Goal: Task Accomplishment & Management: Manage account settings

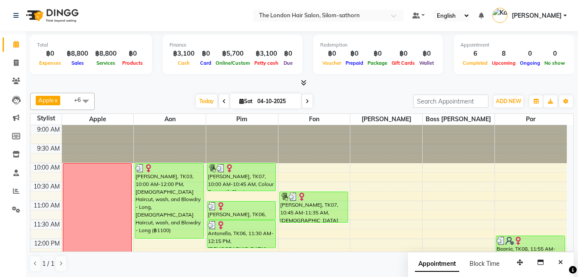
scroll to position [152, 0]
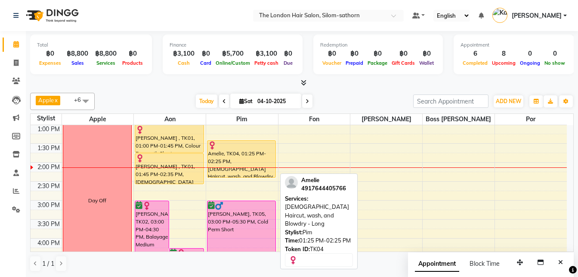
click at [243, 167] on div "Amelie, TK04, 01:25 PM-02:25 PM, [DEMOGRAPHIC_DATA] Haircut, wash, and Blowdry …" at bounding box center [242, 158] width 68 height 37
select select "1"
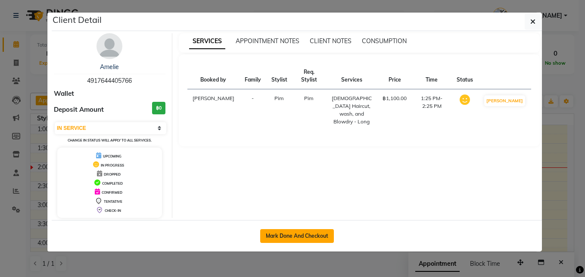
click at [280, 234] on button "Mark Done And Checkout" at bounding box center [297, 236] width 74 height 14
select select "service"
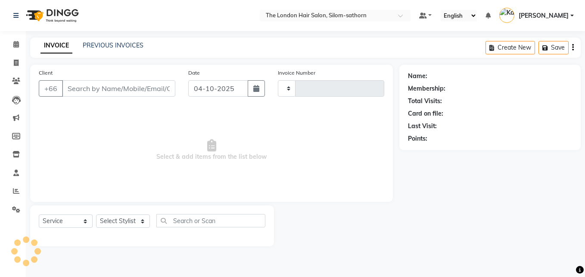
type input "1870"
select select "6977"
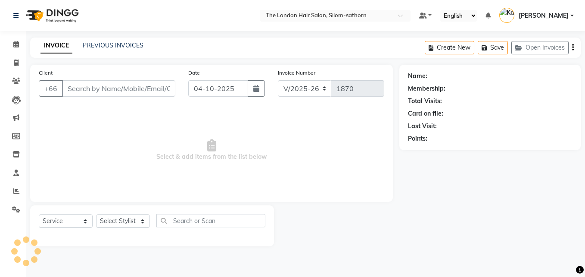
type input "4917644405766"
select select "65351"
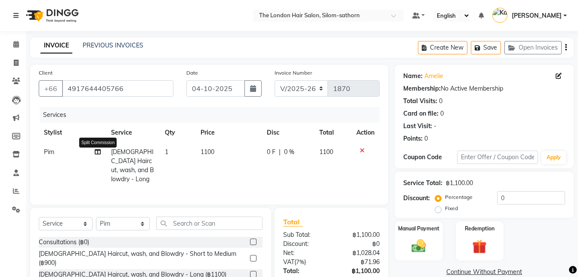
click at [98, 151] on icon at bounding box center [98, 152] width 6 height 6
select select "65351"
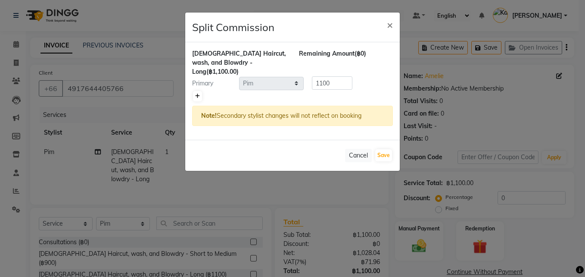
click at [196, 91] on link at bounding box center [197, 96] width 9 height 10
type input "550"
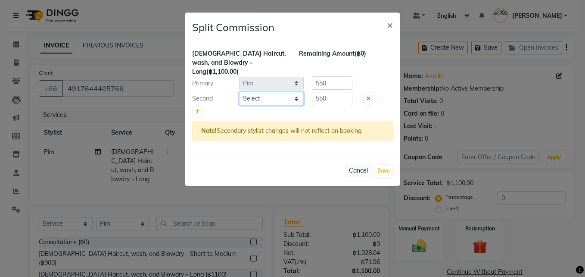
click at [265, 92] on select "Select Aon Apple Boss [PERSON_NAME] [PERSON_NAME] Pim Por" at bounding box center [271, 98] width 65 height 13
select select "91913"
click at [239, 92] on select "Select Aon Apple Boss [PERSON_NAME] [PERSON_NAME] Pim Por" at bounding box center [271, 98] width 65 height 13
click at [340, 93] on input "550" at bounding box center [332, 98] width 40 height 13
type input "5"
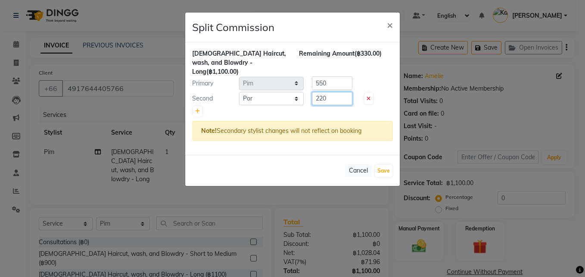
type input "220"
click at [338, 76] on input "550" at bounding box center [332, 82] width 40 height 13
type input "5"
type input "880"
click at [383, 165] on button "Save" at bounding box center [383, 171] width 17 height 12
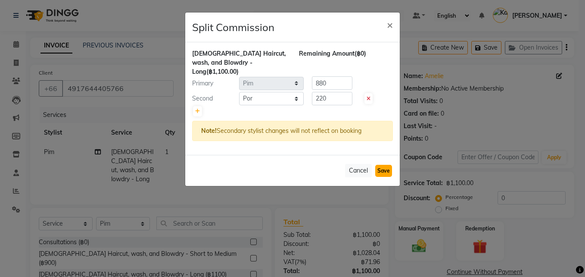
select select "Select"
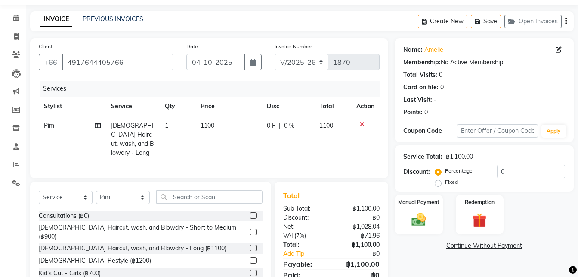
scroll to position [27, 0]
click at [423, 221] on img at bounding box center [419, 218] width 24 height 17
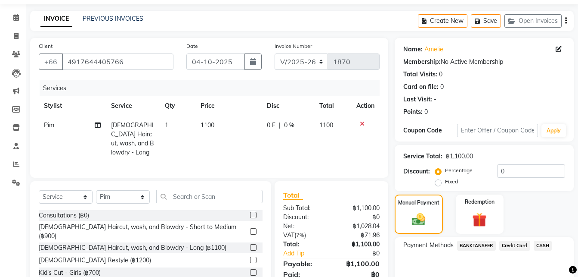
click at [518, 245] on span "Credit Card" at bounding box center [515, 245] width 31 height 10
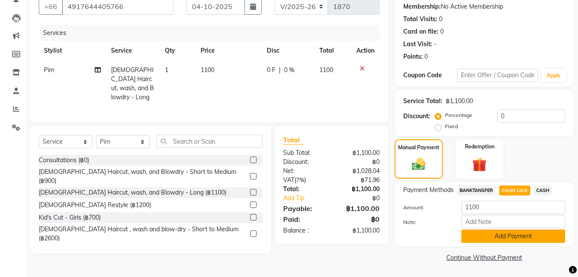
click at [498, 236] on button "Add Payment" at bounding box center [514, 235] width 104 height 13
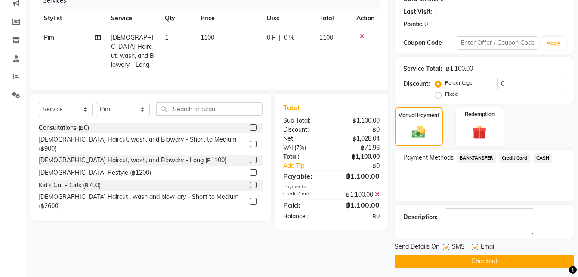
scroll to position [118, 0]
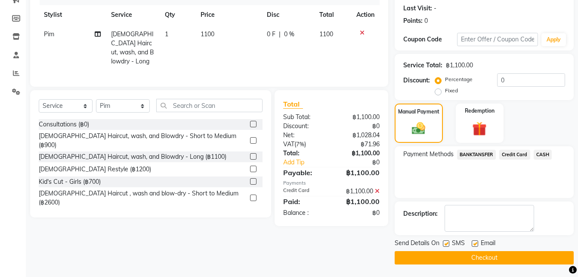
click at [466, 258] on button "Checkout" at bounding box center [484, 257] width 179 height 13
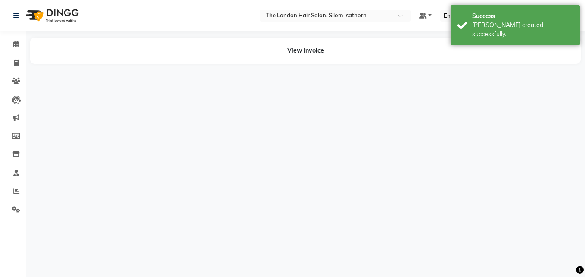
select select "65351"
select select "91913"
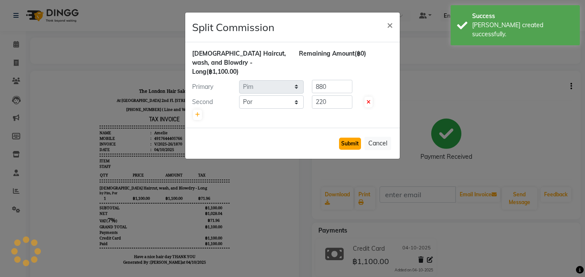
click at [350, 137] on button "Submit" at bounding box center [350, 143] width 22 height 12
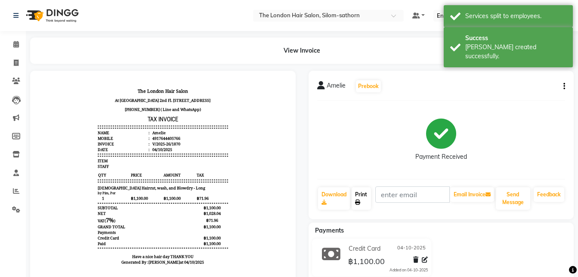
click at [359, 200] on icon at bounding box center [357, 201] width 5 height 5
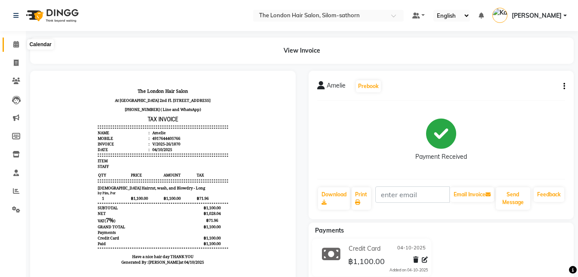
click at [16, 45] on icon at bounding box center [16, 44] width 6 height 6
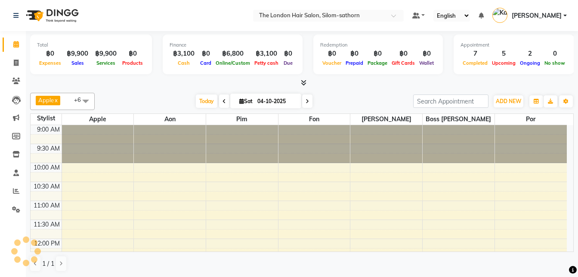
scroll to position [190, 0]
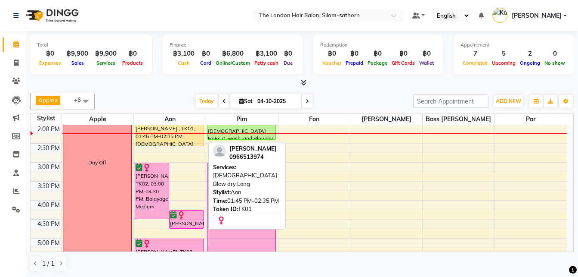
click at [155, 141] on div "Hannah Staw , TK01, 01:45 PM-02:35 PM, Ladies Blow dry Long" at bounding box center [169, 130] width 68 height 30
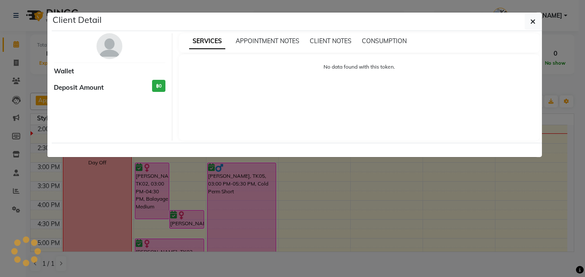
select select "1"
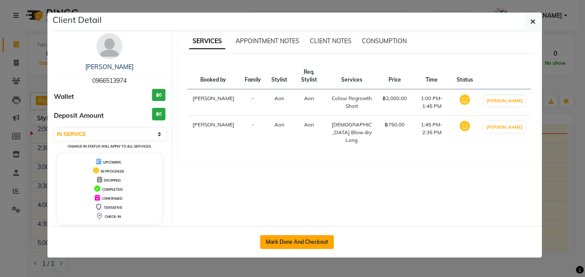
click at [291, 241] on button "Mark Done And Checkout" at bounding box center [297, 242] width 74 height 14
select select "service"
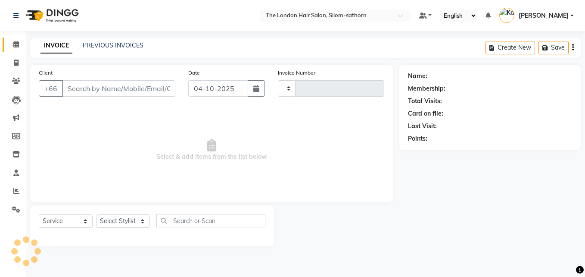
type input "1871"
select select "6977"
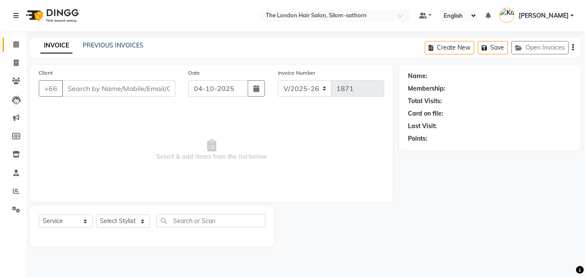
type input "0966513974"
select select "56709"
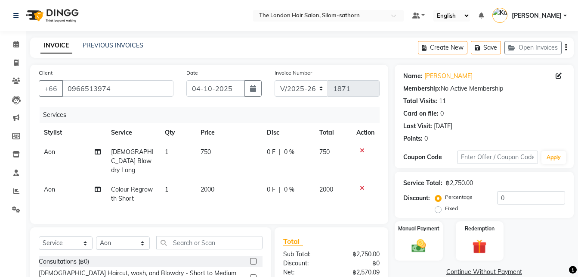
click at [51, 154] on span "Aon" at bounding box center [49, 152] width 11 height 8
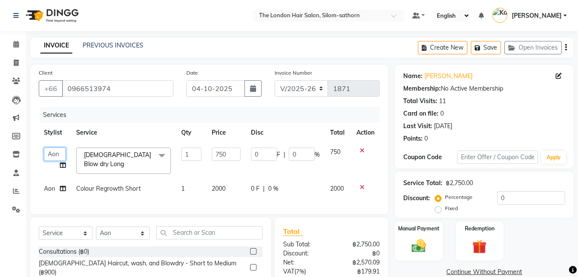
click at [53, 154] on select "Aon Apple Boss Luke Fon Kate Pim Por" at bounding box center [55, 153] width 22 height 13
select select "56711"
click at [143, 116] on div "Services" at bounding box center [213, 115] width 347 height 16
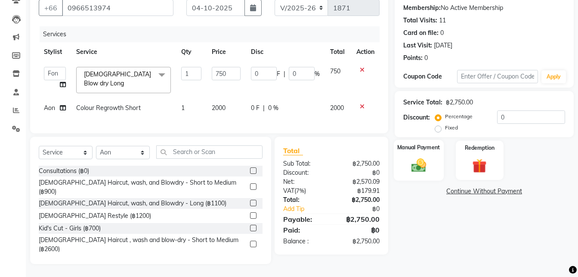
click at [429, 157] on img at bounding box center [419, 164] width 24 height 17
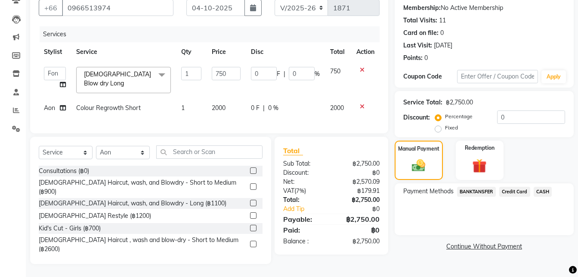
click at [486, 187] on span "BANKTANSFER" at bounding box center [476, 192] width 39 height 10
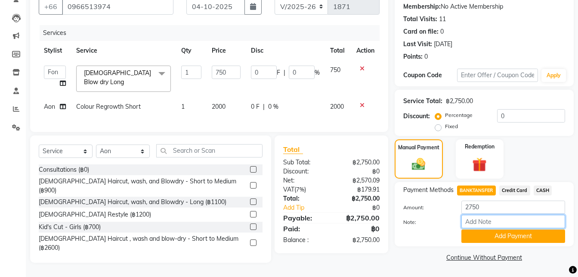
click at [476, 224] on input "Note:" at bounding box center [514, 221] width 104 height 13
type input "SCB"
click at [478, 234] on button "Add Payment" at bounding box center [514, 235] width 104 height 13
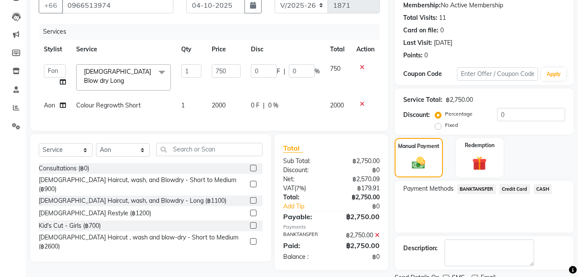
scroll to position [118, 0]
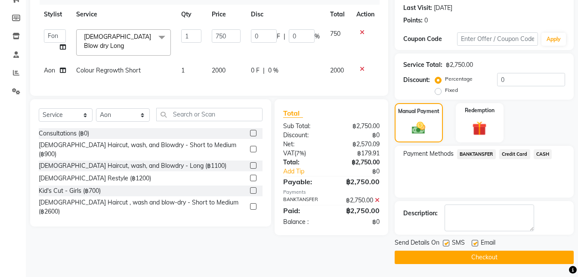
click at [446, 253] on button "Checkout" at bounding box center [484, 256] width 179 height 13
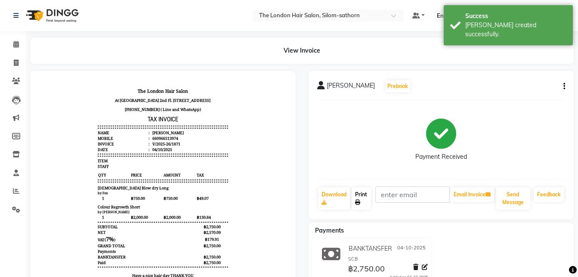
click at [359, 203] on icon at bounding box center [357, 201] width 5 height 5
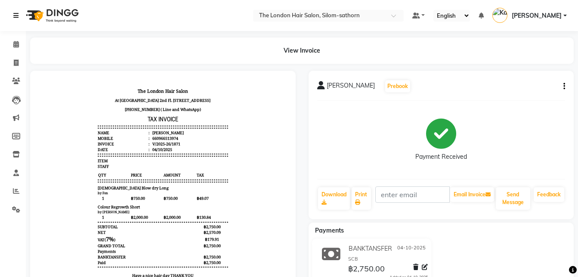
click at [14, 18] on icon at bounding box center [15, 15] width 5 height 6
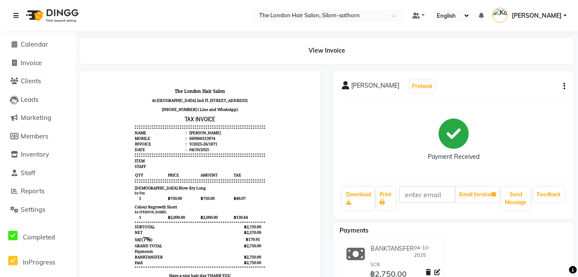
click at [16, 16] on icon at bounding box center [15, 15] width 5 height 6
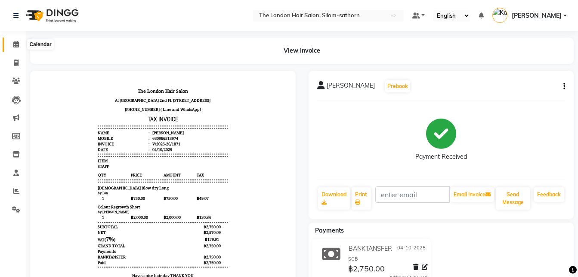
click at [18, 44] on icon at bounding box center [16, 44] width 6 height 6
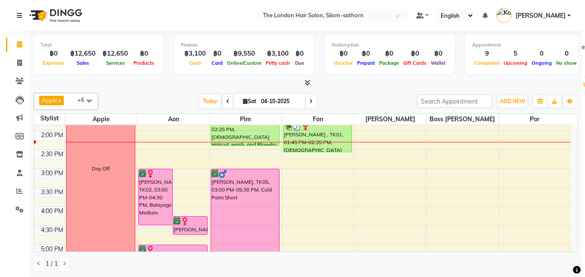
scroll to position [192, 0]
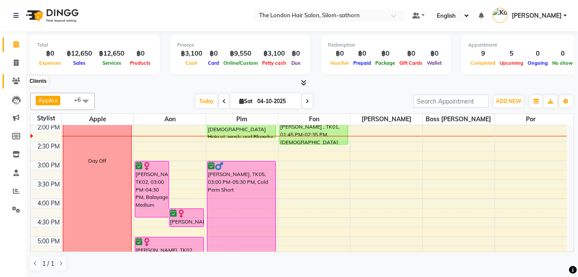
click at [17, 80] on icon at bounding box center [16, 81] width 8 height 6
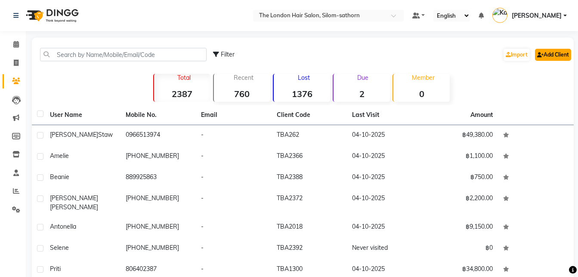
click at [557, 55] on link "Add Client" at bounding box center [553, 55] width 36 height 12
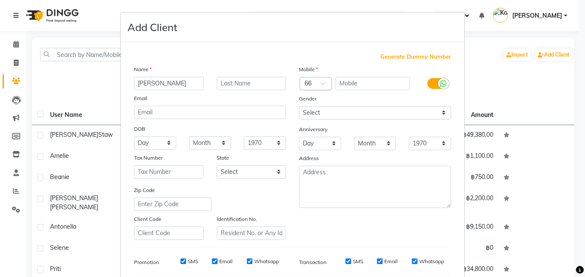
type input "Coen"
click at [316, 87] on div at bounding box center [315, 84] width 31 height 9
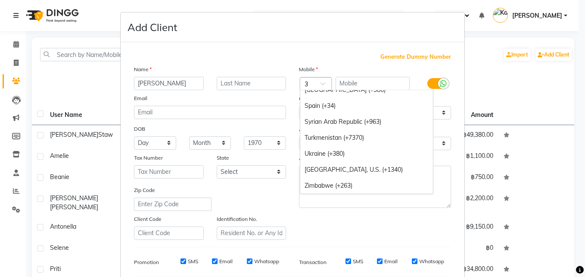
scroll to position [917, 0]
type input "31"
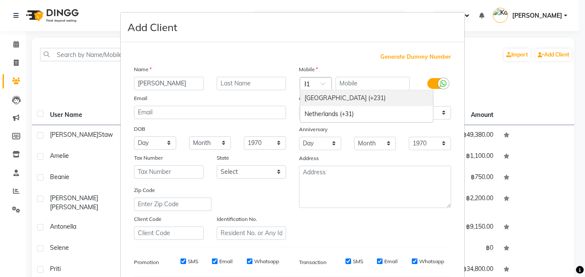
scroll to position [0, 0]
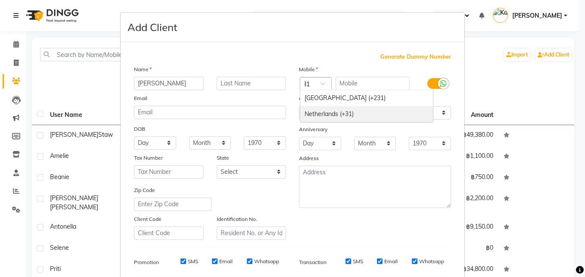
click at [316, 118] on div "Netherlands (+31)" at bounding box center [366, 114] width 133 height 16
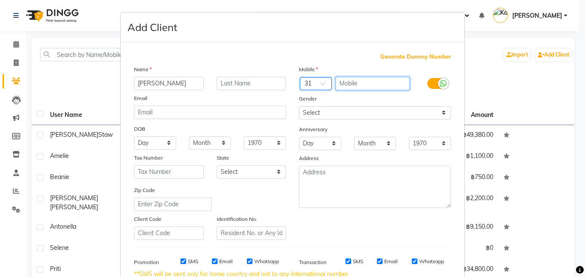
click at [345, 87] on input "text" at bounding box center [373, 83] width 75 height 13
type input "629983631"
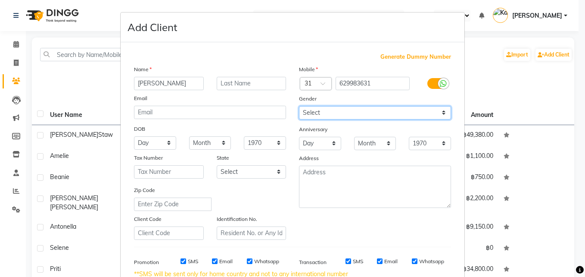
click at [346, 113] on select "Select Male Female Other Prefer Not To Say" at bounding box center [375, 112] width 152 height 13
select select "male"
click at [299, 106] on select "Select Male Female Other Prefer Not To Say" at bounding box center [375, 112] width 152 height 13
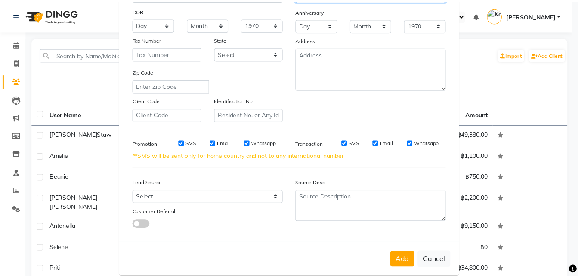
scroll to position [130, 0]
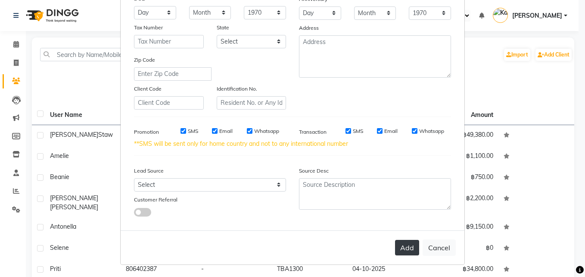
click at [401, 249] on button "Add" at bounding box center [407, 247] width 24 height 16
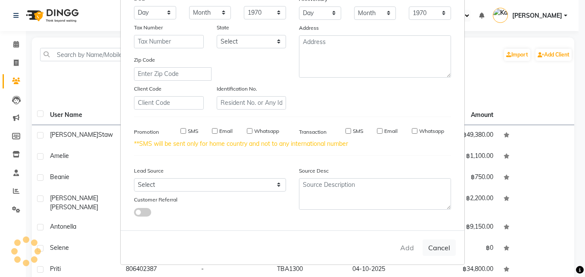
select select
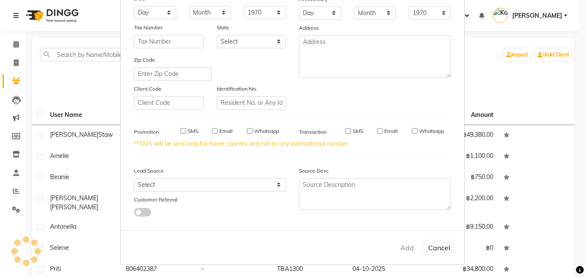
select select
checkbox input "false"
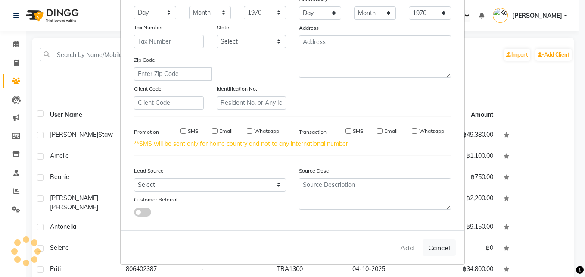
checkbox input "false"
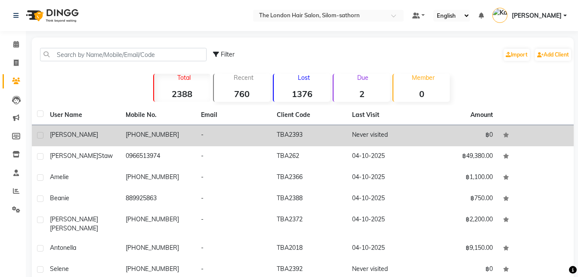
click at [311, 136] on td "TBA2393" at bounding box center [310, 135] width 76 height 21
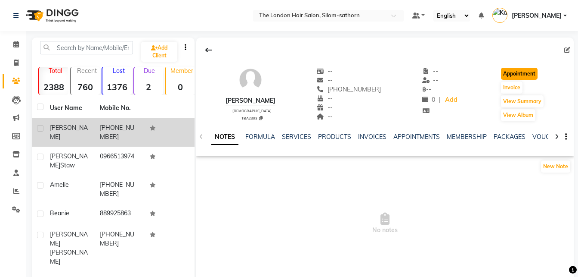
click at [515, 74] on button "Appointment" at bounding box center [519, 74] width 37 height 12
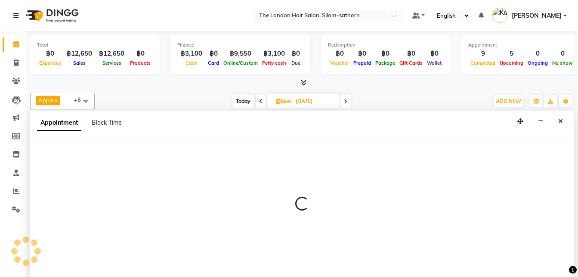
scroll to position [0, 0]
type input "04-10-2025"
select select "600"
select select "tentative"
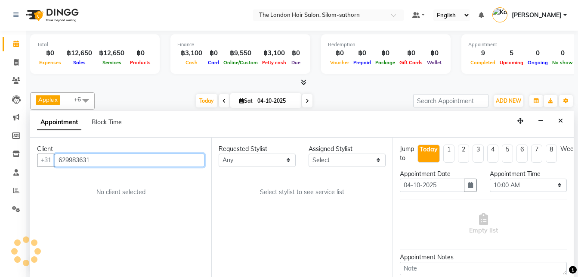
scroll to position [190, 0]
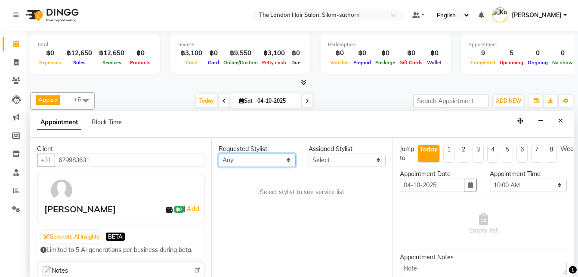
click at [255, 157] on select "Any Aon Apple Boss Luke Fon Kate Pim Por" at bounding box center [257, 159] width 77 height 13
select select "56710"
click at [219, 153] on select "Any Aon Apple Boss Luke Fon Kate Pim Por" at bounding box center [257, 159] width 77 height 13
select select "56710"
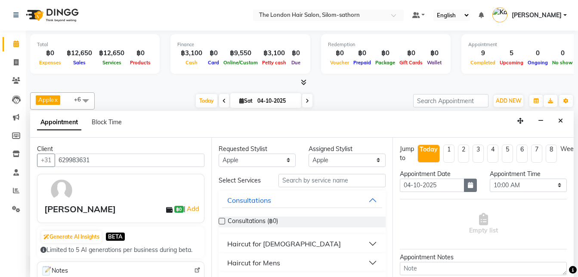
click at [468, 184] on icon "button" at bounding box center [470, 185] width 5 height 6
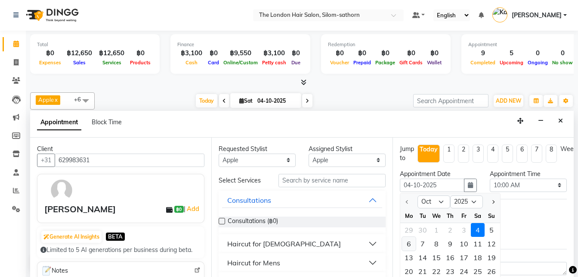
click at [408, 244] on div "6" at bounding box center [409, 243] width 14 height 14
type input "06-10-2025"
select select "600"
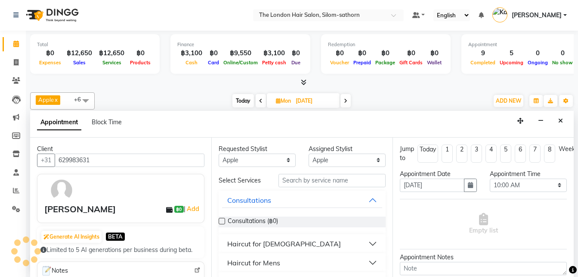
scroll to position [21, 0]
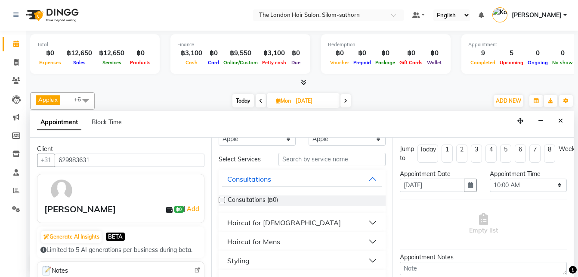
click at [277, 243] on div "Haircut for Mens" at bounding box center [253, 241] width 53 height 10
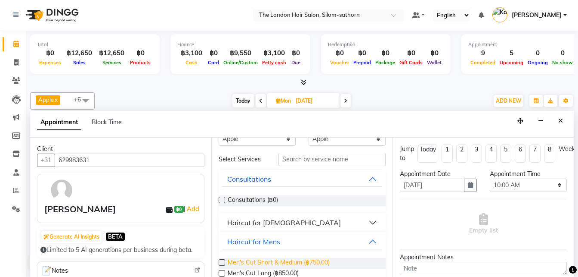
click at [299, 264] on span "Men's Cut Short & Medium (฿750.00)" at bounding box center [279, 263] width 102 height 11
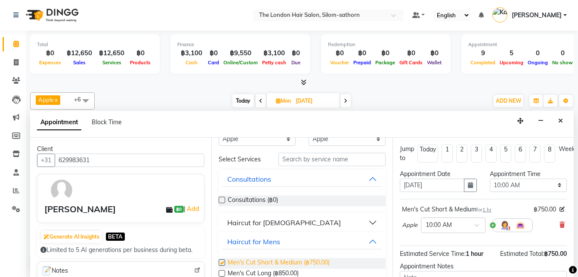
checkbox input "false"
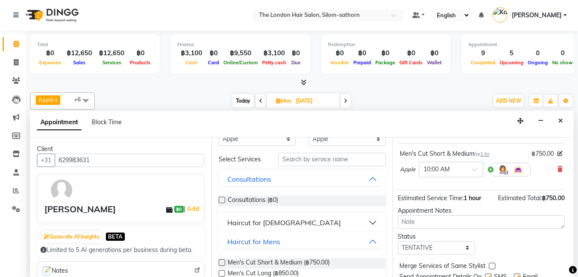
scroll to position [57, 2]
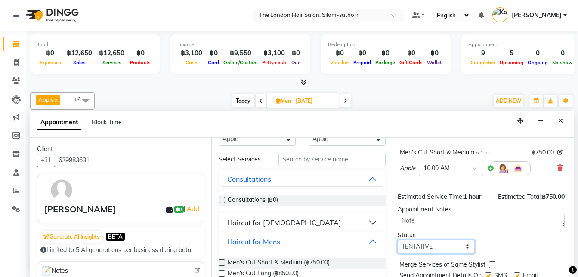
click at [419, 247] on select "Select TENTATIVE CONFIRM UPCOMING" at bounding box center [436, 245] width 77 height 13
select select "confirm booking"
click at [398, 239] on select "Select TENTATIVE CONFIRM UPCOMING" at bounding box center [436, 245] width 77 height 13
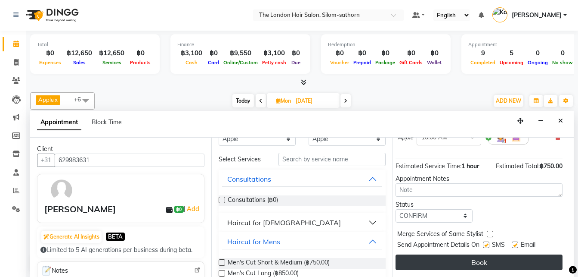
click at [463, 255] on button "Book" at bounding box center [479, 262] width 167 height 16
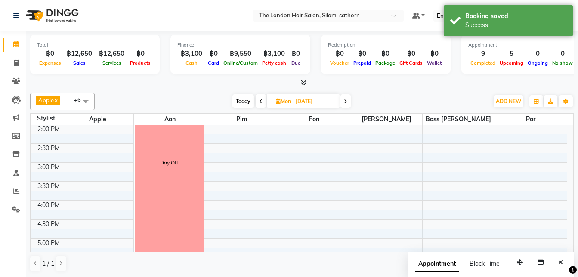
scroll to position [0, 0]
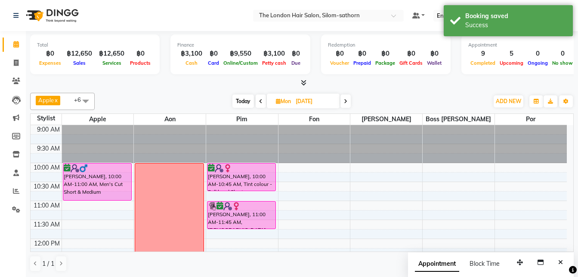
click at [240, 100] on span "Today" at bounding box center [244, 100] width 22 height 13
type input "04-10-2025"
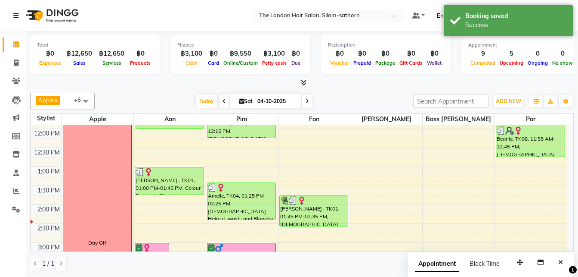
scroll to position [109, 0]
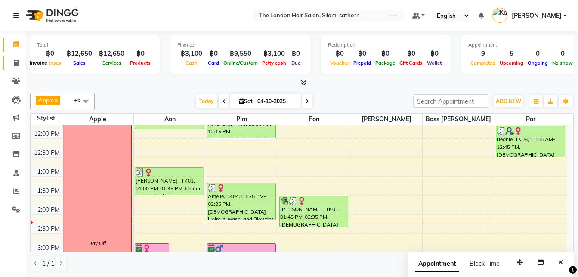
click at [21, 64] on span at bounding box center [16, 63] width 15 height 10
select select "service"
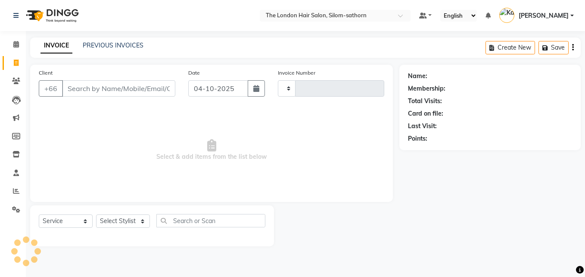
type input "1872"
select select "6977"
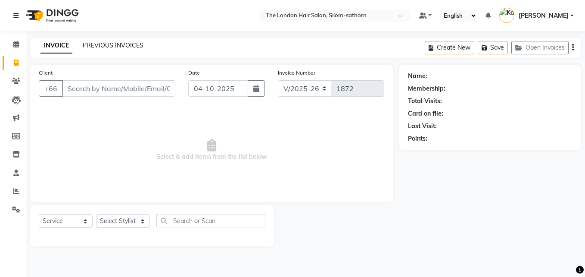
click at [102, 44] on link "PREVIOUS INVOICES" at bounding box center [113, 45] width 61 height 8
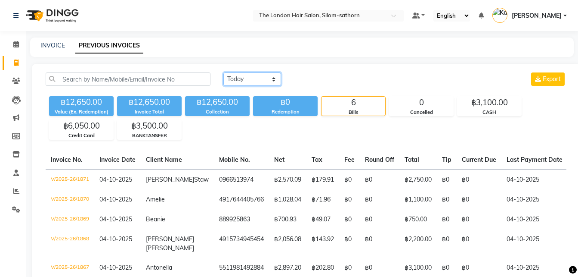
click at [256, 78] on select "Today Yesterday Custom Range" at bounding box center [253, 78] width 58 height 13
select select "yesterday"
click at [224, 72] on select "Today Yesterday Custom Range" at bounding box center [253, 78] width 58 height 13
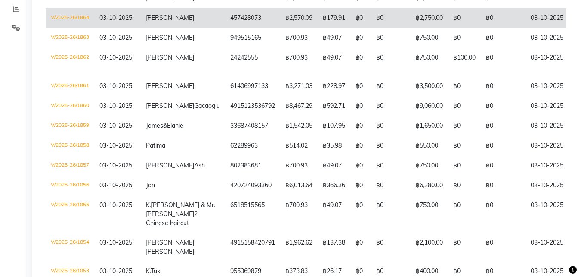
scroll to position [257, 0]
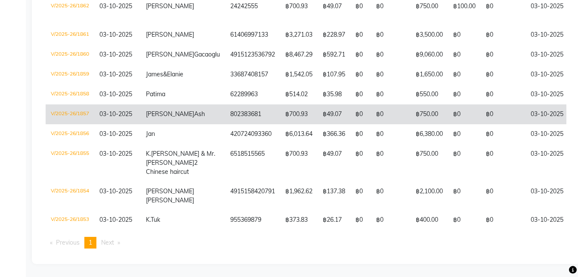
click at [318, 104] on td "฿49.07" at bounding box center [334, 114] width 33 height 20
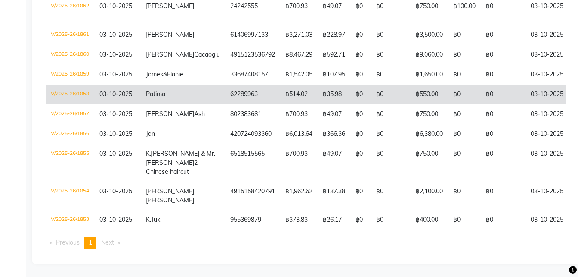
scroll to position [0, 0]
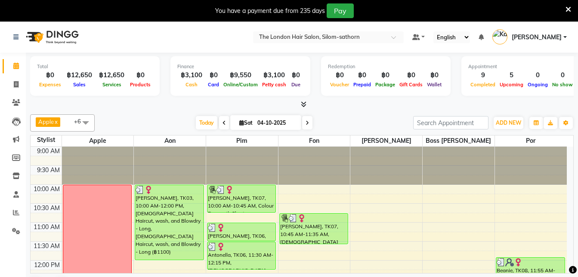
click at [260, 121] on input "04-10-2025" at bounding box center [276, 122] width 43 height 13
select select "10"
select select "2025"
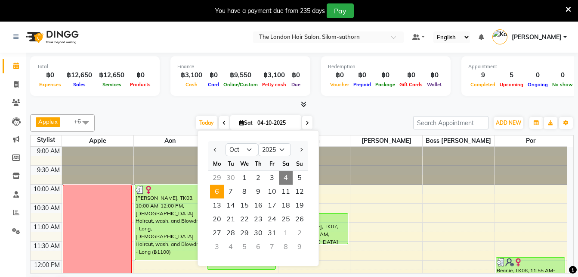
click at [217, 196] on span "6" at bounding box center [217, 191] width 14 height 14
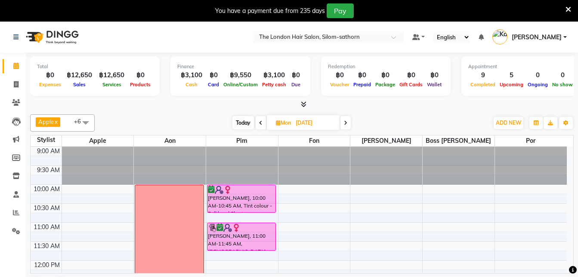
click at [246, 121] on span "Today" at bounding box center [244, 122] width 22 height 13
type input "04-10-2025"
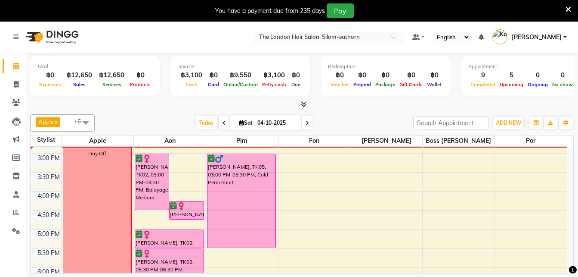
scroll to position [193, 0]
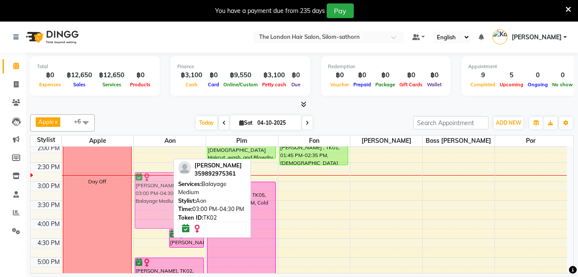
drag, startPoint x: 156, startPoint y: 202, endPoint x: 159, endPoint y: 193, distance: 9.1
click at [159, 193] on div "Vivienne Neuwirth, TK02, 03:00 PM-04:30 PM, Balayage Medium Vivienne Neuwirth, …" at bounding box center [170, 181] width 72 height 454
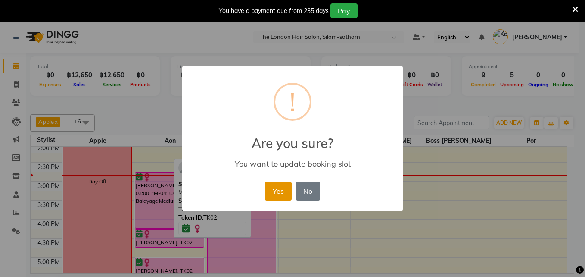
click at [276, 187] on button "Yes" at bounding box center [278, 190] width 26 height 19
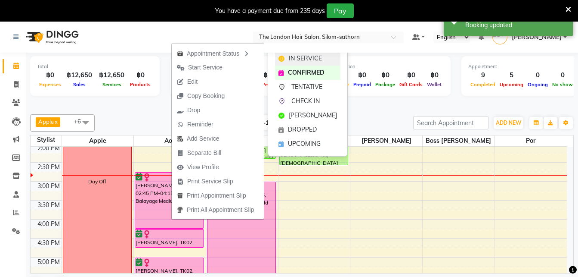
click at [298, 61] on span "IN SERVICE" at bounding box center [305, 58] width 33 height 9
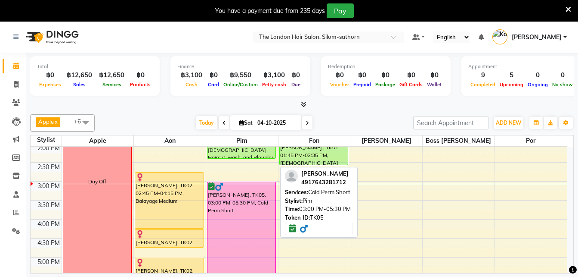
click at [239, 210] on div "Filippo Dattola, TK05, 03:00 PM-05:30 PM, Cold Perm Short" at bounding box center [242, 228] width 68 height 93
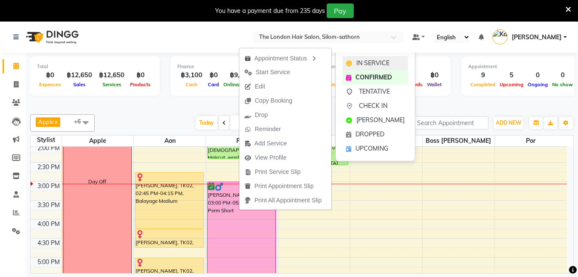
click at [354, 66] on div "IN SERVICE" at bounding box center [375, 63] width 65 height 14
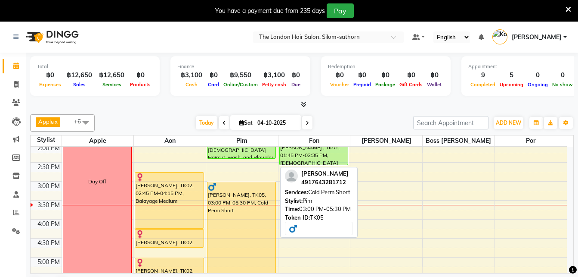
click at [267, 201] on div "Filippo Dattola, TK05, 03:00 PM-05:30 PM, Cold Perm Short" at bounding box center [242, 228] width 68 height 93
select select "1"
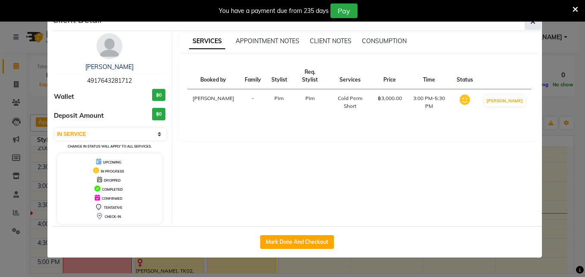
click at [532, 22] on icon "button" at bounding box center [532, 21] width 5 height 7
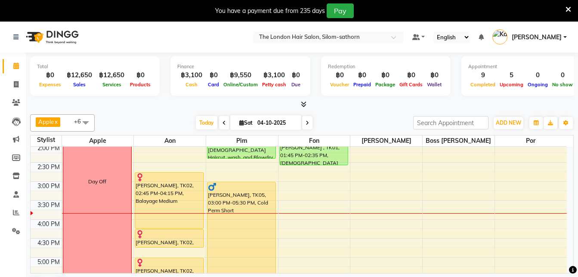
click at [306, 121] on icon at bounding box center [307, 122] width 3 height 5
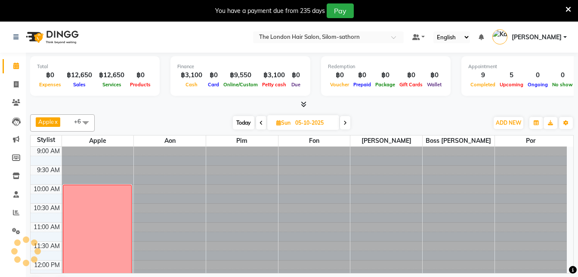
scroll to position [228, 0]
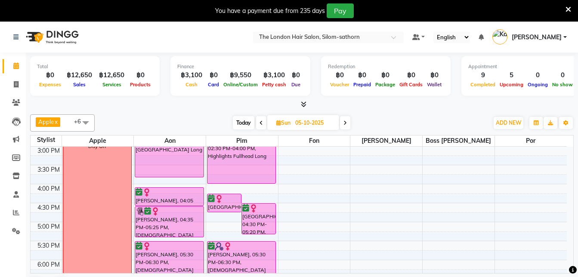
click at [347, 125] on span at bounding box center [345, 122] width 10 height 13
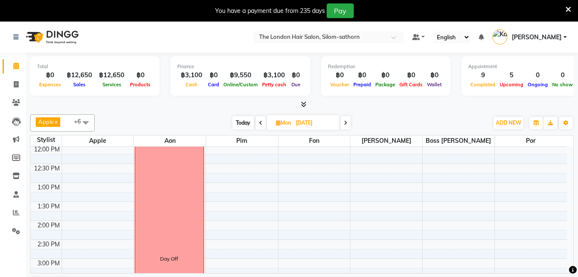
scroll to position [0, 0]
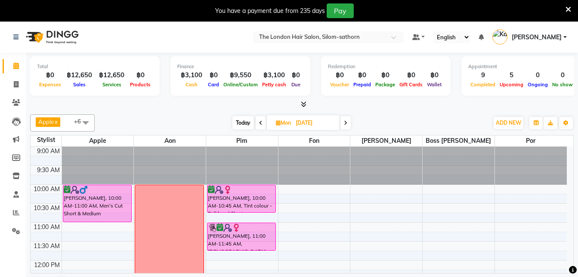
click at [346, 122] on icon at bounding box center [345, 122] width 3 height 5
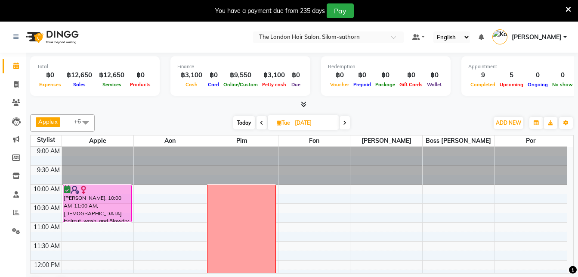
click at [243, 124] on span "Today" at bounding box center [244, 122] width 22 height 13
type input "04-10-2025"
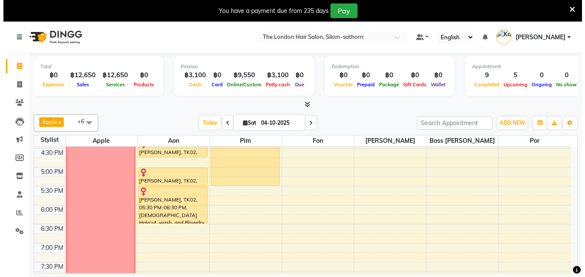
scroll to position [283, 0]
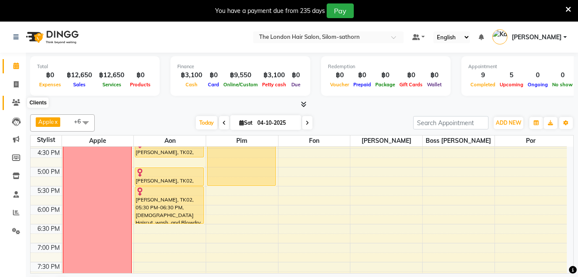
click at [19, 104] on icon at bounding box center [16, 102] width 8 height 6
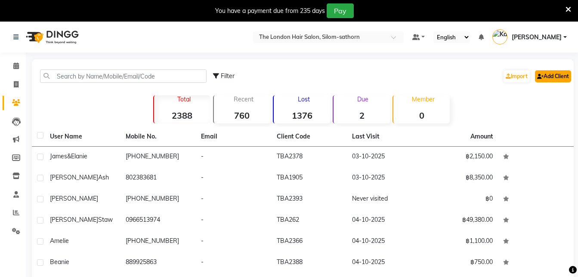
click at [547, 77] on link "Add Client" at bounding box center [553, 76] width 36 height 12
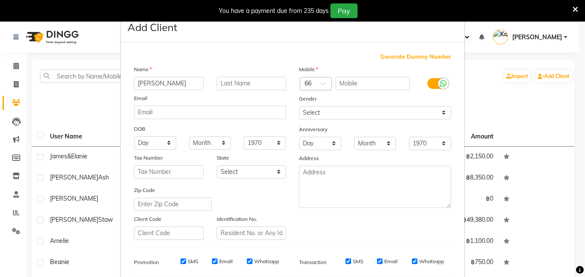
type input "[PERSON_NAME]"
click at [306, 81] on input "text" at bounding box center [307, 84] width 5 height 9
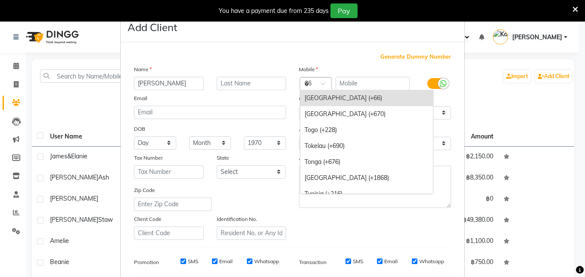
scroll to position [725, 0]
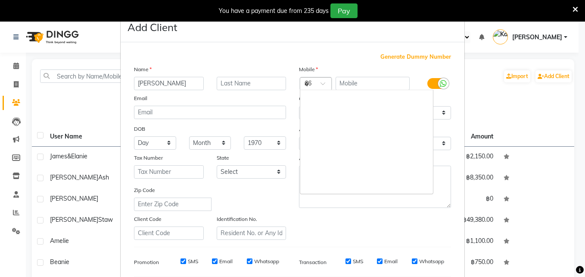
type input "46"
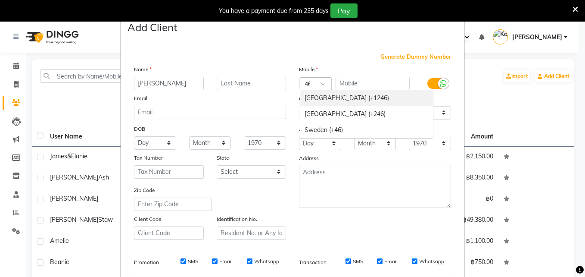
scroll to position [0, 0]
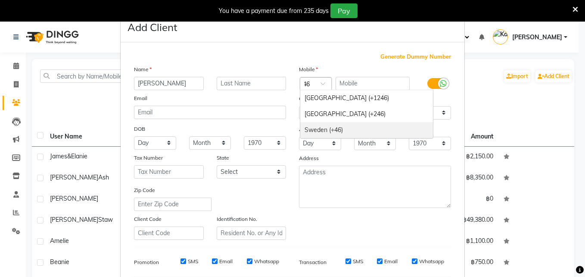
click at [324, 129] on div "Sweden (+46)" at bounding box center [366, 130] width 133 height 16
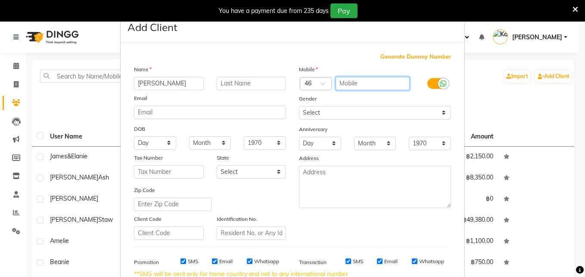
click at [344, 85] on input "text" at bounding box center [373, 83] width 75 height 13
click at [351, 78] on input "text" at bounding box center [373, 83] width 75 height 13
type input "737065298"
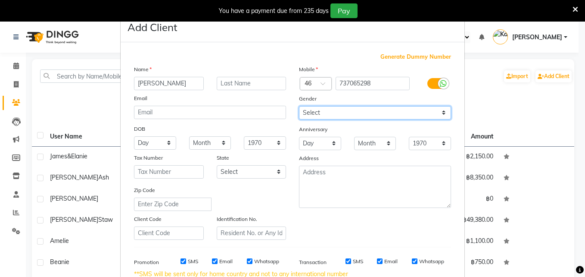
click at [317, 109] on select "Select Male Female Other Prefer Not To Say" at bounding box center [375, 112] width 152 height 13
select select "female"
click at [299, 106] on select "Select Male Female Other Prefer Not To Say" at bounding box center [375, 112] width 152 height 13
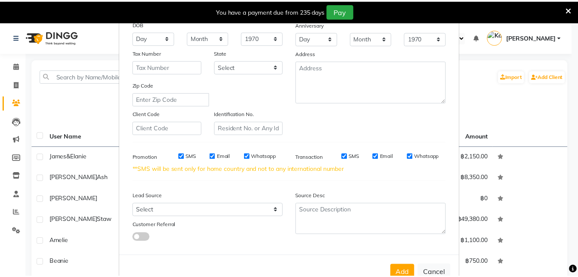
scroll to position [130, 0]
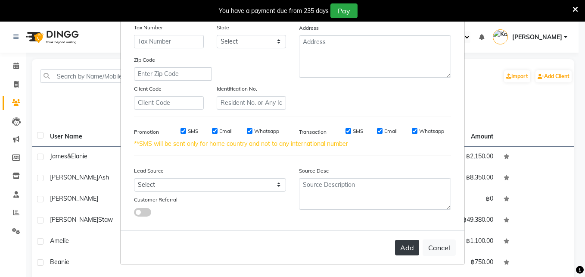
click at [402, 247] on button "Add" at bounding box center [407, 247] width 24 height 16
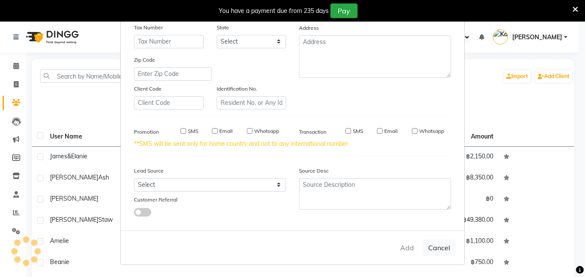
select select
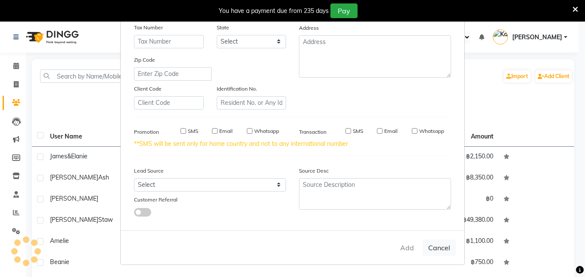
select select
checkbox input "false"
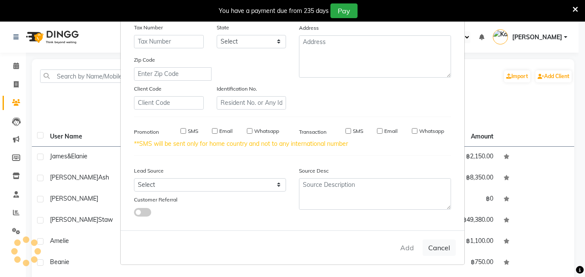
checkbox input "false"
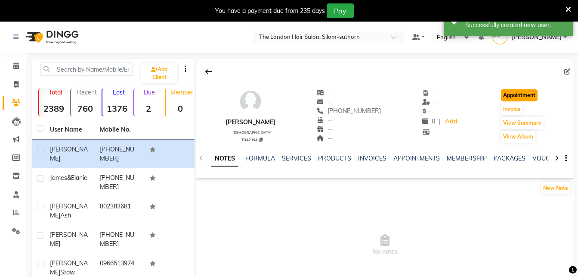
click at [529, 95] on button "Appointment" at bounding box center [519, 95] width 37 height 12
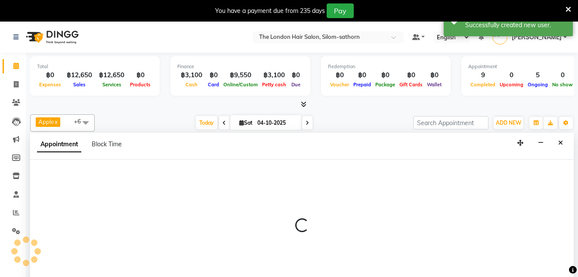
scroll to position [22, 0]
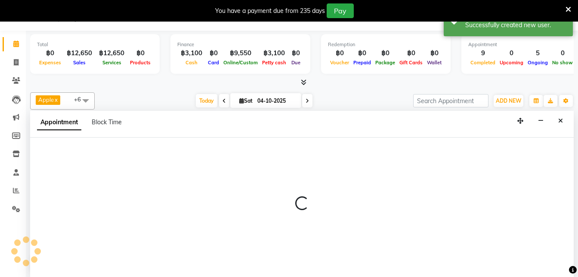
select select "tentative"
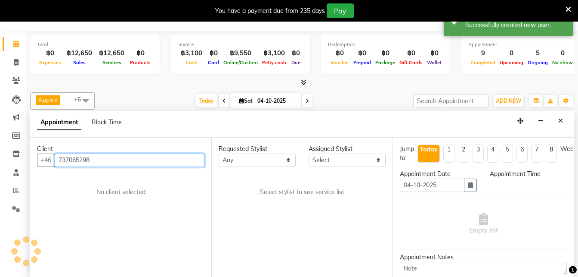
scroll to position [0, 0]
select select "600"
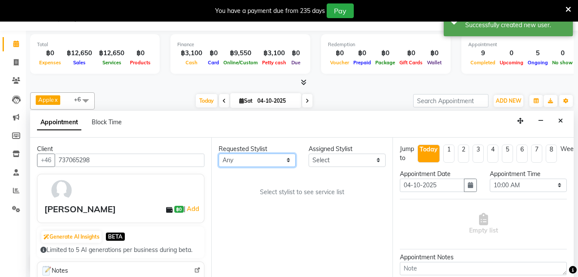
click at [262, 161] on select "Any Aon Apple Boss Luke Fon Kate Pim Por" at bounding box center [257, 159] width 77 height 13
select select "65351"
click at [219, 153] on select "Any Aon Apple Boss Luke Fon Kate Pim Por" at bounding box center [257, 159] width 77 height 13
select select "65351"
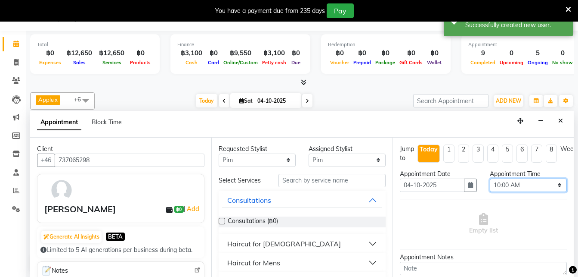
click at [504, 187] on select "Select 10:00 AM 10:05 AM 10:10 AM 10:15 AM 10:20 AM 10:25 AM 10:30 AM 10:35 AM …" at bounding box center [528, 184] width 77 height 13
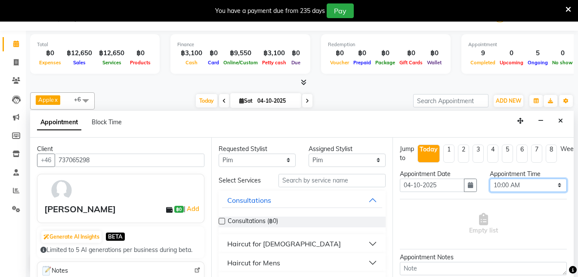
select select "1110"
click at [490, 178] on select "Select 10:00 AM 10:05 AM 10:10 AM 10:15 AM 10:20 AM 10:25 AM 10:30 AM 10:35 AM …" at bounding box center [528, 184] width 77 height 13
click at [281, 243] on div "Haircut for Ladies" at bounding box center [284, 243] width 114 height 10
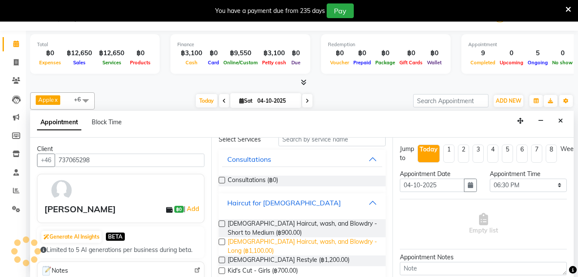
scroll to position [41, 0]
click at [267, 245] on span "Ladies Haircut, wash, and Blowdry - Long (฿1,100.00)" at bounding box center [303, 245] width 151 height 18
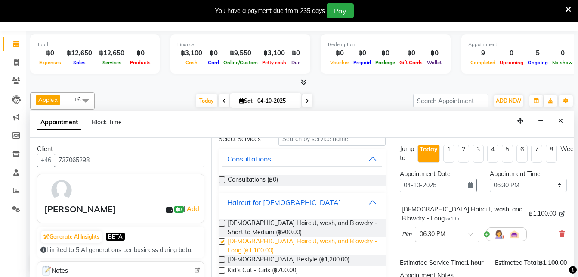
checkbox input "false"
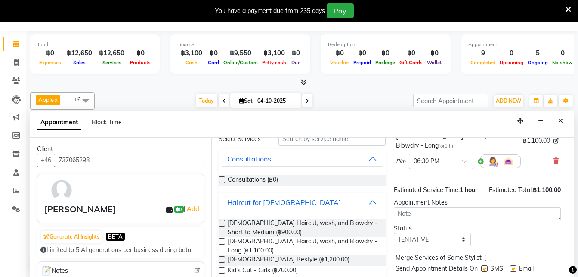
scroll to position [78, 7]
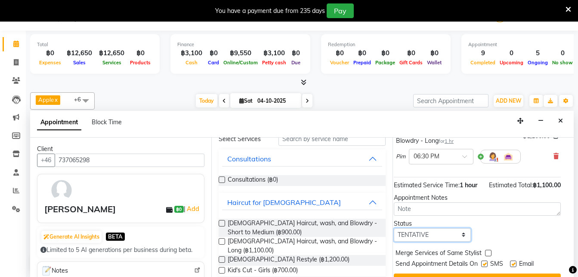
click at [426, 241] on select "Select TENTATIVE CONFIRM CHECK-IN UPCOMING" at bounding box center [432, 234] width 77 height 13
select select "confirm booking"
click at [394, 236] on select "Select TENTATIVE CONFIRM CHECK-IN UPCOMING" at bounding box center [432, 234] width 77 height 13
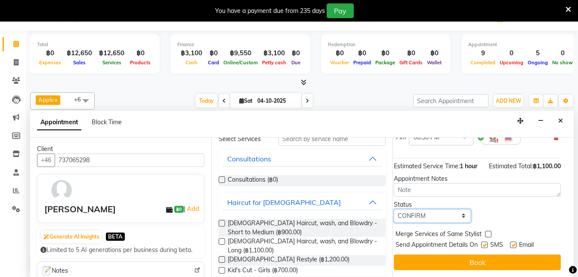
scroll to position [112, 7]
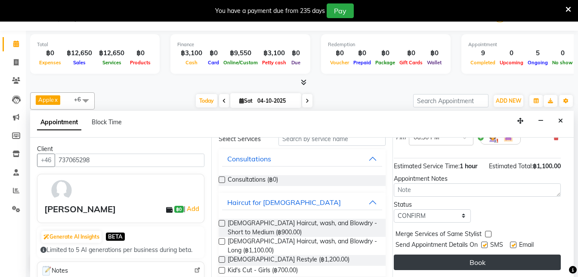
click at [468, 255] on button "Book" at bounding box center [477, 262] width 167 height 16
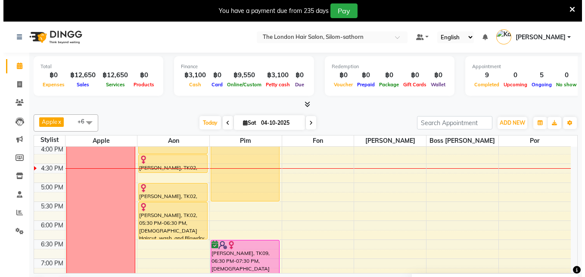
scroll to position [266, 0]
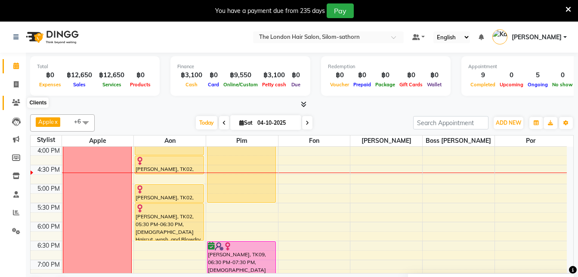
click at [19, 103] on icon at bounding box center [16, 102] width 8 height 6
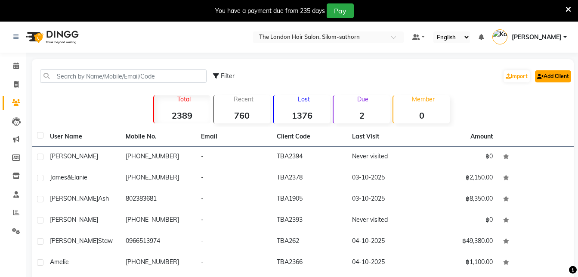
click at [553, 76] on link "Add Client" at bounding box center [553, 76] width 36 height 12
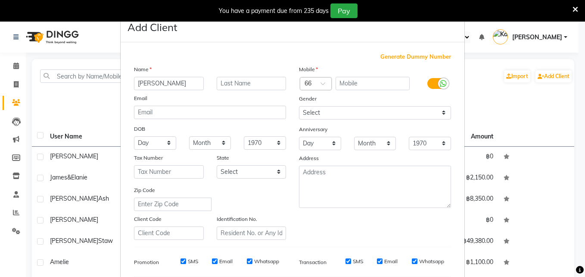
type input "Sunaina Talwar"
click at [235, 84] on input "text" at bounding box center [252, 83] width 70 height 13
type input "Khiani"
click at [313, 81] on div at bounding box center [315, 84] width 31 height 9
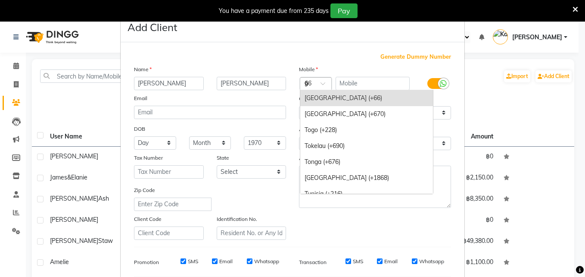
scroll to position [901, 0]
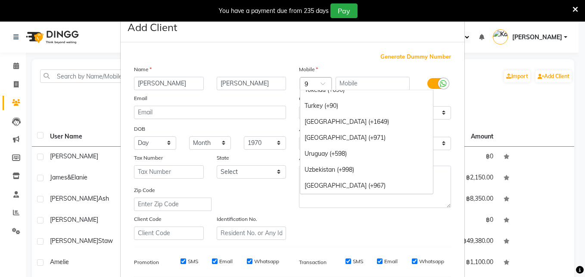
type input "91"
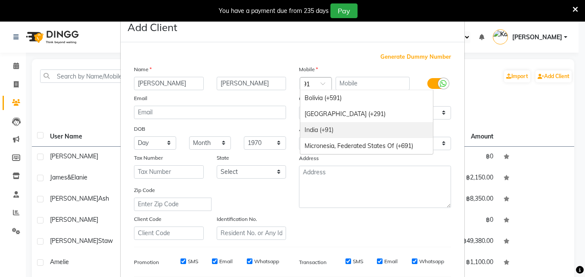
click at [319, 128] on div "India (+91)" at bounding box center [366, 130] width 133 height 16
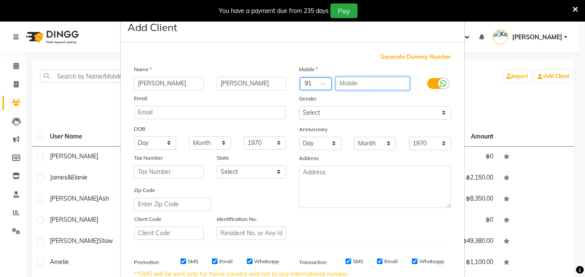
click at [349, 87] on input "text" at bounding box center [373, 83] width 75 height 13
type input "9820162213"
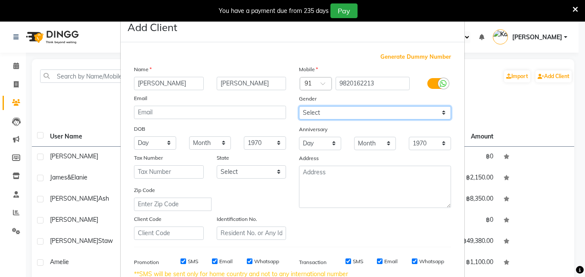
click at [311, 114] on select "Select Male Female Other Prefer Not To Say" at bounding box center [375, 112] width 152 height 13
select select "female"
click at [299, 106] on select "Select Male Female Other Prefer Not To Say" at bounding box center [375, 112] width 152 height 13
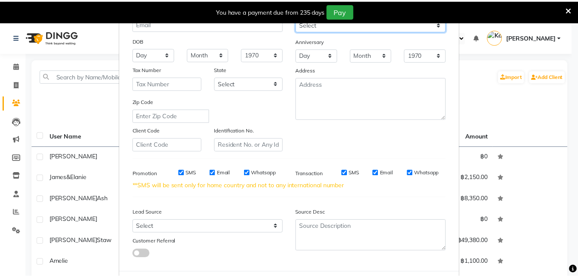
scroll to position [130, 0]
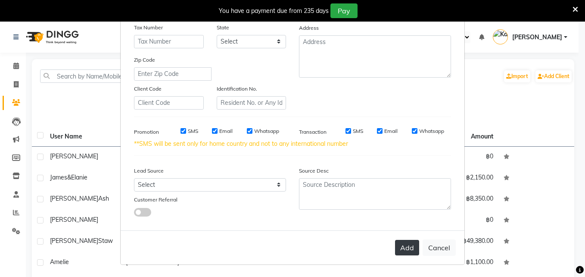
click at [399, 249] on button "Add" at bounding box center [407, 247] width 24 height 16
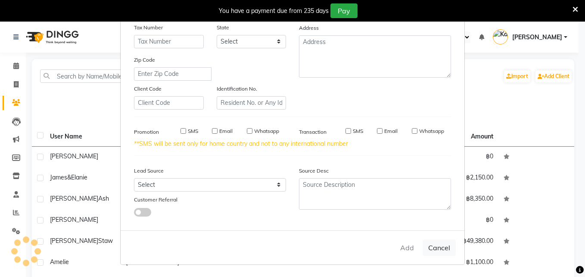
select select
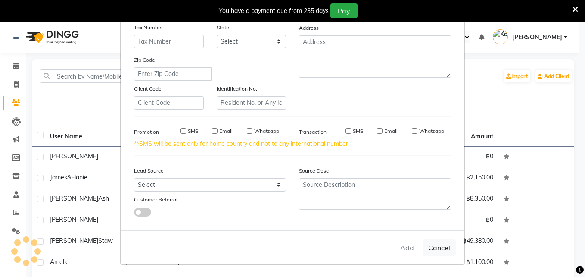
select select
checkbox input "false"
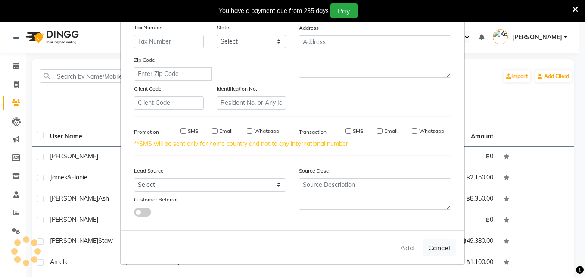
checkbox input "false"
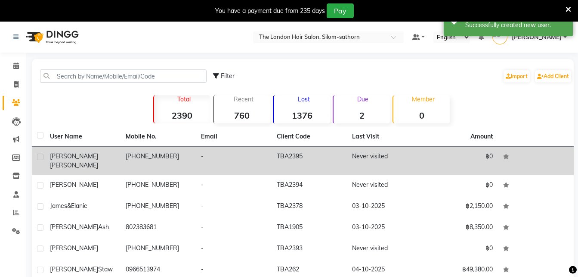
drag, startPoint x: 167, startPoint y: 158, endPoint x: 358, endPoint y: 156, distance: 191.3
click at [358, 156] on td "Never visited" at bounding box center [385, 160] width 76 height 28
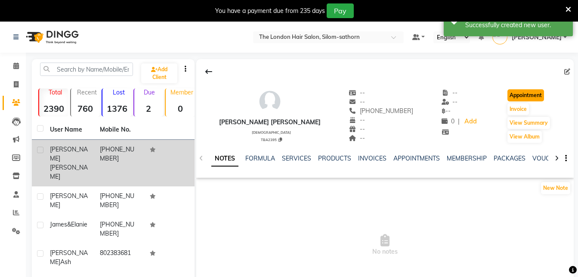
click at [528, 96] on button "Appointment" at bounding box center [526, 95] width 37 height 12
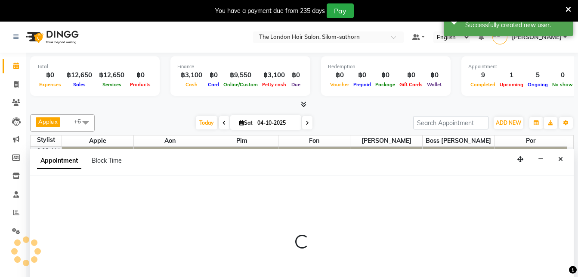
scroll to position [22, 0]
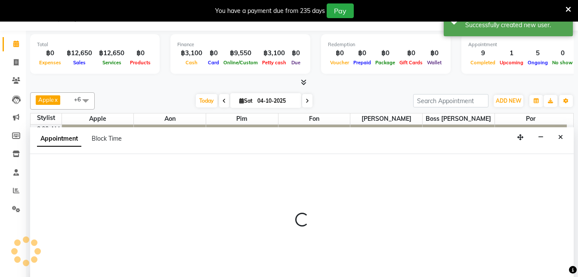
select select "tentative"
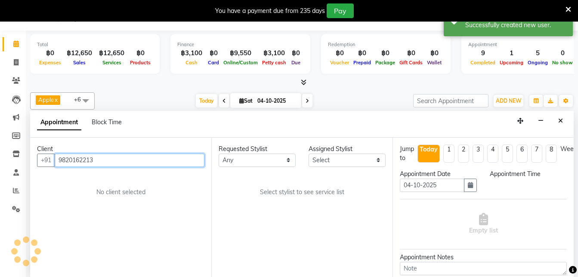
select select "600"
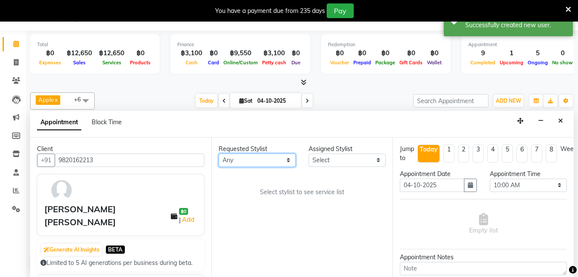
click at [232, 163] on select "Any Aon Apple Boss Luke Fon Kate Pim Por" at bounding box center [257, 159] width 77 height 13
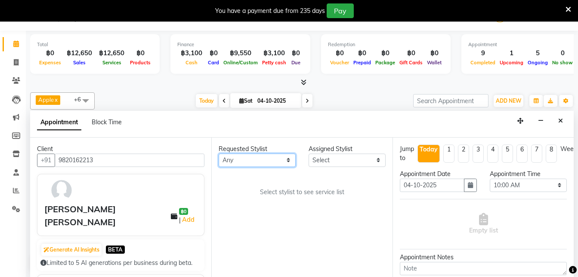
select select "91913"
click at [219, 153] on select "Any Aon Apple Boss Luke Fon Kate Pim Por" at bounding box center [257, 159] width 77 height 13
select select "91913"
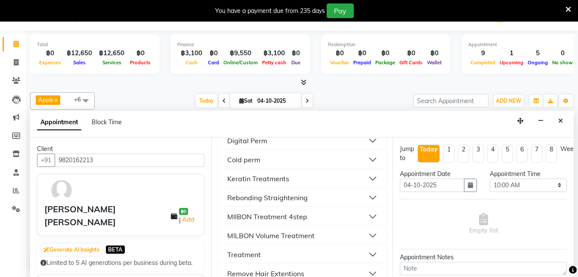
scroll to position [350, 0]
click at [277, 234] on div "MILBON Volume Treatment" at bounding box center [270, 235] width 87 height 10
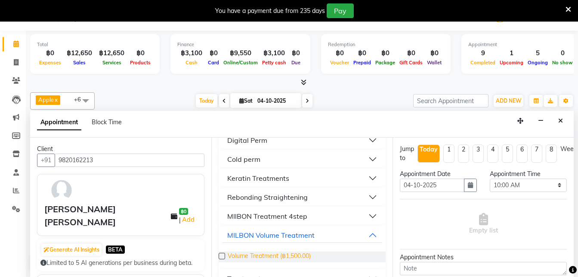
click at [293, 256] on span "Volume Treatment (฿1,500.00)" at bounding box center [269, 256] width 83 height 11
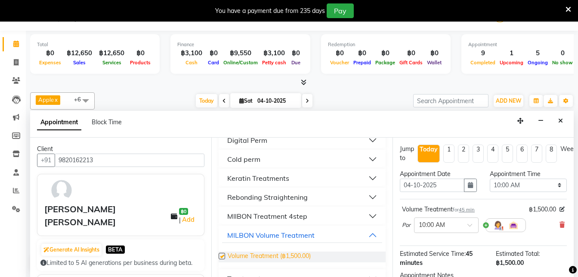
checkbox input "false"
click at [507, 183] on select "Select 10:00 AM 10:05 AM 10:10 AM 10:15 AM 10:20 AM 10:25 AM 10:30 AM 10:35 AM …" at bounding box center [528, 184] width 77 height 13
click at [490, 178] on select "Select 10:00 AM 10:05 AM 10:10 AM 10:15 AM 10:20 AM 10:25 AM 10:30 AM 10:35 AM …" at bounding box center [528, 184] width 77 height 13
click at [514, 181] on select "Select 10:00 AM 10:05 AM 10:10 AM 10:15 AM 10:20 AM 10:25 AM 10:30 AM 10:35 AM …" at bounding box center [528, 184] width 77 height 13
select select "1020"
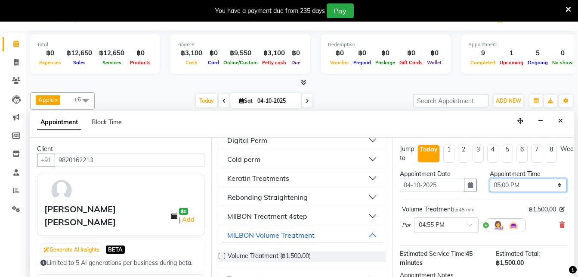
click at [490, 178] on select "Select 10:00 AM 10:05 AM 10:10 AM 10:15 AM 10:20 AM 10:25 AM 10:30 AM 10:35 AM …" at bounding box center [528, 184] width 77 height 13
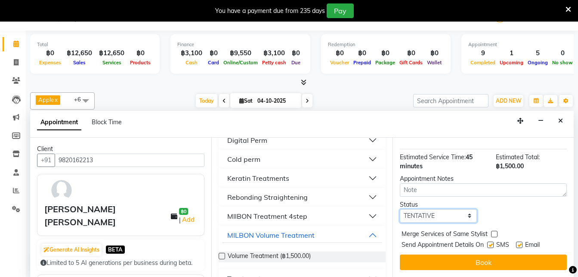
click at [444, 209] on select "Select TENTATIVE CONFIRM CHECK-IN UPCOMING" at bounding box center [438, 215] width 77 height 13
select select "confirm booking"
click at [400, 209] on select "Select TENTATIVE CONFIRM CHECK-IN UPCOMING" at bounding box center [438, 215] width 77 height 13
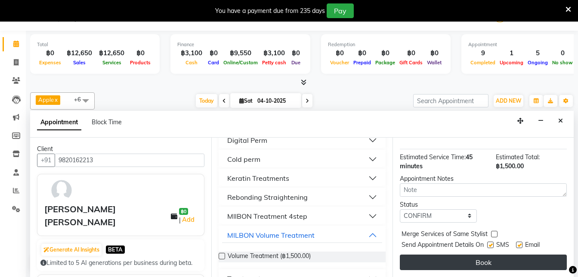
click at [448, 256] on button "Book" at bounding box center [483, 262] width 167 height 16
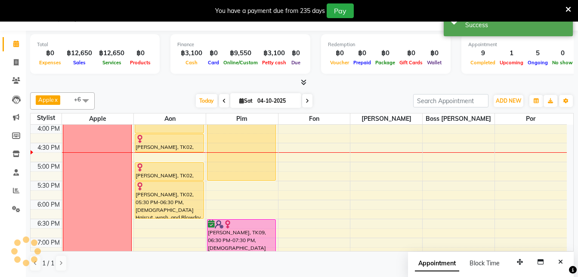
scroll to position [0, 0]
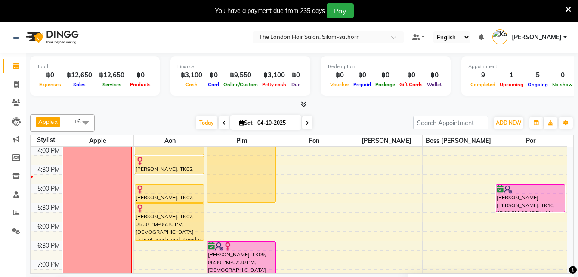
click at [257, 123] on input "04-10-2025" at bounding box center [276, 122] width 43 height 13
select select "10"
select select "2025"
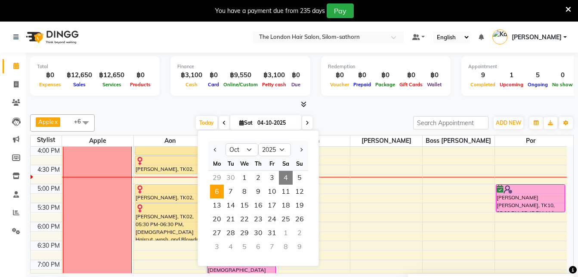
click at [218, 190] on span "6" at bounding box center [217, 191] width 14 height 14
type input "06-10-2025"
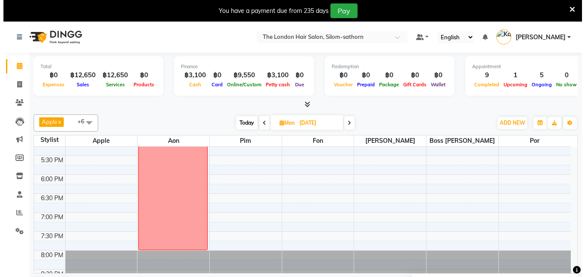
scroll to position [328, 0]
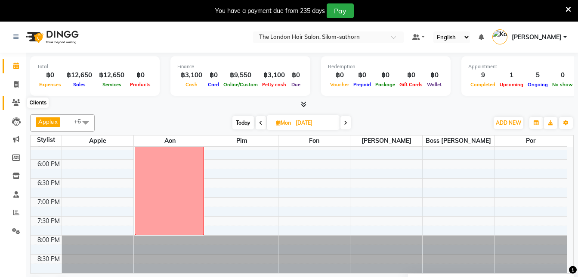
click at [14, 104] on icon at bounding box center [16, 102] width 8 height 6
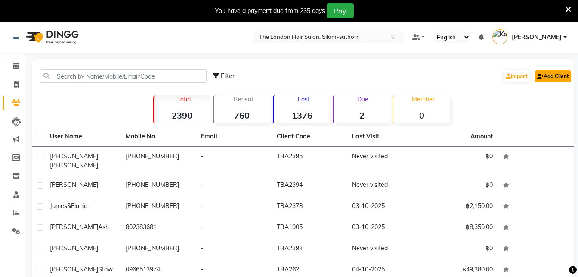
click at [556, 81] on link "Add Client" at bounding box center [553, 76] width 36 height 12
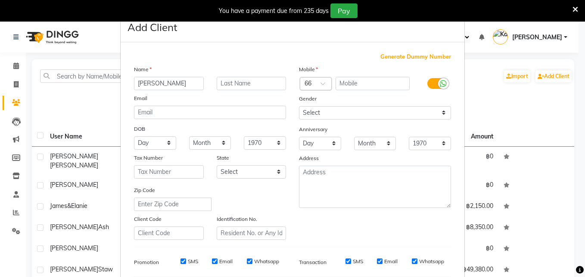
type input "Silvio"
click at [310, 85] on div at bounding box center [315, 84] width 31 height 9
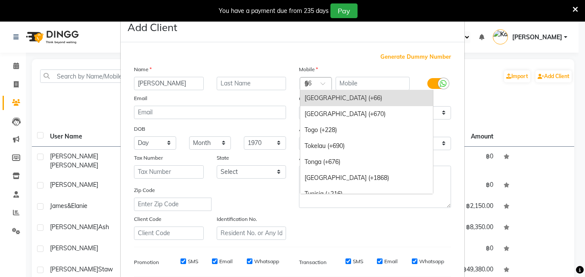
scroll to position [917, 0]
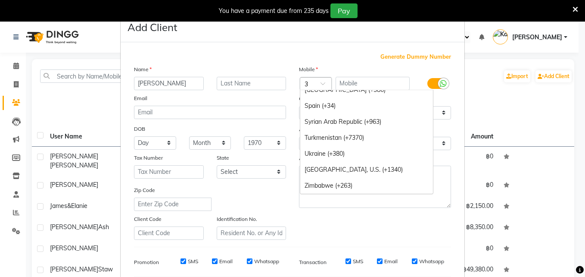
type input "39"
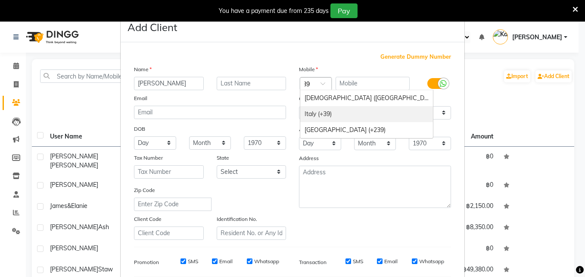
click at [317, 113] on div "Italy (+39)" at bounding box center [366, 114] width 133 height 16
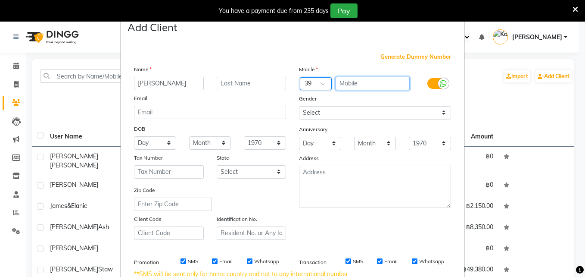
click at [351, 85] on input "text" at bounding box center [373, 83] width 75 height 13
type input "335297073"
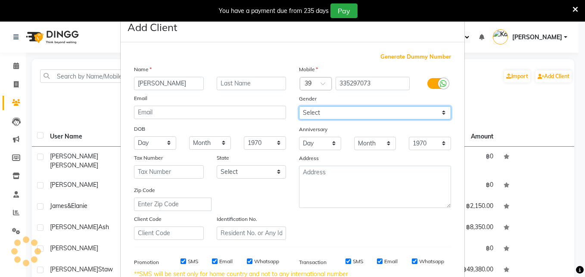
click at [323, 108] on select "Select Male Female Other Prefer Not To Say" at bounding box center [375, 112] width 152 height 13
select select "male"
click at [299, 106] on select "Select Male Female Other Prefer Not To Say" at bounding box center [375, 112] width 152 height 13
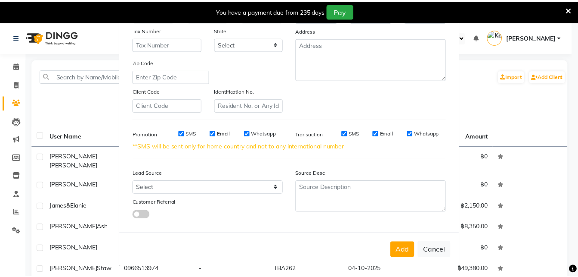
scroll to position [130, 0]
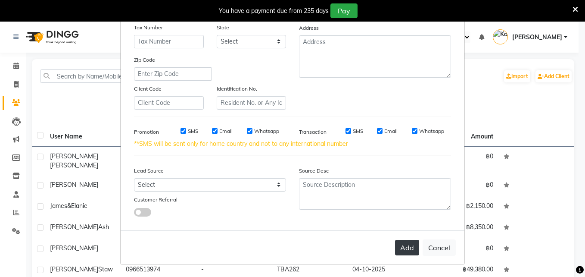
click at [397, 252] on button "Add" at bounding box center [407, 247] width 24 height 16
select select
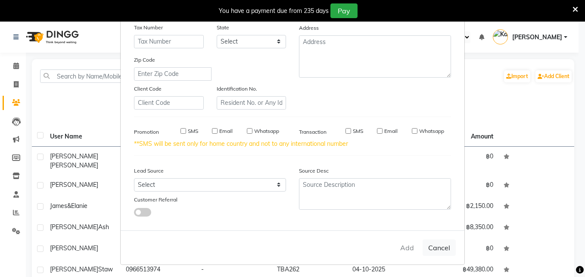
select select
checkbox input "false"
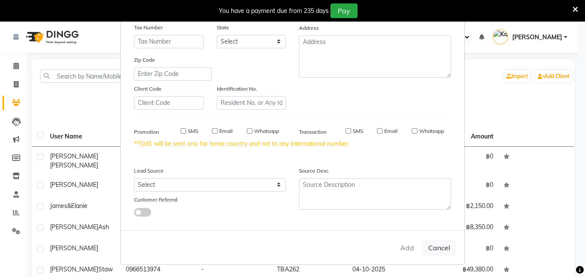
checkbox input "false"
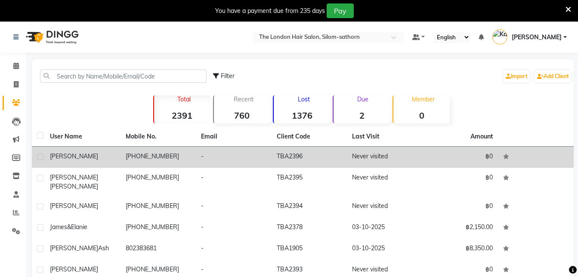
click at [381, 159] on td "Never visited" at bounding box center [385, 156] width 76 height 21
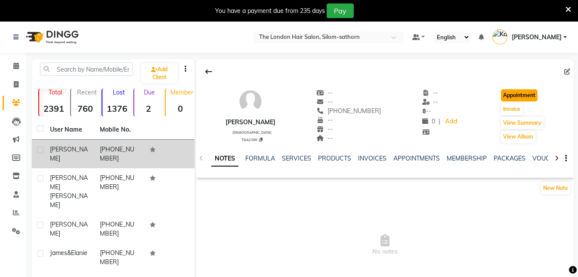
click at [519, 95] on button "Appointment" at bounding box center [519, 95] width 37 height 12
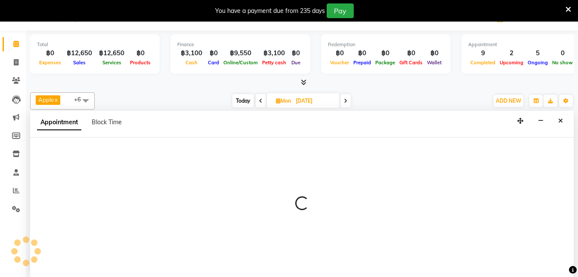
type input "04-10-2025"
select select "tentative"
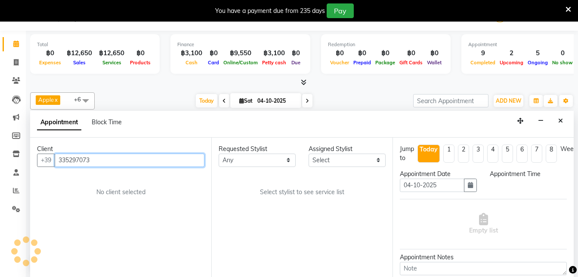
select select "600"
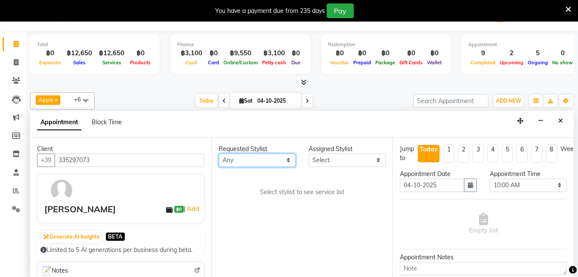
click at [249, 161] on select "Any Aon Apple Boss Luke Fon Kate Pim Por" at bounding box center [257, 159] width 77 height 13
select select "56710"
click at [219, 153] on select "Any Aon Apple Boss Luke Fon Kate Pim Por" at bounding box center [257, 159] width 77 height 13
select select "56710"
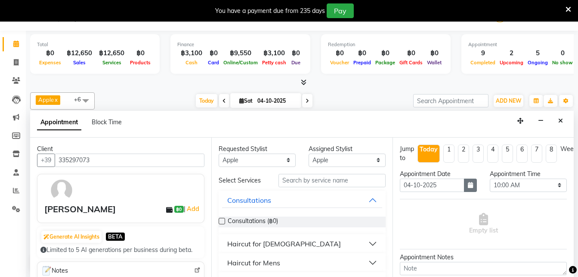
click at [470, 186] on icon "button" at bounding box center [470, 185] width 5 height 6
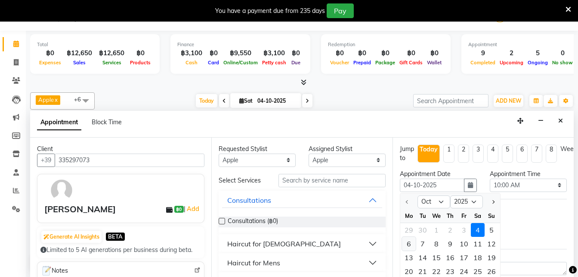
click at [408, 239] on div "6" at bounding box center [409, 243] width 14 height 14
type input "06-10-2025"
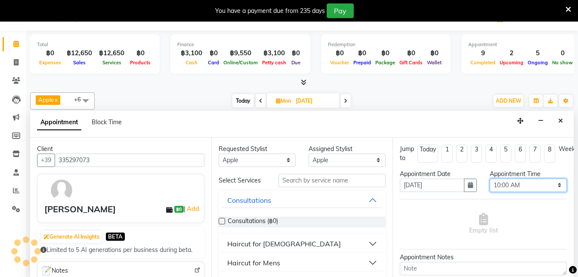
click at [501, 183] on select "Select 10:00 AM 10:05 AM 10:10 AM 10:15 AM 10:20 AM 10:25 AM 10:30 AM 10:35 AM …" at bounding box center [528, 184] width 77 height 13
select select "1080"
click at [490, 178] on select "Select 10:00 AM 10:05 AM 10:10 AM 10:15 AM 10:20 AM 10:25 AM 10:30 AM 10:35 AM …" at bounding box center [528, 184] width 77 height 13
click at [267, 264] on div "Haircut for Mens" at bounding box center [253, 262] width 53 height 10
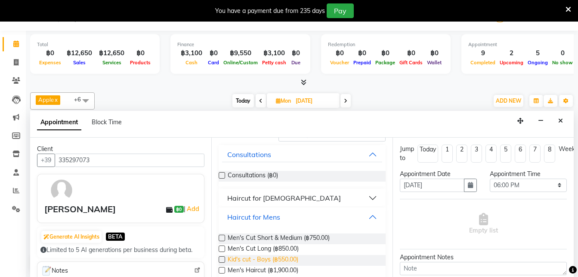
scroll to position [47, 0]
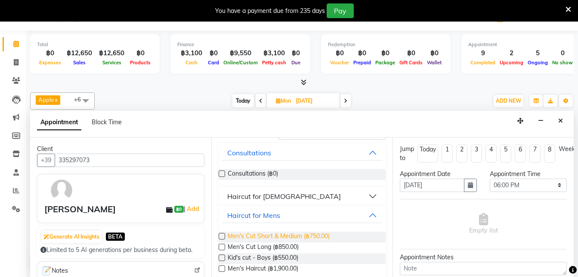
click at [303, 236] on span "Men's Cut Short & Medium (฿750.00)" at bounding box center [279, 236] width 102 height 11
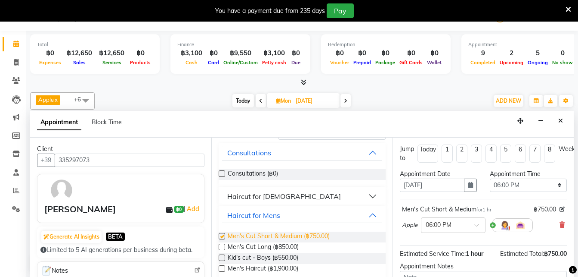
checkbox input "false"
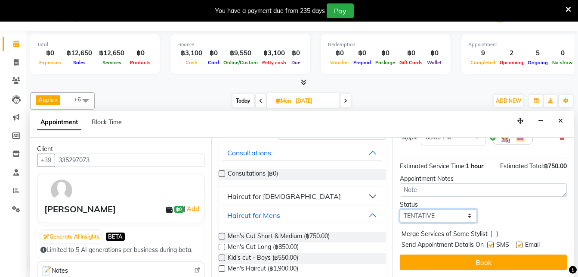
click at [450, 209] on select "Select TENTATIVE CONFIRM UPCOMING" at bounding box center [438, 215] width 77 height 13
select select "confirm booking"
click at [400, 209] on select "Select TENTATIVE CONFIRM UPCOMING" at bounding box center [438, 215] width 77 height 13
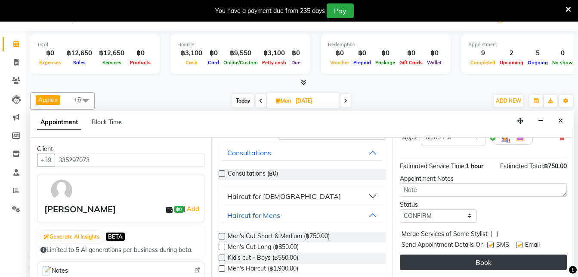
click at [445, 254] on button "Book" at bounding box center [483, 262] width 167 height 16
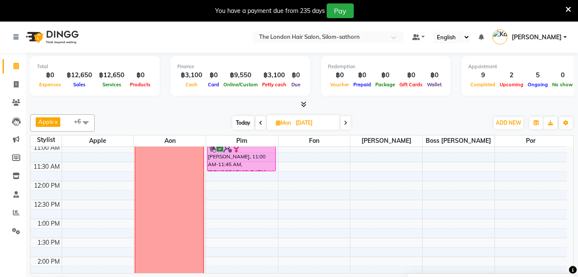
scroll to position [68, 0]
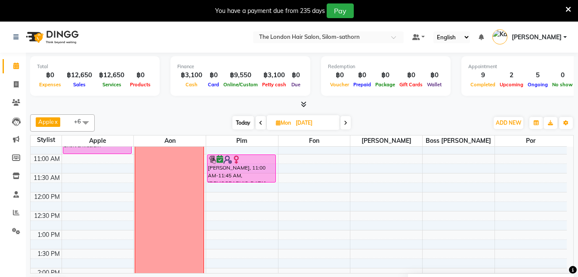
click at [239, 125] on span "Today" at bounding box center [244, 122] width 22 height 13
type input "04-10-2025"
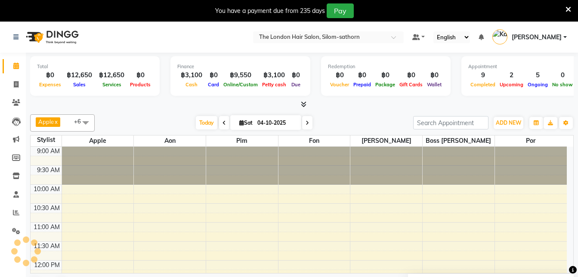
scroll to position [266, 0]
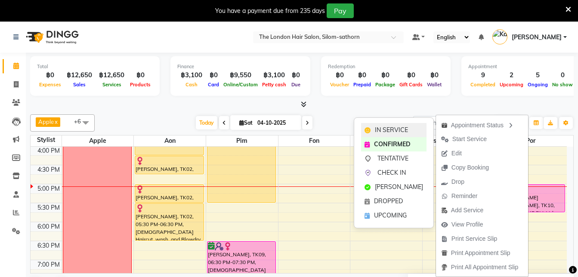
click at [398, 128] on span "IN SERVICE" at bounding box center [391, 129] width 33 height 9
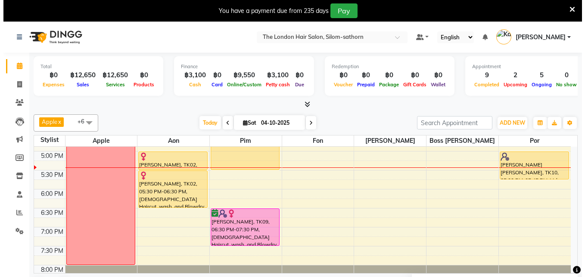
scroll to position [22, 0]
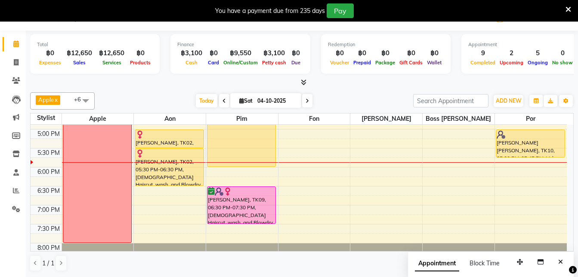
drag, startPoint x: 244, startPoint y: 147, endPoint x: 242, endPoint y: 164, distance: 16.9
click at [242, 164] on div "Priti, TK07, 10:00 AM-10:45 AM, Colour Regrowth Short Antonella, TK06, 11:00 AM…" at bounding box center [242, 53] width 72 height 454
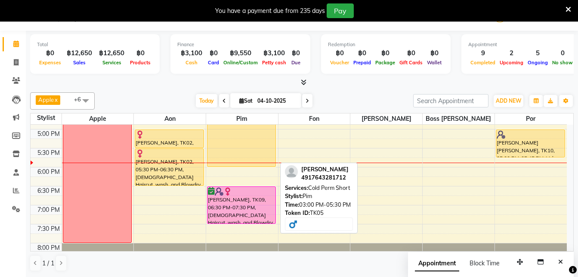
click at [242, 164] on div "[PERSON_NAME], TK05, 03:00 PM-06:00 PM, Cold Perm Short" at bounding box center [242, 110] width 68 height 112
select select "1"
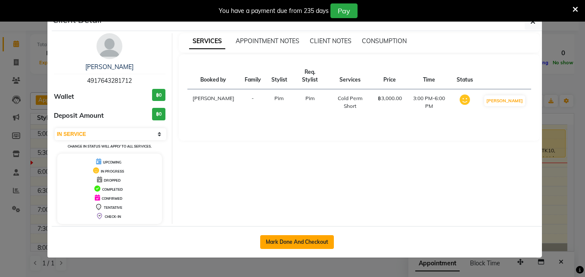
click at [301, 246] on button "Mark Done And Checkout" at bounding box center [297, 242] width 74 height 14
select select "service"
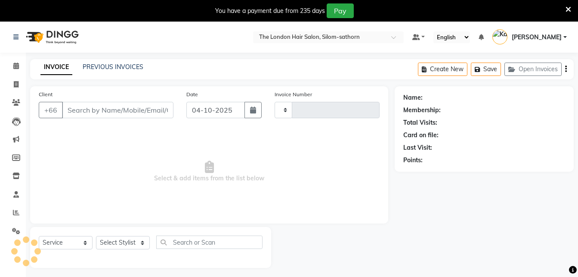
type input "1872"
select select "6977"
type input "4917643281712"
select select "65351"
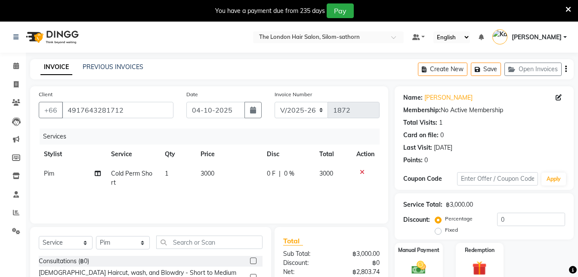
click at [128, 173] on span "Cold Perm Short" at bounding box center [131, 177] width 41 height 17
select select "65351"
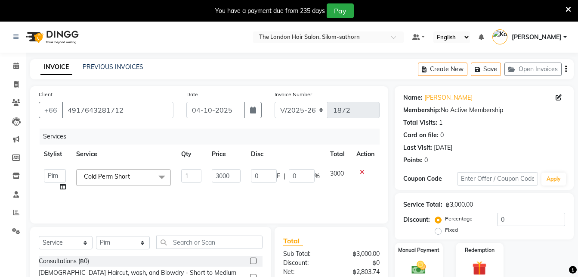
click at [149, 174] on span "Cold Perm Short x" at bounding box center [123, 177] width 95 height 17
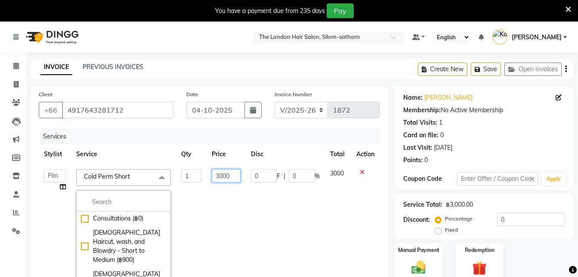
click at [223, 175] on input "3000" at bounding box center [226, 175] width 29 height 13
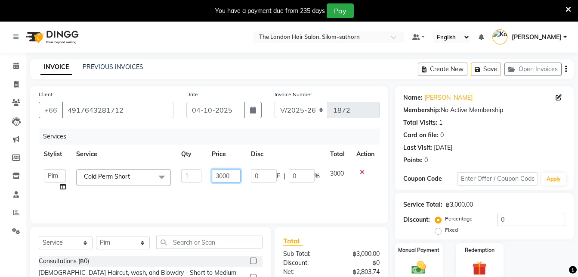
click at [222, 176] on input "3000" at bounding box center [226, 175] width 29 height 13
type input "3500"
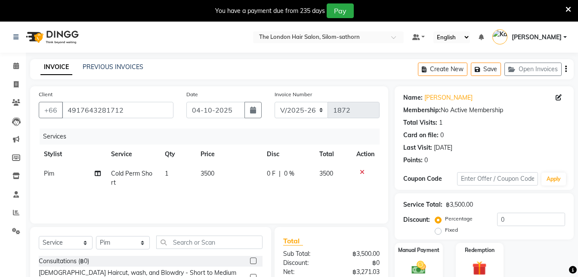
click at [180, 190] on td "1" at bounding box center [178, 178] width 36 height 28
select select "65351"
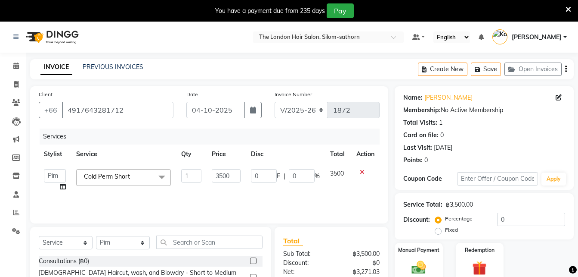
click at [62, 185] on icon at bounding box center [63, 186] width 6 height 6
select select "65351"
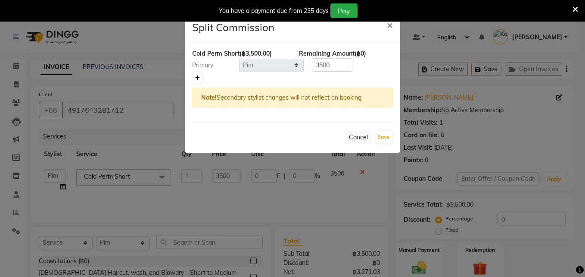
click at [200, 81] on link at bounding box center [197, 78] width 9 height 10
type input "1750"
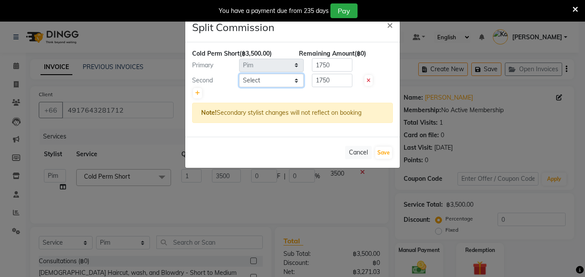
click at [266, 84] on select "Select Aon Apple Boss Luke Fon Kate Pim Por" at bounding box center [271, 80] width 65 height 13
select select "91913"
click at [239, 74] on select "Select Aon Apple Boss Luke Fon Kate Pim Por" at bounding box center [271, 80] width 65 height 13
click at [336, 81] on input "1750" at bounding box center [332, 80] width 40 height 13
type input "1"
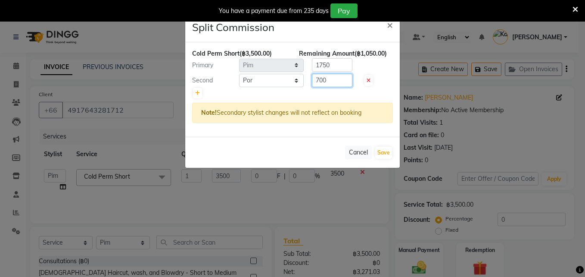
type input "700"
click at [334, 65] on input "1750" at bounding box center [332, 64] width 40 height 13
type input "1"
type input "2800"
click at [381, 152] on button "Save" at bounding box center [383, 152] width 17 height 12
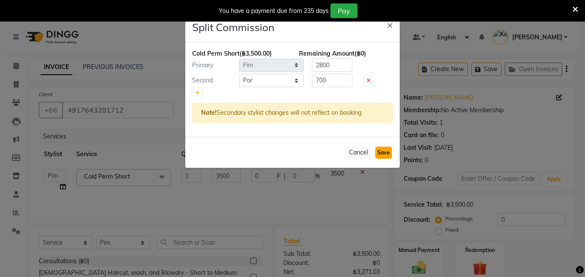
select select "Select"
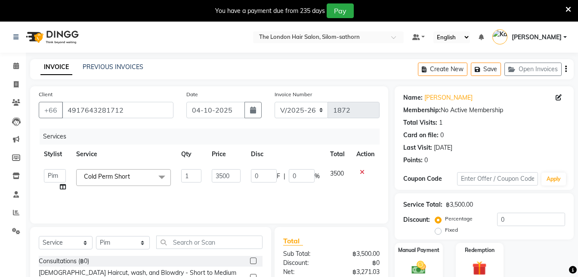
scroll to position [90, 0]
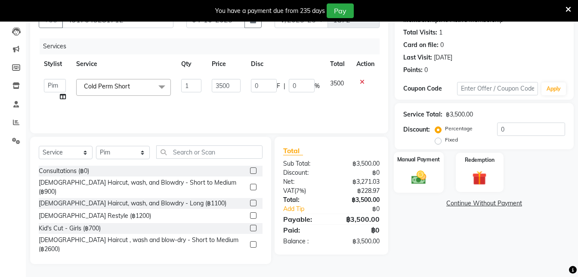
click at [428, 181] on img at bounding box center [419, 176] width 24 height 17
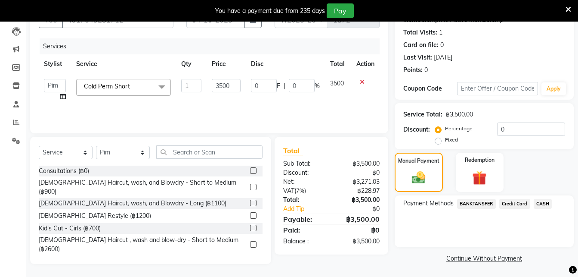
click at [477, 202] on span "BANKTANSFER" at bounding box center [476, 204] width 39 height 10
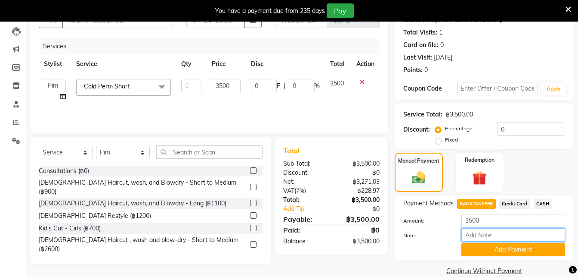
click at [470, 239] on input "Note:" at bounding box center [514, 234] width 104 height 13
type input "SCB"
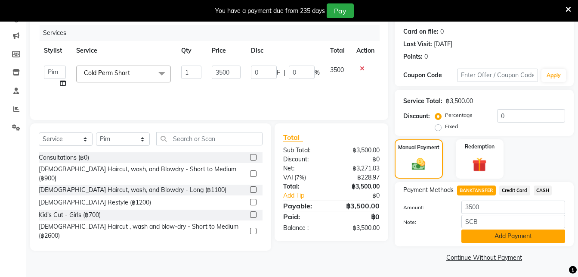
click at [504, 234] on button "Add Payment" at bounding box center [514, 235] width 104 height 13
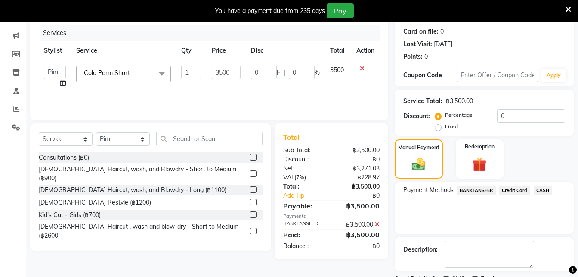
scroll to position [135, 0]
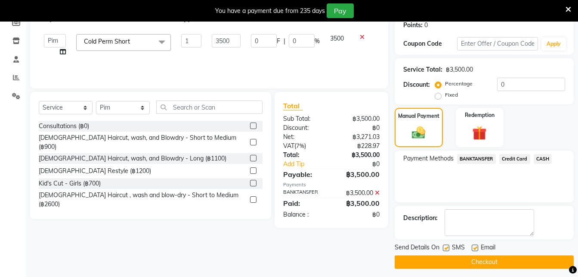
click at [476, 262] on button "Checkout" at bounding box center [484, 261] width 179 height 13
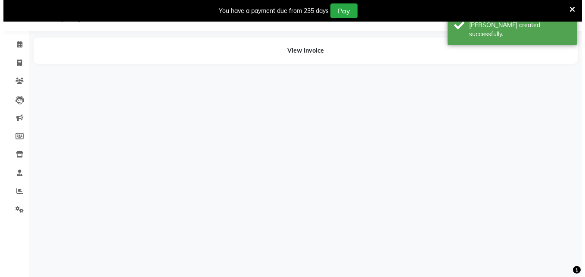
scroll to position [22, 0]
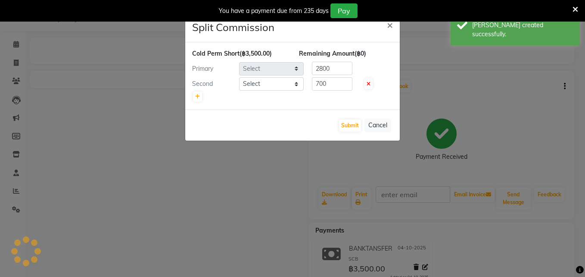
select select "65351"
select select "91913"
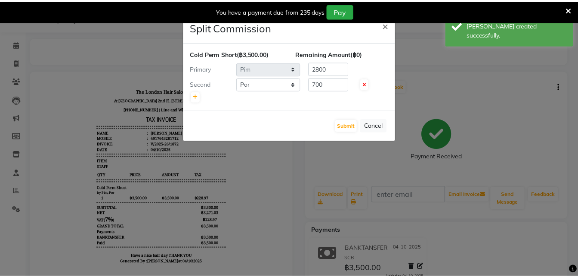
scroll to position [0, 0]
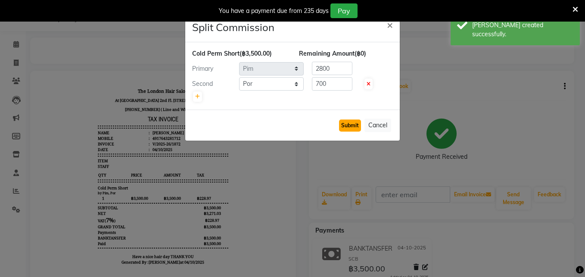
click at [351, 123] on button "Submit" at bounding box center [350, 125] width 22 height 12
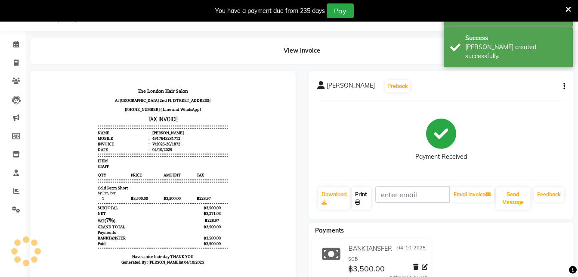
click at [364, 194] on link "Print" at bounding box center [362, 198] width 20 height 22
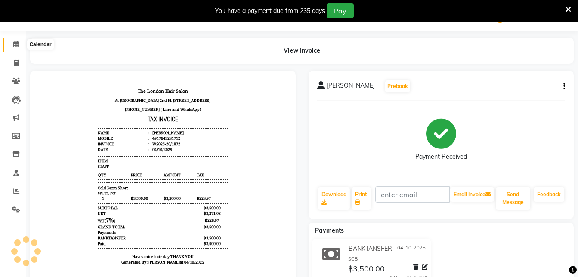
click at [15, 44] on icon at bounding box center [16, 44] width 6 height 6
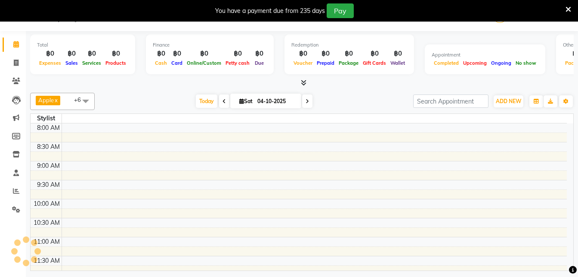
click at [306, 102] on icon at bounding box center [307, 101] width 3 height 5
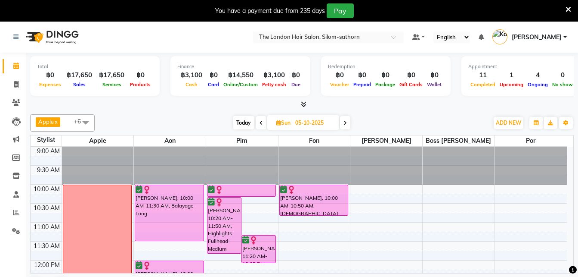
click at [243, 118] on span "Today" at bounding box center [244, 122] width 22 height 13
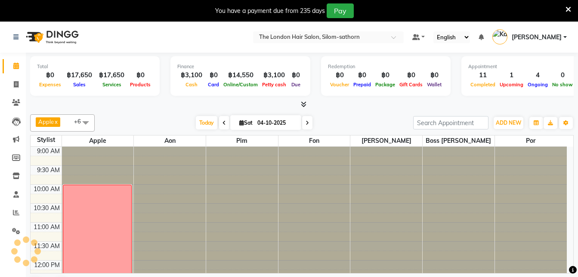
scroll to position [328, 0]
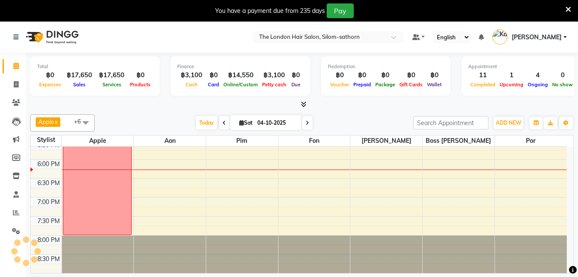
click at [310, 124] on span at bounding box center [307, 122] width 10 height 13
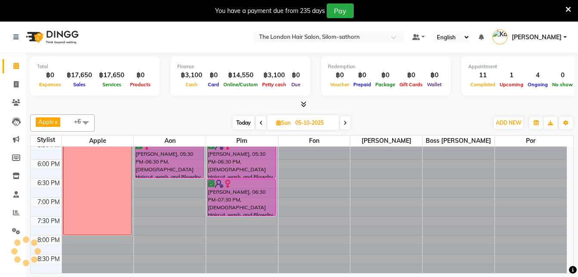
scroll to position [0, 0]
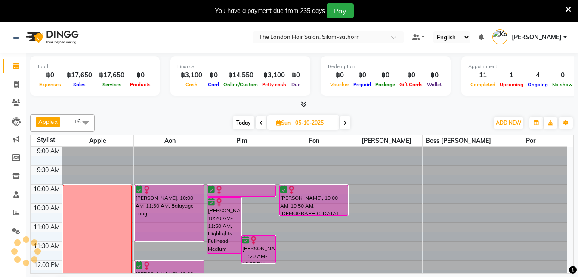
click at [243, 118] on span "Today" at bounding box center [244, 122] width 22 height 13
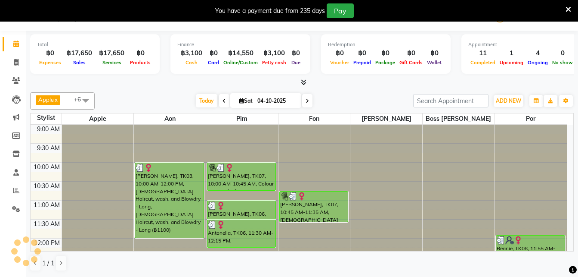
scroll to position [328, 0]
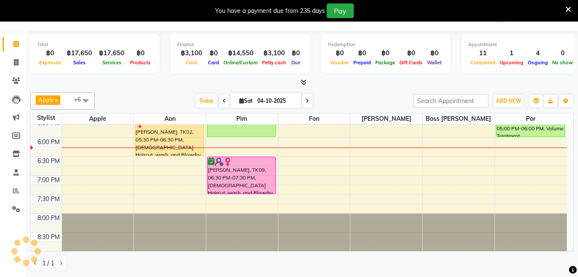
click at [308, 105] on span at bounding box center [307, 100] width 10 height 13
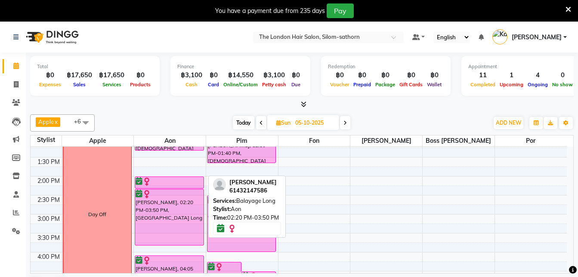
scroll to position [159, 0]
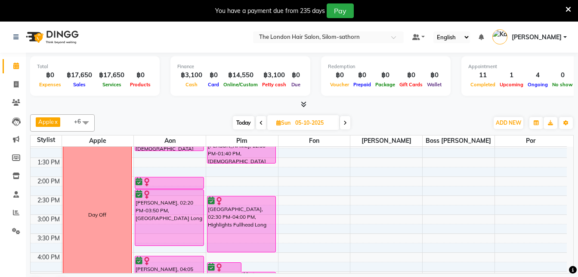
click at [342, 119] on span at bounding box center [345, 122] width 10 height 13
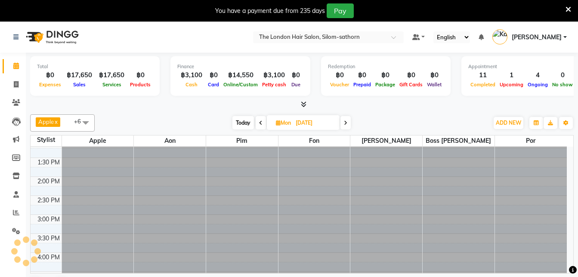
scroll to position [0, 0]
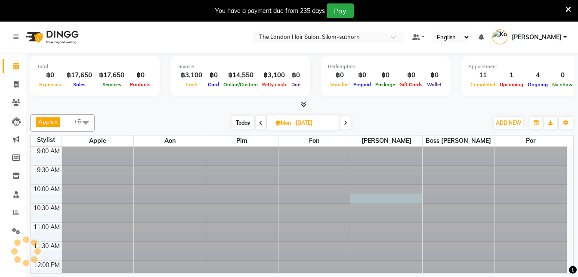
click at [368, 146] on div at bounding box center [387, 146] width 72 height 0
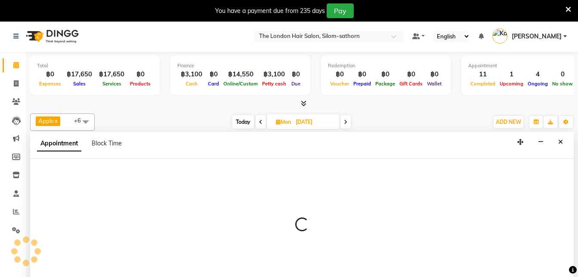
scroll to position [22, 0]
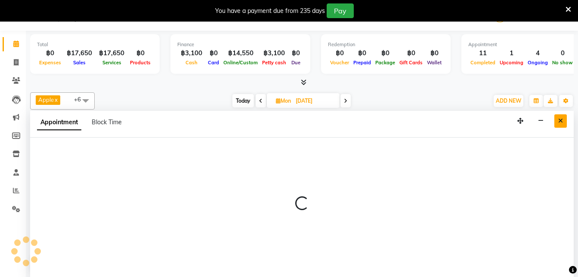
click at [561, 121] on icon "Close" at bounding box center [561, 121] width 5 height 6
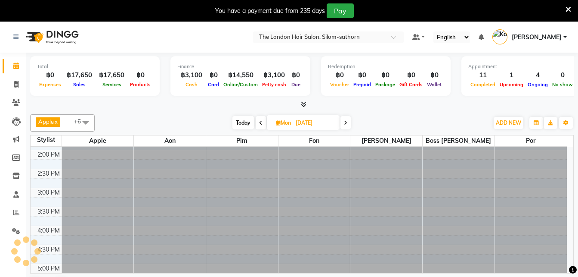
scroll to position [328, 0]
click at [345, 121] on icon at bounding box center [345, 122] width 3 height 5
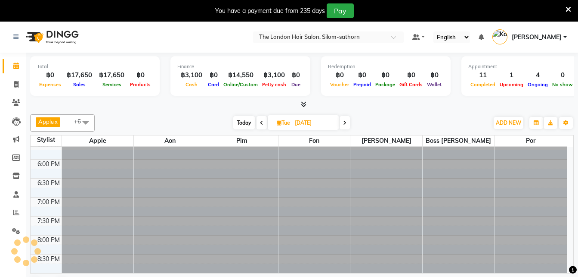
scroll to position [0, 0]
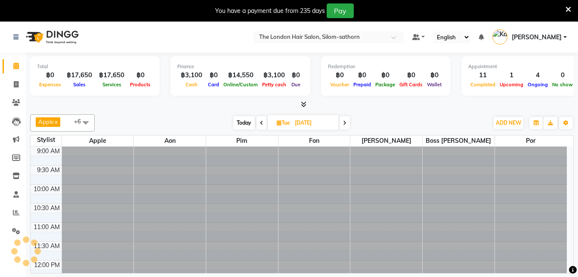
click at [345, 121] on icon at bounding box center [344, 122] width 3 height 5
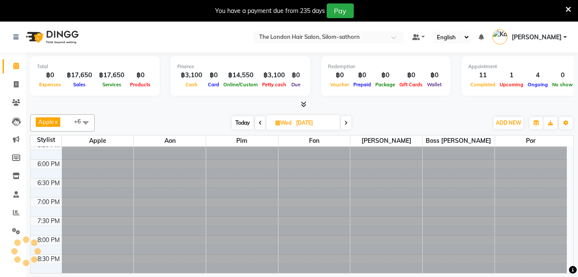
click at [261, 125] on icon at bounding box center [260, 122] width 3 height 5
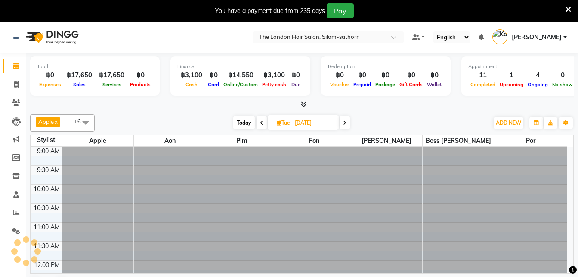
click at [261, 125] on span at bounding box center [262, 122] width 10 height 13
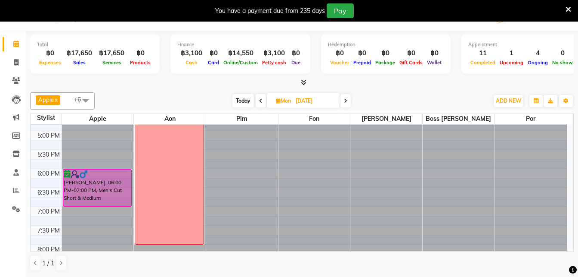
scroll to position [328, 0]
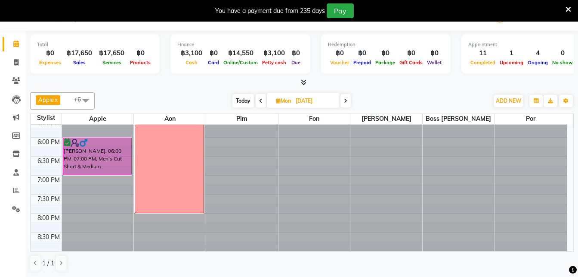
click at [261, 102] on icon at bounding box center [260, 100] width 3 height 5
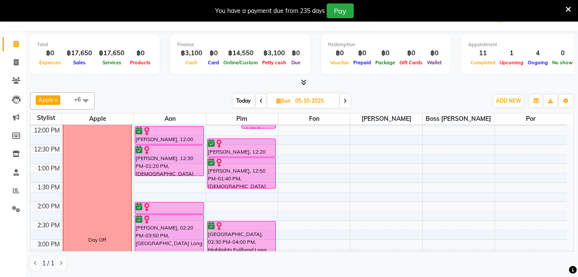
scroll to position [28, 0]
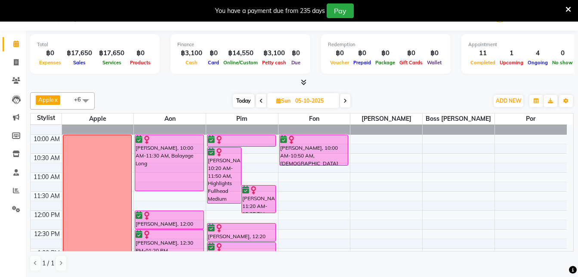
click at [245, 100] on span "Today" at bounding box center [244, 100] width 22 height 13
type input "04-10-2025"
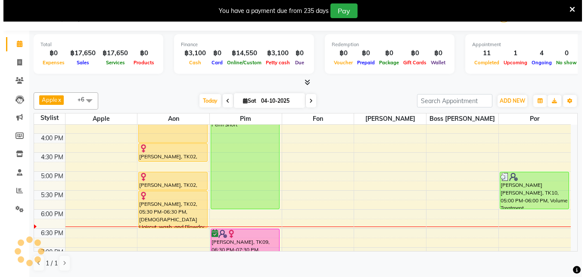
scroll to position [256, 0]
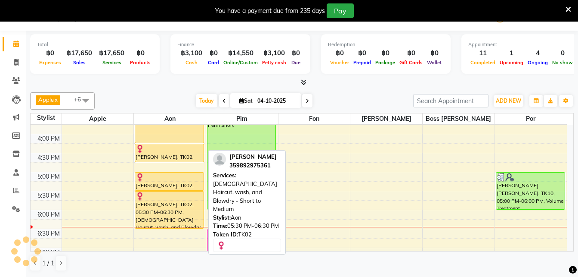
click at [147, 211] on div "[PERSON_NAME], TK02, 05:30 PM-06:30 PM, [DEMOGRAPHIC_DATA] Haircut, wash, and B…" at bounding box center [169, 209] width 68 height 37
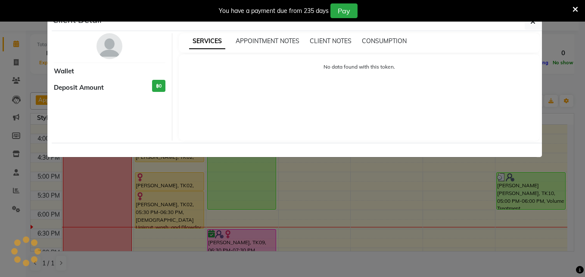
select select "1"
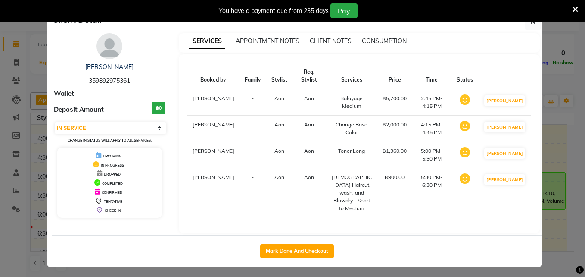
click at [574, 8] on icon at bounding box center [575, 10] width 6 height 8
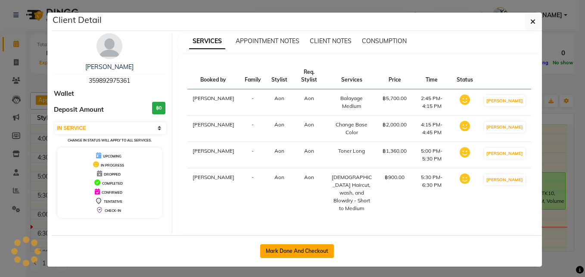
click at [286, 244] on button "Mark Done And Checkout" at bounding box center [297, 251] width 74 height 14
select select "service"
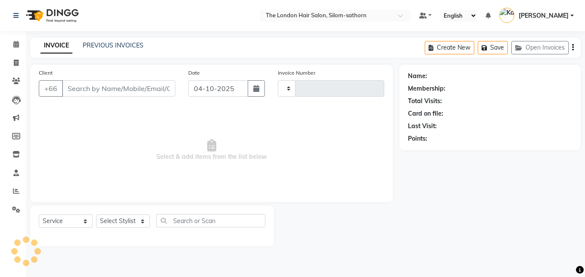
type input "1874"
select select "6977"
type input "359892975361"
select select "56709"
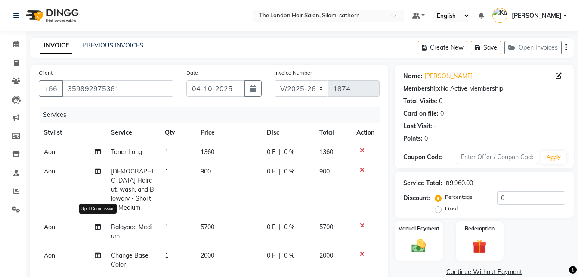
click at [96, 224] on icon at bounding box center [98, 227] width 6 height 6
select select "56709"
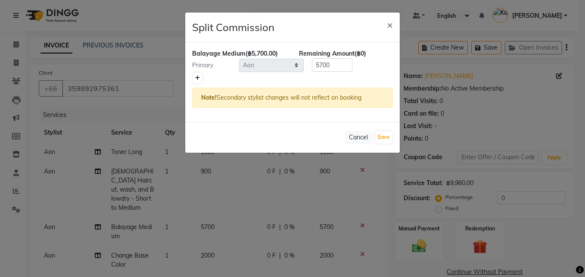
click at [198, 78] on icon at bounding box center [197, 77] width 5 height 5
type input "2850"
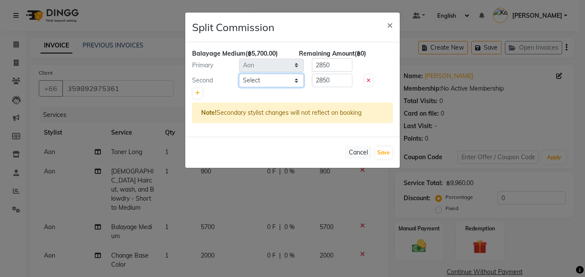
click at [263, 83] on select "Select Aon Apple Boss Luke Fon Kate Pim Por" at bounding box center [271, 80] width 65 height 13
select select "56711"
click at [239, 74] on select "Select Aon Apple Boss Luke Fon Kate Pim Por" at bounding box center [271, 80] width 65 height 13
click at [348, 77] on input "2850" at bounding box center [332, 80] width 40 height 13
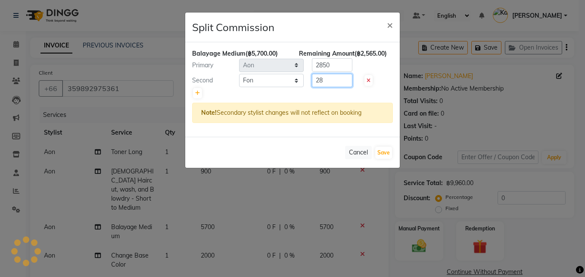
type input "2"
type input "1440"
click at [340, 64] on input "2850" at bounding box center [332, 64] width 40 height 13
type input "2"
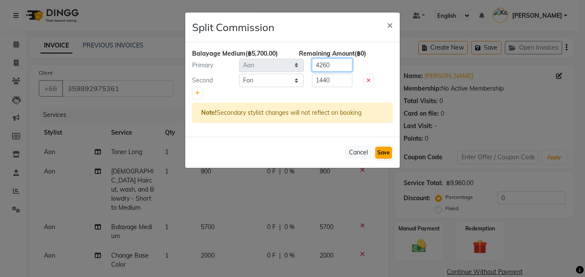
type input "4260"
click at [388, 152] on button "Save" at bounding box center [383, 152] width 17 height 12
select select "Select"
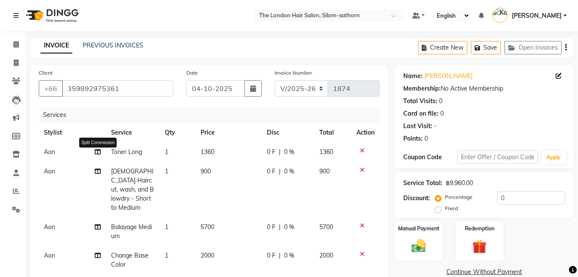
click at [99, 152] on icon at bounding box center [98, 152] width 6 height 6
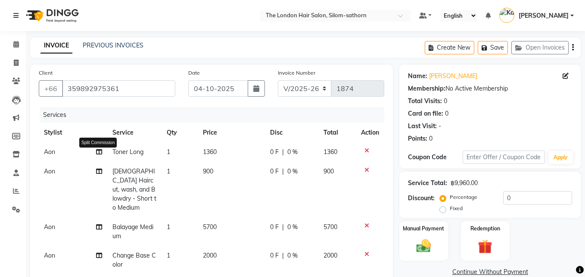
select select "56709"
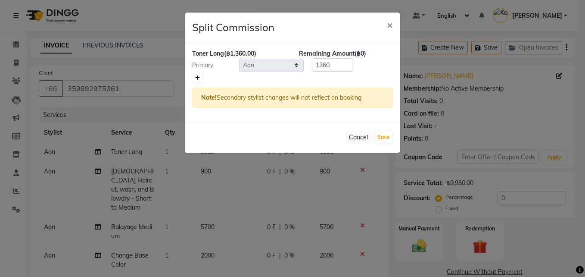
click at [198, 80] on icon at bounding box center [197, 77] width 5 height 5
type input "680"
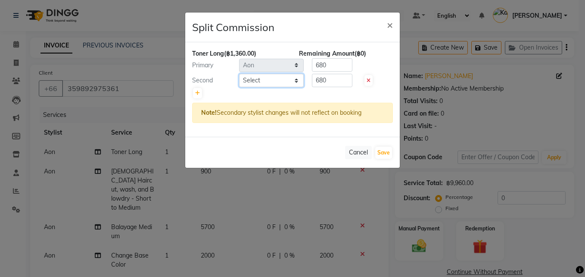
click at [252, 82] on select "Select Aon Apple Boss Luke Fon Kate Pim Por" at bounding box center [271, 80] width 65 height 13
click at [360, 155] on button "Cancel" at bounding box center [358, 152] width 27 height 13
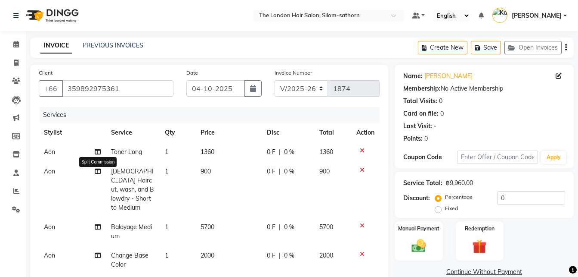
click at [97, 172] on icon at bounding box center [98, 171] width 6 height 6
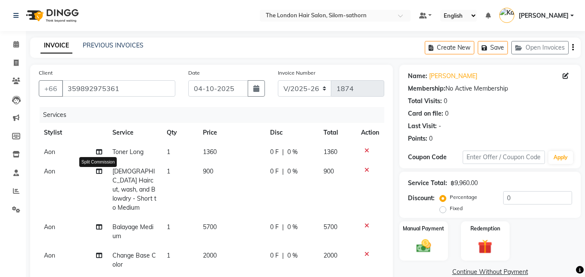
select select "56709"
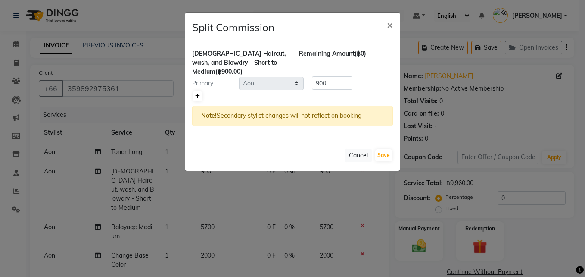
click at [197, 96] on icon at bounding box center [197, 95] width 5 height 5
type input "450"
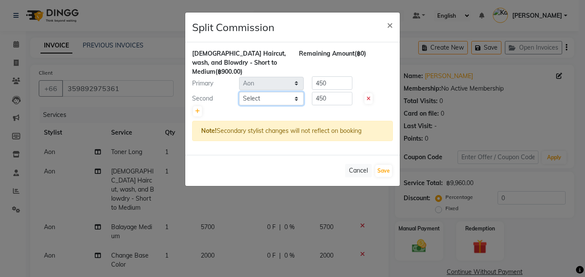
click at [240, 96] on select "Select Aon Apple Boss Luke Fon Kate Pim Por" at bounding box center [271, 98] width 65 height 13
select select "56711"
click at [239, 92] on select "Select Aon Apple Boss Luke Fon Kate Pim Por" at bounding box center [271, 98] width 65 height 13
click at [333, 98] on input "450" at bounding box center [332, 98] width 40 height 13
type input "4"
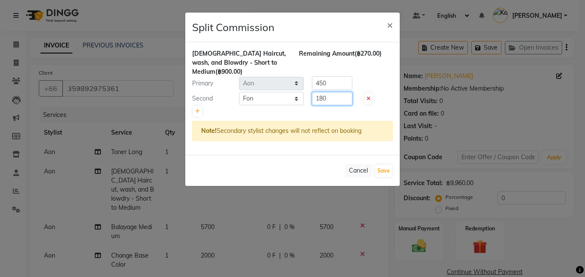
type input "180"
click at [337, 83] on input "450" at bounding box center [332, 82] width 40 height 13
type input "4"
type input "720"
click at [382, 172] on button "Save" at bounding box center [383, 171] width 17 height 12
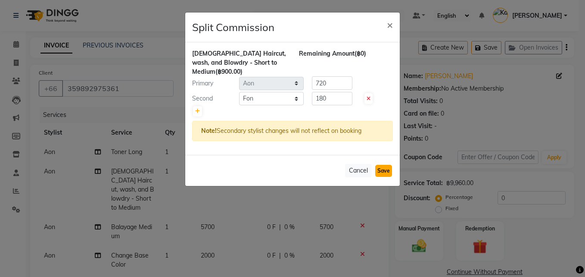
select select "Select"
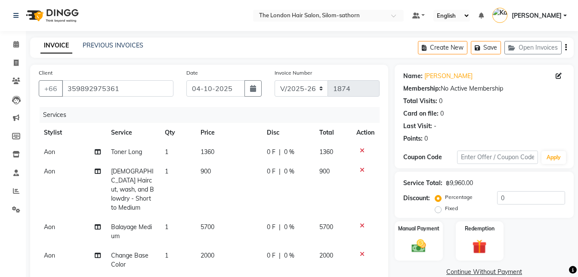
scroll to position [93, 0]
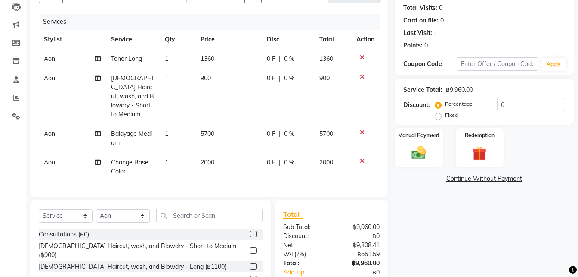
click at [101, 155] on td "Aon" at bounding box center [72, 166] width 67 height 28
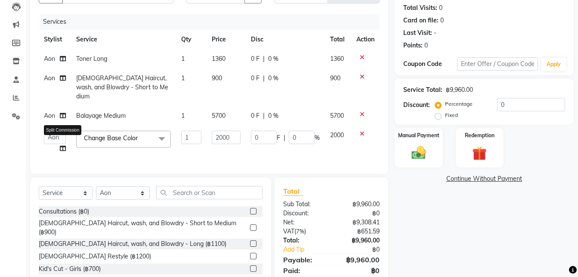
click at [63, 145] on icon at bounding box center [63, 148] width 6 height 6
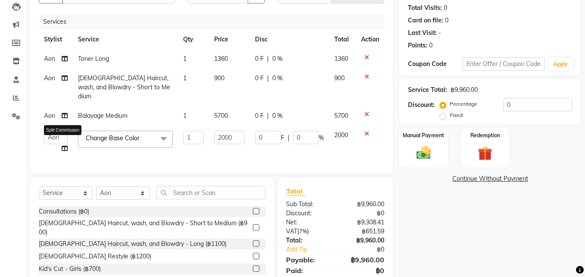
select select "56709"
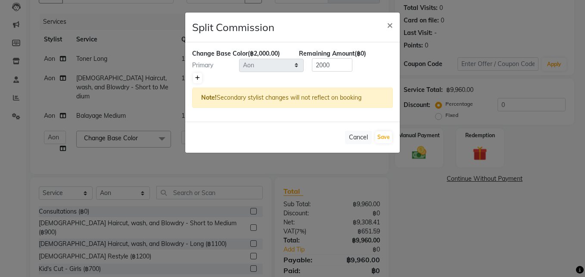
click at [196, 78] on icon at bounding box center [197, 77] width 5 height 5
type input "1000"
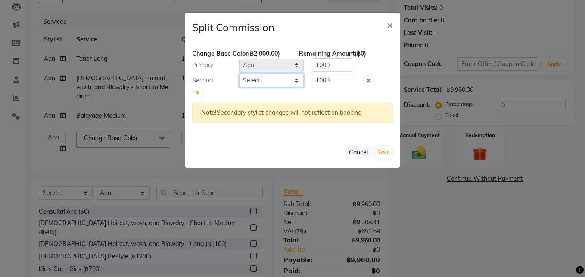
click at [250, 80] on select "Select Aon Apple Boss Luke Fon Kate Pim Por" at bounding box center [271, 80] width 65 height 13
select select "56711"
click at [239, 74] on select "Select Aon Apple Boss Luke Fon Kate Pim Por" at bounding box center [271, 80] width 65 height 13
click at [336, 86] on input "1000" at bounding box center [332, 80] width 40 height 13
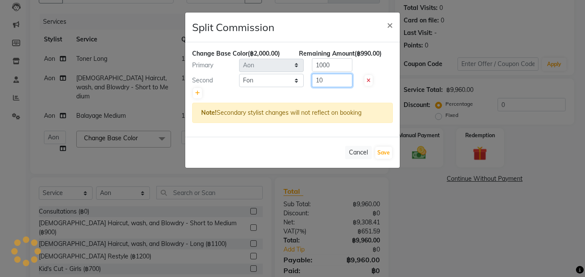
type input "1"
type input "400"
click at [337, 68] on input "1000" at bounding box center [332, 64] width 40 height 13
type input "1600"
click at [387, 150] on button "Save" at bounding box center [383, 152] width 17 height 12
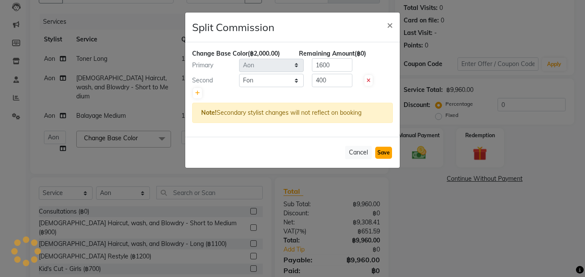
select select "Select"
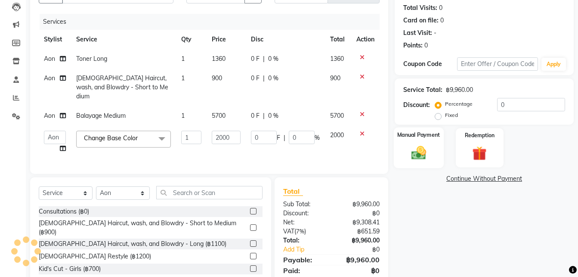
click at [413, 152] on img at bounding box center [419, 152] width 24 height 17
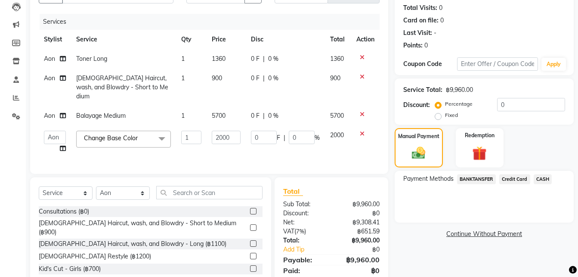
click at [513, 179] on span "Credit Card" at bounding box center [515, 179] width 31 height 10
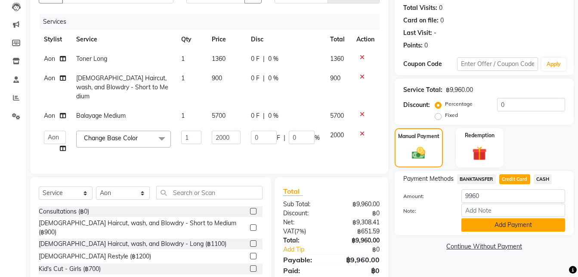
click at [488, 223] on button "Add Payment" at bounding box center [514, 224] width 104 height 13
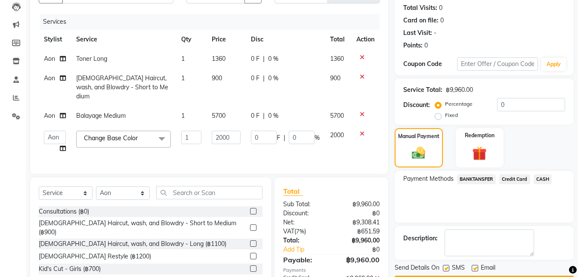
scroll to position [140, 0]
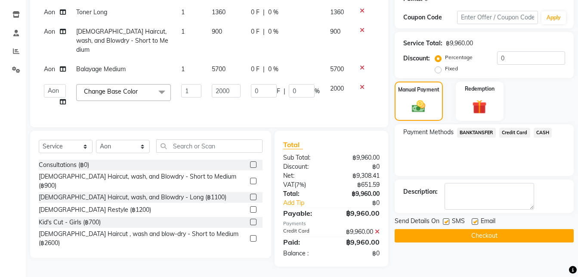
click at [478, 237] on button "Checkout" at bounding box center [484, 235] width 179 height 13
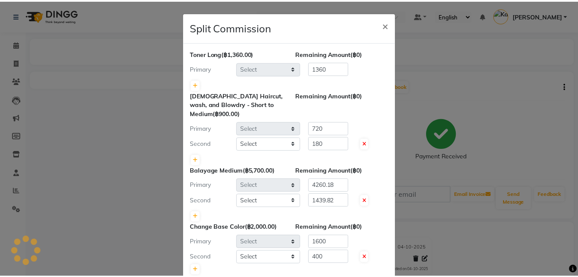
scroll to position [50, 0]
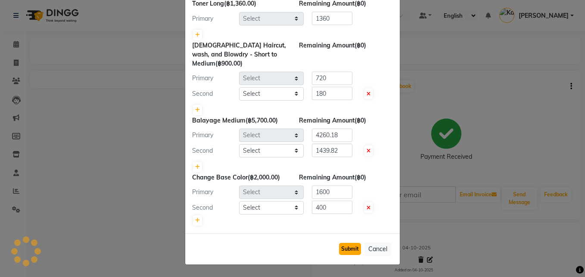
click at [350, 247] on button "Submit" at bounding box center [350, 249] width 22 height 12
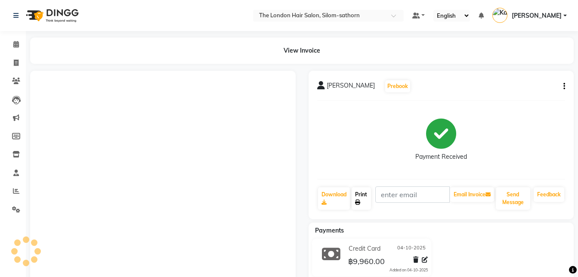
click at [361, 201] on icon at bounding box center [357, 201] width 5 height 5
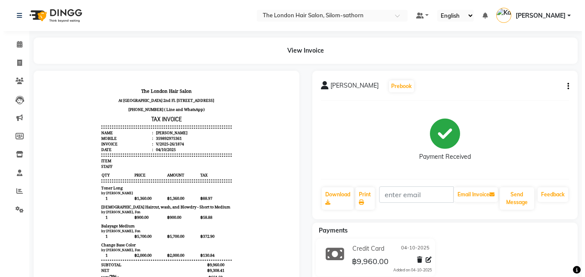
scroll to position [0, 0]
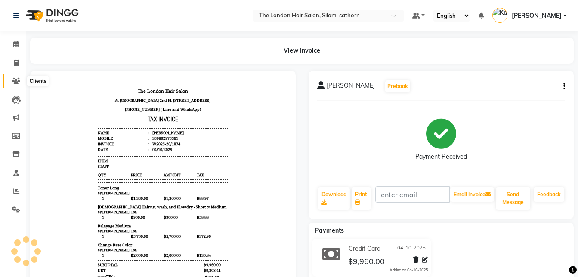
click at [17, 81] on icon at bounding box center [16, 81] width 8 height 6
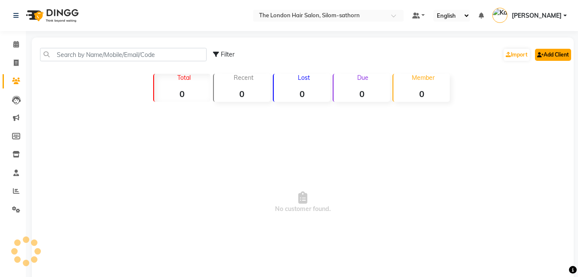
click at [549, 56] on link "Add Client" at bounding box center [553, 55] width 36 height 12
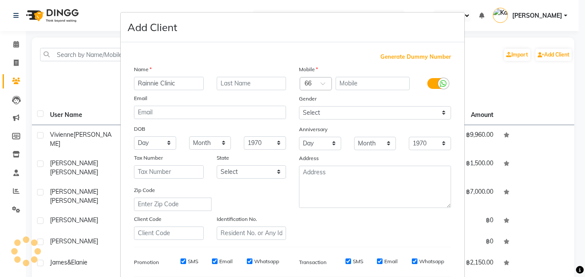
type input "Rainnie Clinic"
click at [344, 85] on input "text" at bounding box center [373, 83] width 75 height 13
type input "991926636"
click at [329, 113] on select "Select Male Female Other Prefer Not To Say" at bounding box center [375, 112] width 152 height 13
select select "female"
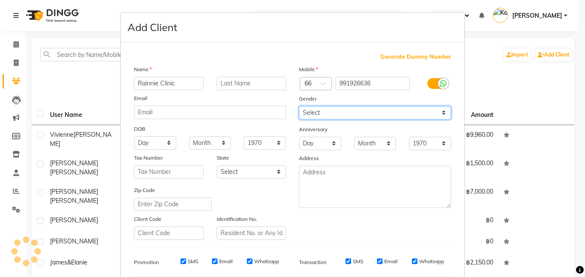
click at [299, 106] on select "Select Male Female Other Prefer Not To Say" at bounding box center [375, 112] width 152 height 13
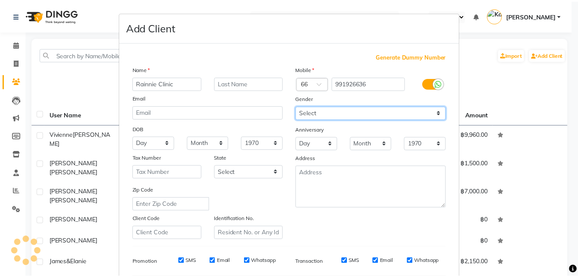
scroll to position [121, 0]
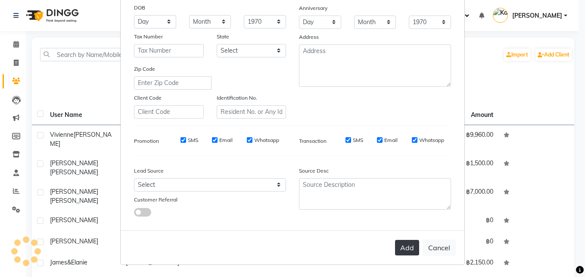
click at [407, 247] on button "Add" at bounding box center [407, 247] width 24 height 16
select select
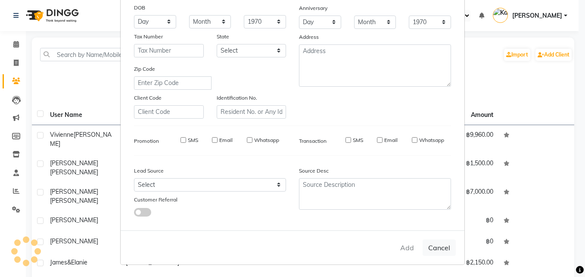
select select
checkbox input "false"
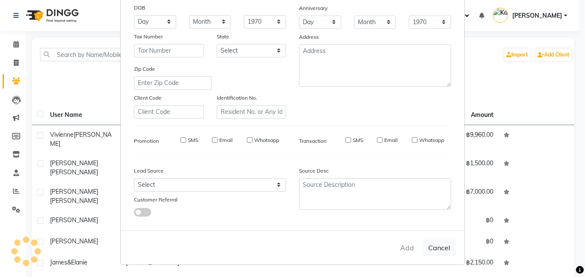
checkbox input "false"
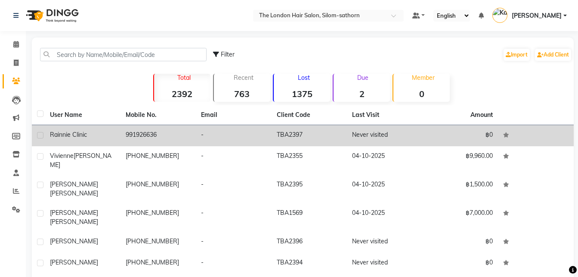
click at [135, 132] on td "991926636" at bounding box center [159, 135] width 76 height 21
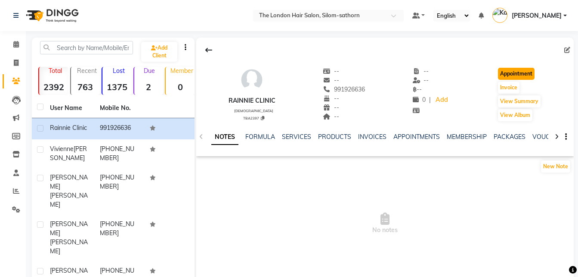
click at [531, 74] on button "Appointment" at bounding box center [516, 74] width 37 height 12
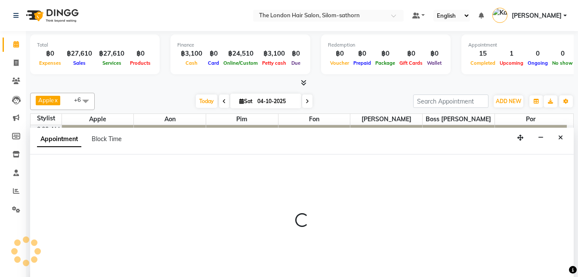
select select "600"
select select "tentative"
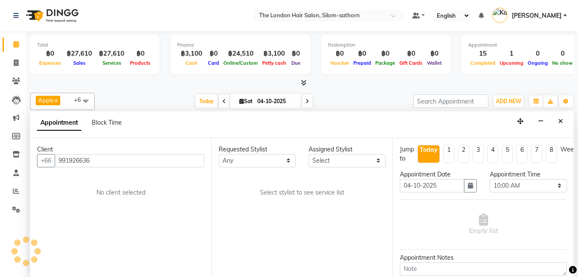
scroll to position [328, 0]
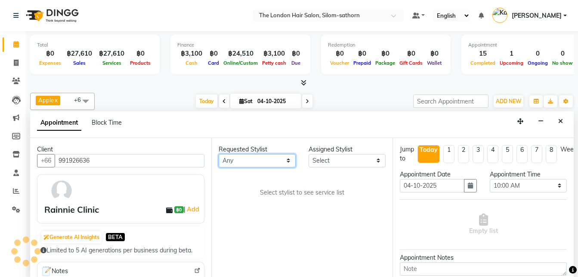
click at [230, 159] on select "Any Aon Apple Boss Luke Fon Kate Pim Por" at bounding box center [257, 160] width 77 height 13
select select "56711"
click at [219, 154] on select "Any Aon Apple Boss Luke Fon Kate Pim Por" at bounding box center [257, 160] width 77 height 13
select select "56711"
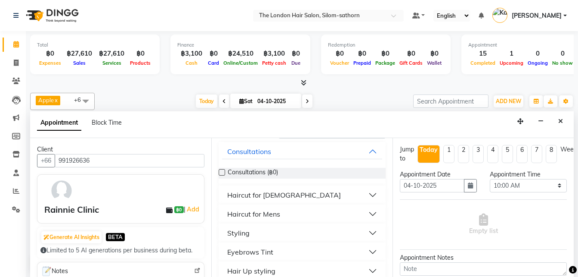
scroll to position [50, 0]
click at [241, 232] on div "Styling" at bounding box center [238, 232] width 22 height 10
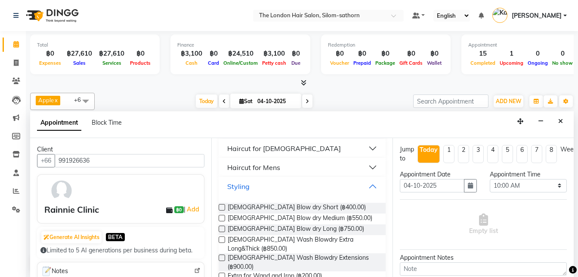
scroll to position [142, 0]
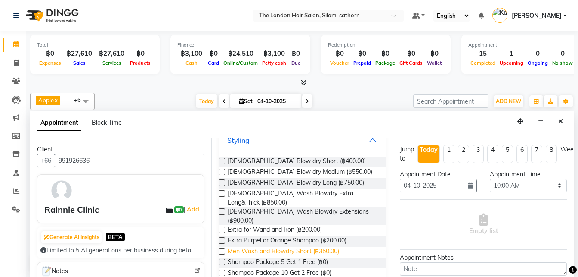
click at [314, 246] on span "Men Wash and Blowdry Short (฿350.00)" at bounding box center [284, 251] width 112 height 11
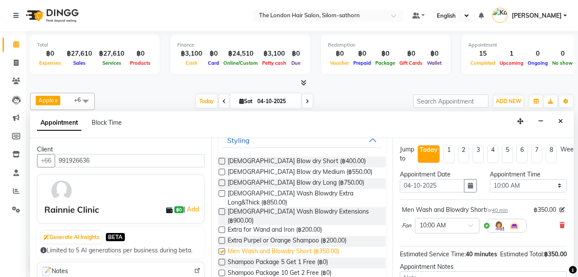
checkbox input "false"
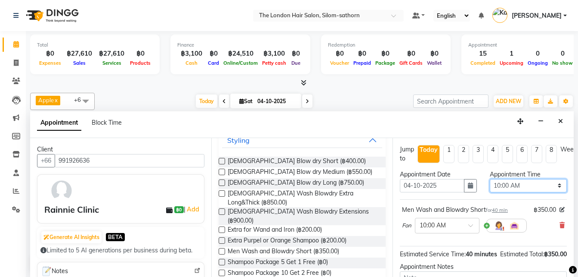
click at [517, 187] on select "Select 10:00 AM 10:05 AM 10:10 AM 10:15 AM 10:20 AM 10:25 AM 10:30 AM 10:35 AM …" at bounding box center [528, 185] width 77 height 13
select select "1140"
click at [490, 179] on select "Select 10:00 AM 10:05 AM 10:10 AM 10:15 AM 10:20 AM 10:25 AM 10:30 AM 10:35 AM …" at bounding box center [528, 185] width 77 height 13
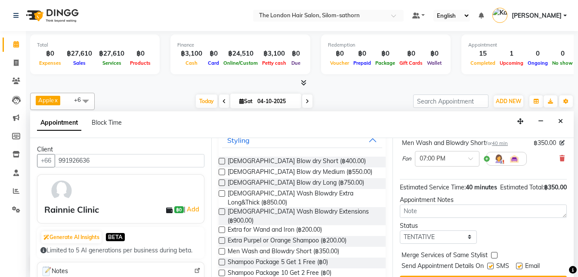
scroll to position [68, 0]
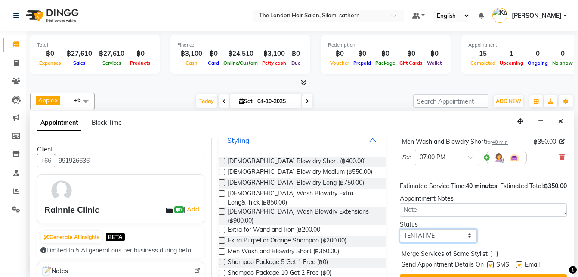
click at [428, 242] on select "Select TENTATIVE CONFIRM CHECK-IN UPCOMING" at bounding box center [438, 235] width 77 height 13
select select "confirm booking"
click at [400, 237] on select "Select TENTATIVE CONFIRM CHECK-IN UPCOMING" at bounding box center [438, 235] width 77 height 13
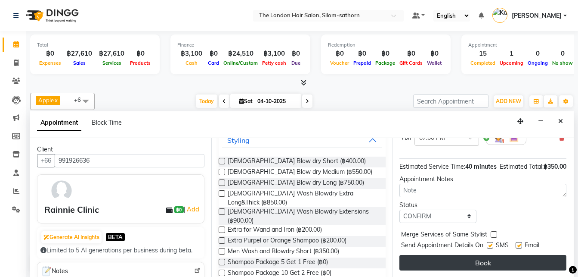
click at [463, 255] on button "Book" at bounding box center [483, 263] width 167 height 16
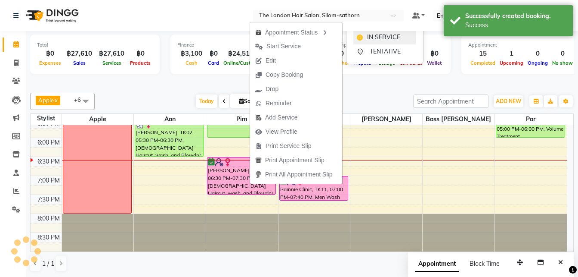
click at [364, 37] on div "IN SERVICE" at bounding box center [385, 37] width 63 height 14
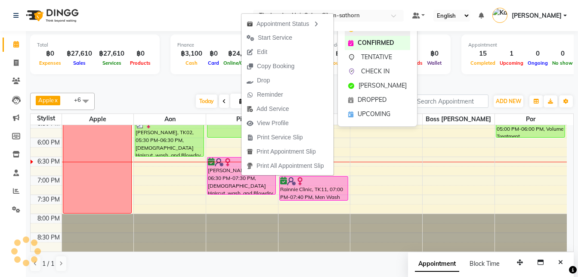
click at [356, 33] on div "IN SERVICE" at bounding box center [377, 29] width 65 height 14
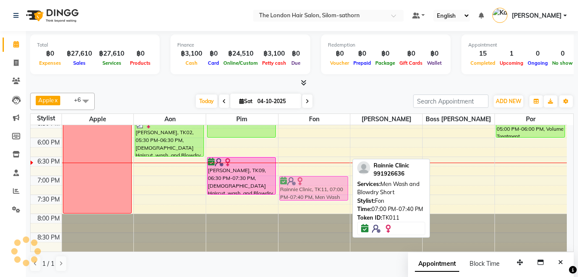
click at [318, 183] on div "Priti, TK07, 10:45 AM-11:35 AM, Ladies Blow dry Long Hannah Staw , TK01, 01:45 …" at bounding box center [315, 24] width 72 height 454
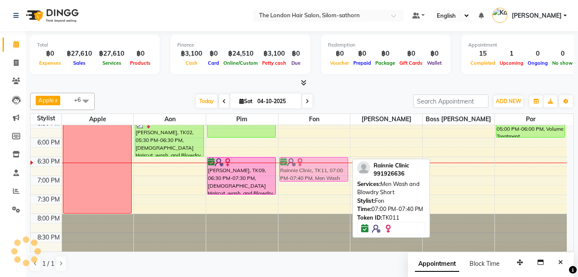
drag, startPoint x: 318, startPoint y: 183, endPoint x: 323, endPoint y: 167, distance: 17.0
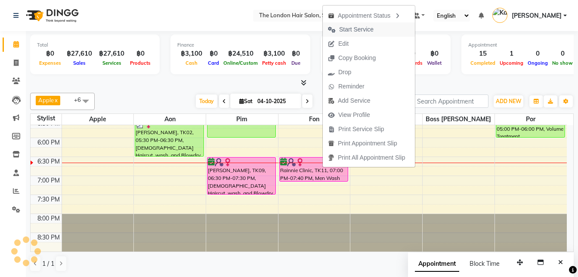
click at [348, 29] on span "Start Service" at bounding box center [356, 29] width 34 height 9
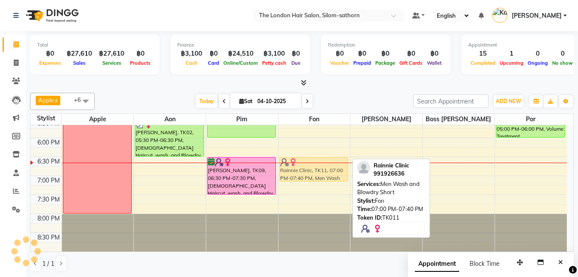
drag, startPoint x: 304, startPoint y: 183, endPoint x: 311, endPoint y: 163, distance: 21.5
click at [311, 163] on div "Priti, TK07, 10:45 AM-11:35 AM, Ladies Blow dry Long Hannah Staw , TK01, 01:45 …" at bounding box center [315, 24] width 72 height 454
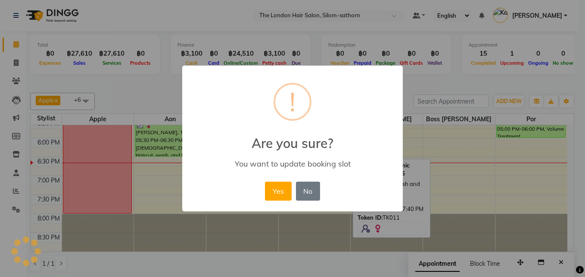
click at [283, 180] on div "Yes No No" at bounding box center [292, 190] width 59 height 23
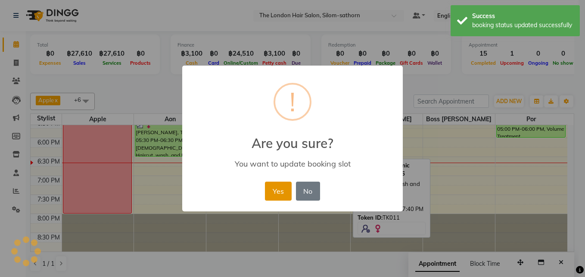
click at [274, 193] on button "Yes" at bounding box center [278, 190] width 26 height 19
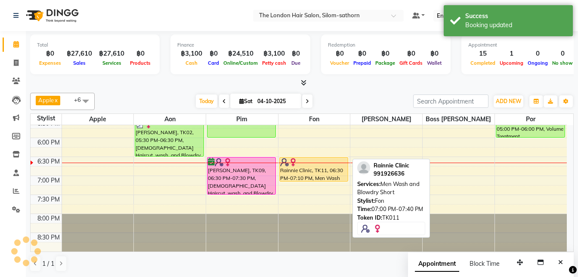
click at [309, 182] on div at bounding box center [314, 180] width 68 height 3
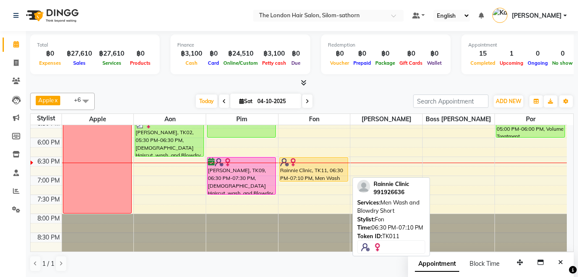
click at [308, 168] on div "Rainnie Clinic, TK11, 06:30 PM-07:10 PM, Men Wash and Blowdry Short" at bounding box center [314, 169] width 68 height 24
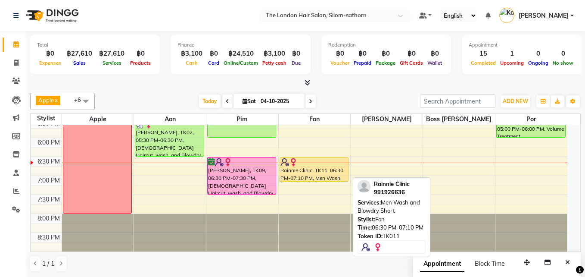
select select "1"
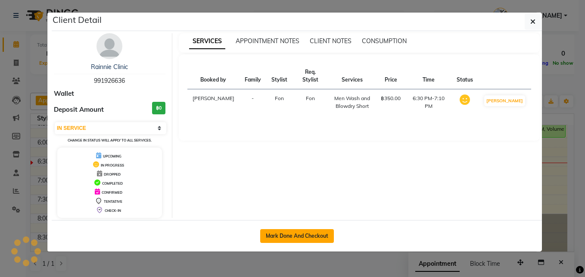
click at [285, 235] on button "Mark Done And Checkout" at bounding box center [297, 236] width 74 height 14
select select "service"
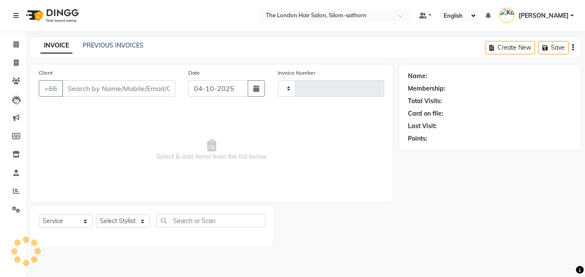
type input "1875"
select select "6977"
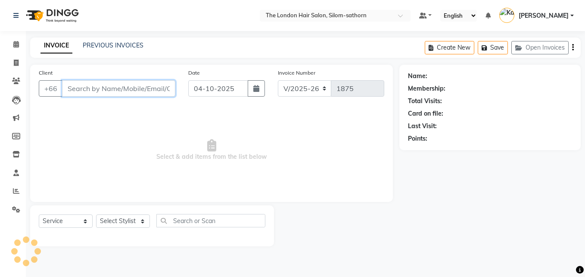
type input "991926636"
select select "56711"
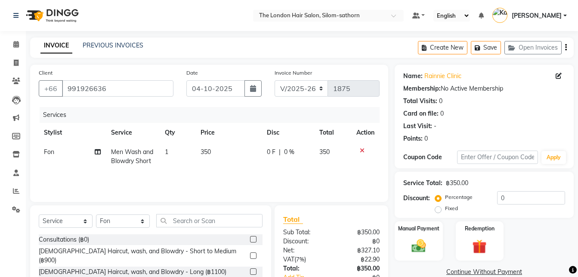
scroll to position [68, 0]
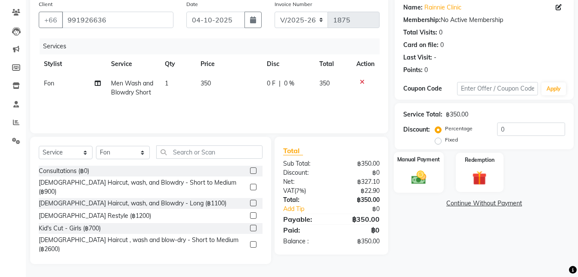
click at [416, 174] on img at bounding box center [419, 176] width 24 height 17
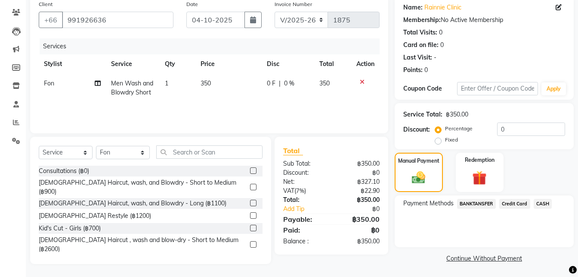
click at [542, 203] on span "CASH" at bounding box center [543, 204] width 19 height 10
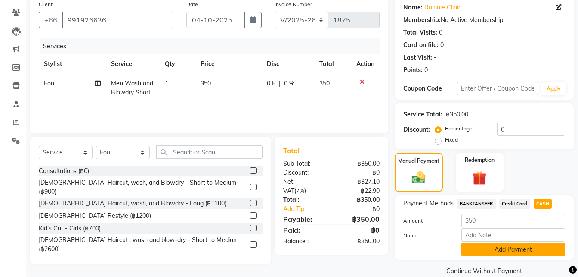
click at [498, 252] on button "Add Payment" at bounding box center [514, 249] width 104 height 13
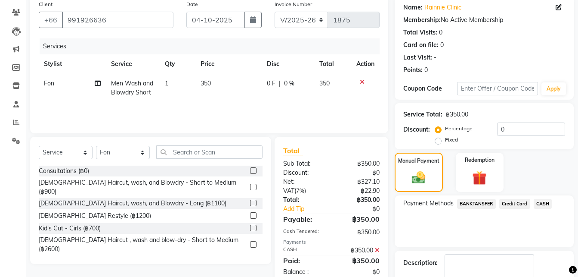
scroll to position [118, 0]
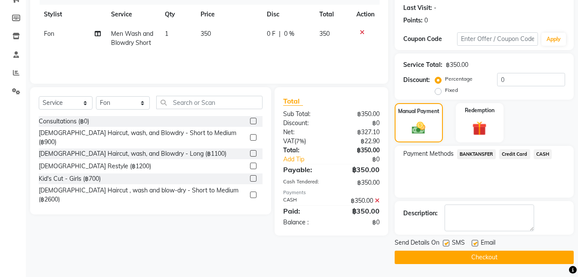
click at [439, 260] on button "Checkout" at bounding box center [484, 256] width 179 height 13
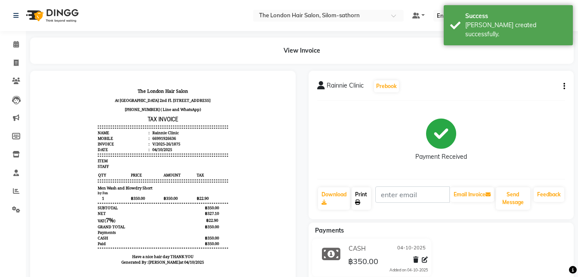
click at [359, 201] on icon at bounding box center [357, 201] width 5 height 5
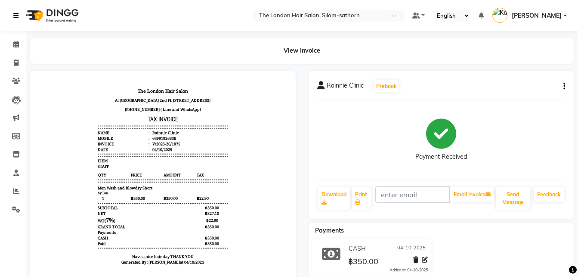
click at [16, 16] on icon at bounding box center [15, 15] width 5 height 6
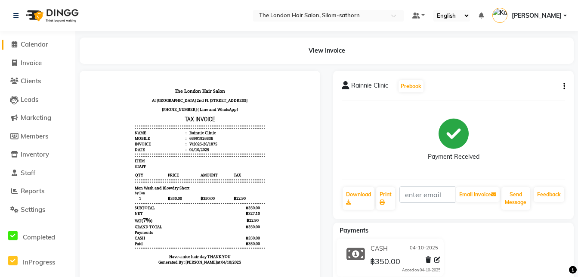
click at [34, 44] on span "Calendar" at bounding box center [35, 44] width 28 height 8
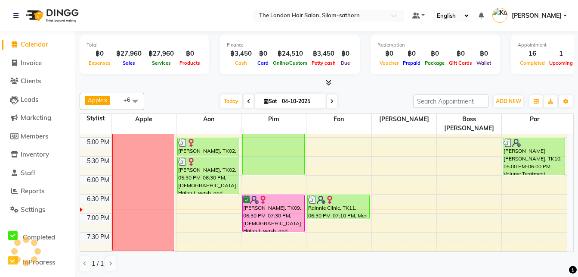
scroll to position [299, 0]
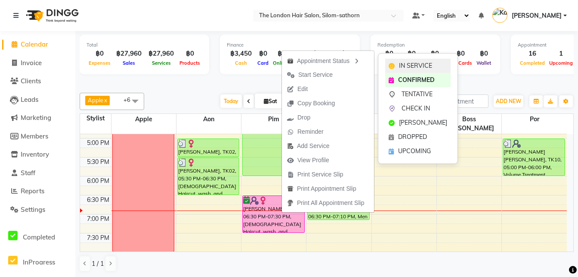
click at [406, 67] on span "IN SERVICE" at bounding box center [415, 65] width 33 height 9
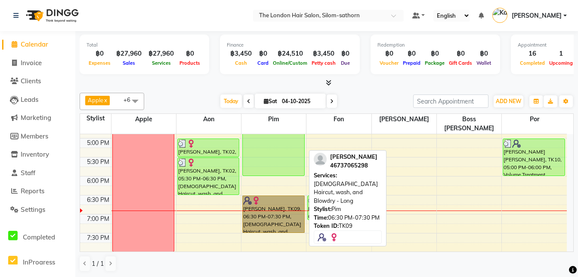
drag, startPoint x: 275, startPoint y: 223, endPoint x: 276, endPoint y: 209, distance: 13.8
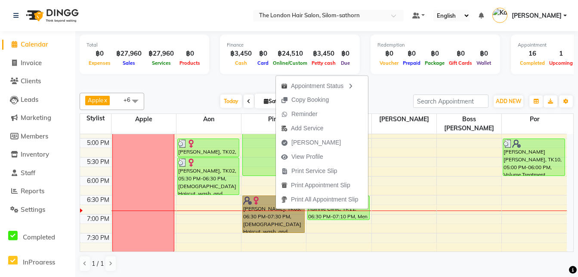
drag, startPoint x: 281, startPoint y: 223, endPoint x: 281, endPoint y: 208, distance: 15.5
drag, startPoint x: 281, startPoint y: 208, endPoint x: 263, endPoint y: 220, distance: 22.0
click at [263, 220] on link "[PERSON_NAME], TK09, 06:30 PM-07:30 PM, [DEMOGRAPHIC_DATA] Haircut, wash, and B…" at bounding box center [274, 213] width 62 height 37
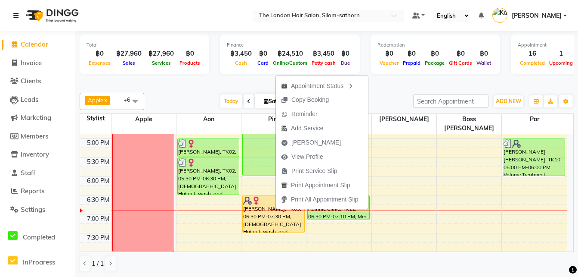
select select "1"
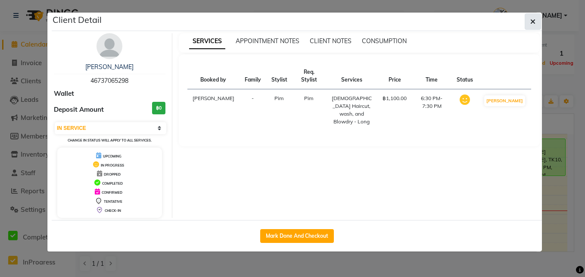
click at [533, 21] on icon "button" at bounding box center [532, 21] width 5 height 7
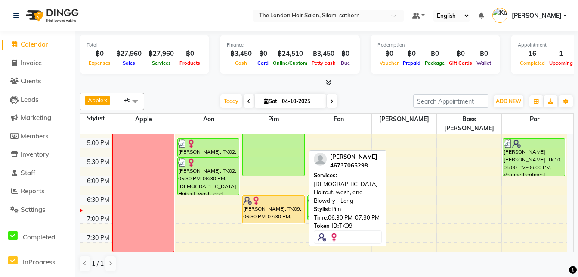
drag, startPoint x: 270, startPoint y: 222, endPoint x: 268, endPoint y: 206, distance: 16.1
click at [268, 206] on div "Priti, TK07, 10:00 AM-10:45 AM, Colour Regrowth Short Antonella, TK06, 11:00 AM…" at bounding box center [274, 62] width 65 height 454
click at [248, 199] on div "Lisa, TK09, 06:30 PM-07:15 PM, Ladies Haircut, wash, and Blowdry - Long" at bounding box center [274, 209] width 62 height 27
select select "1"
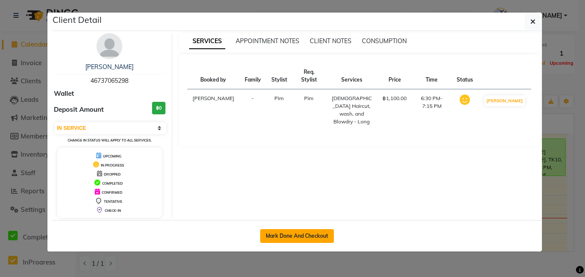
click at [271, 236] on button "Mark Done And Checkout" at bounding box center [297, 236] width 74 height 14
select select "service"
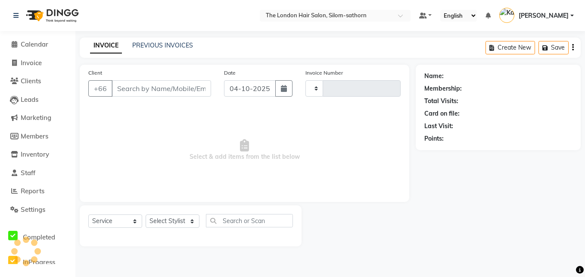
type input "1876"
select select "6977"
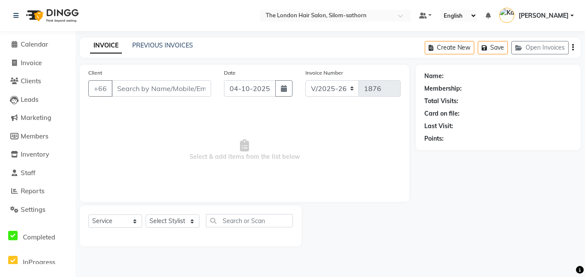
type input "46737065298"
select select "65351"
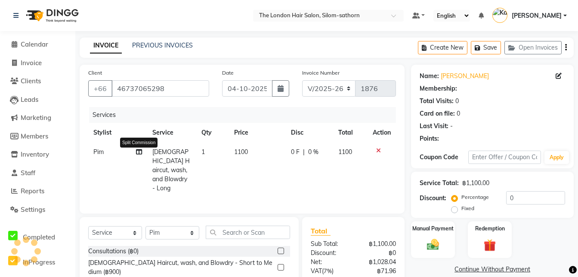
click at [140, 151] on icon at bounding box center [139, 152] width 6 height 6
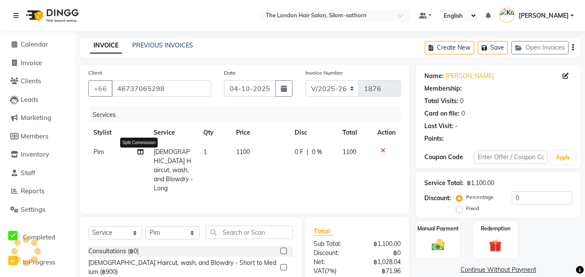
select select "65351"
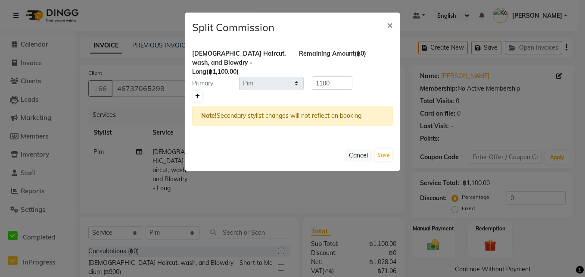
click at [196, 93] on icon at bounding box center [197, 95] width 5 height 5
type input "550"
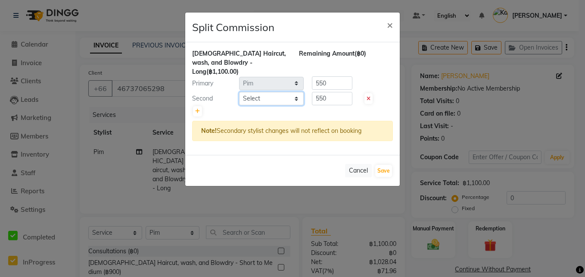
click at [248, 92] on select "Select Aon Apple Boss Luke Fon Kate Pim Por" at bounding box center [271, 98] width 65 height 13
select select "91913"
click at [239, 92] on select "Select Aon Apple Boss Luke Fon Kate Pim Por" at bounding box center [271, 98] width 65 height 13
click at [335, 92] on input "550" at bounding box center [332, 98] width 40 height 13
type input "5"
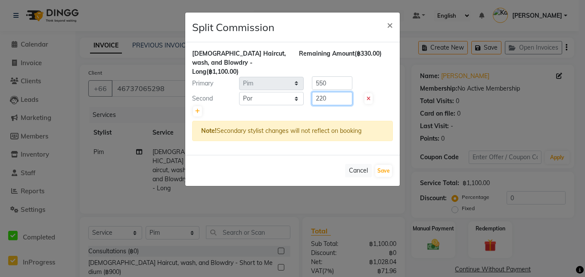
type input "220"
click at [338, 78] on input "550" at bounding box center [332, 82] width 40 height 13
type input "5"
type input "880"
click at [382, 165] on button "Save" at bounding box center [383, 171] width 17 height 12
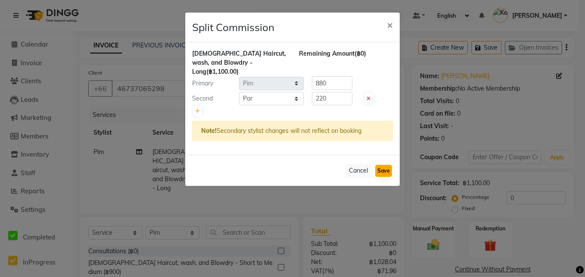
select select "Select"
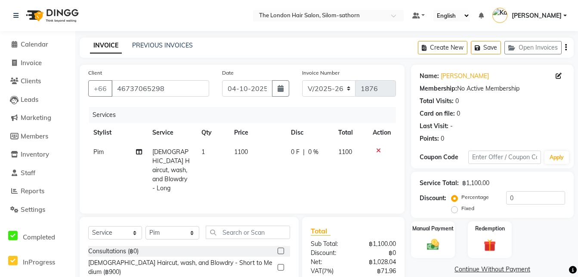
scroll to position [78, 0]
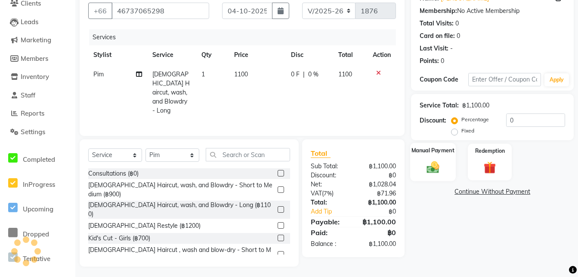
click at [430, 165] on img at bounding box center [433, 166] width 21 height 15
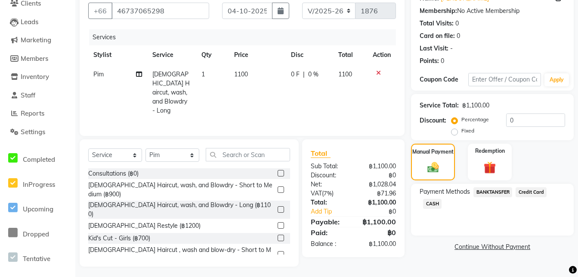
click at [572, 10] on div "Name: Lisa Membership: No Active Membership Total Visits: 0 Card on file: 0 Las…" at bounding box center [492, 38] width 163 height 103
click at [430, 206] on span "CASH" at bounding box center [432, 204] width 19 height 10
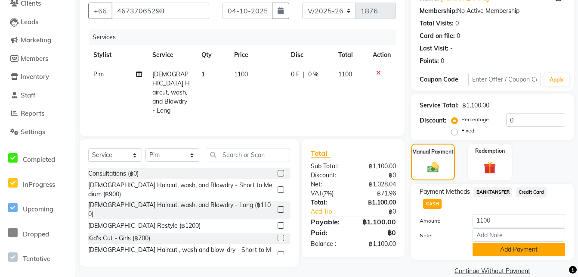
click at [499, 249] on button "Add Payment" at bounding box center [519, 249] width 93 height 13
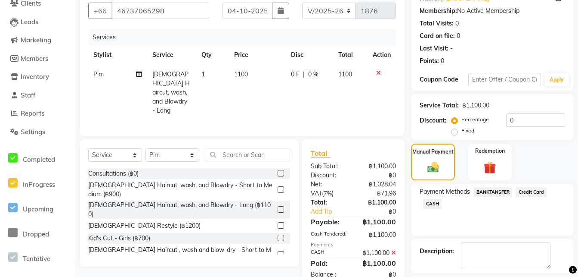
scroll to position [115, 0]
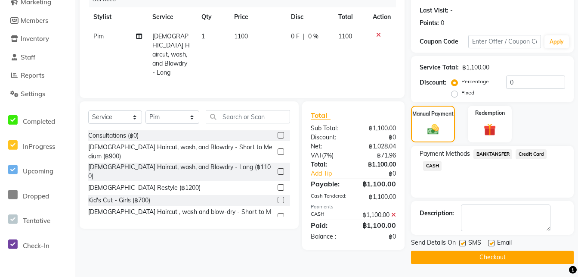
click at [479, 251] on button "Checkout" at bounding box center [492, 256] width 163 height 13
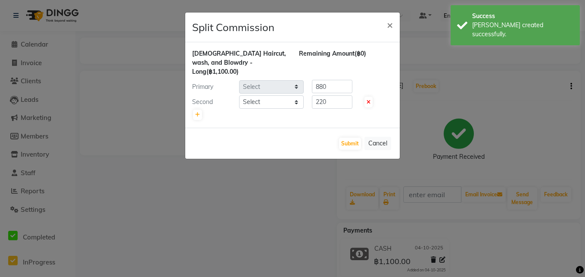
select select "65351"
select select "91913"
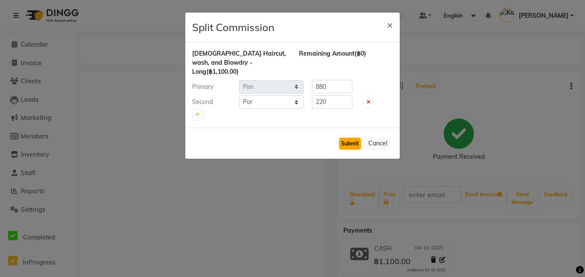
click at [347, 137] on button "Submit" at bounding box center [350, 143] width 22 height 12
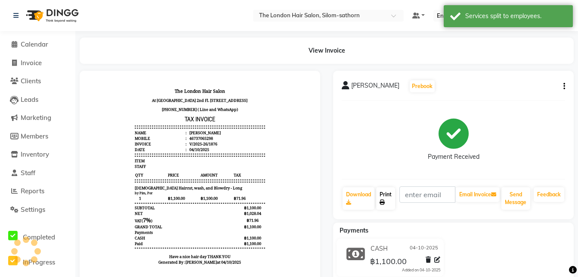
click at [383, 192] on link "Print" at bounding box center [385, 198] width 19 height 22
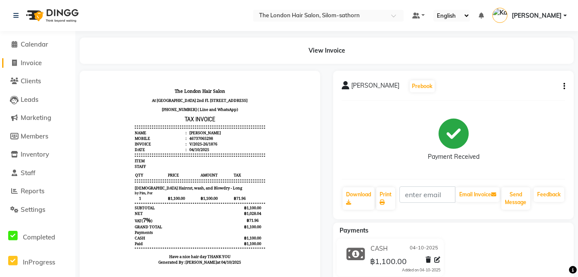
click at [36, 62] on span "Invoice" at bounding box center [31, 63] width 21 height 8
select select "service"
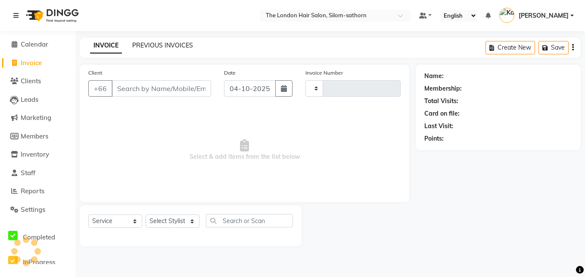
click at [153, 44] on link "PREVIOUS INVOICES" at bounding box center [162, 45] width 61 height 8
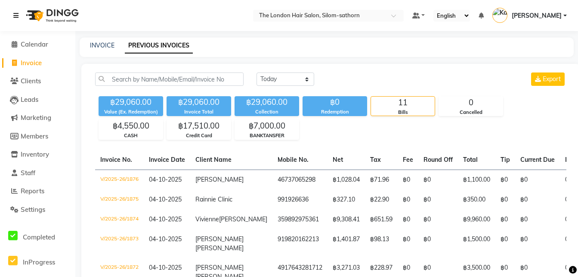
click at [17, 17] on icon at bounding box center [15, 15] width 5 height 6
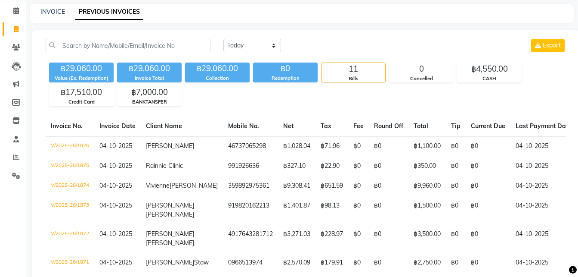
scroll to position [58, 0]
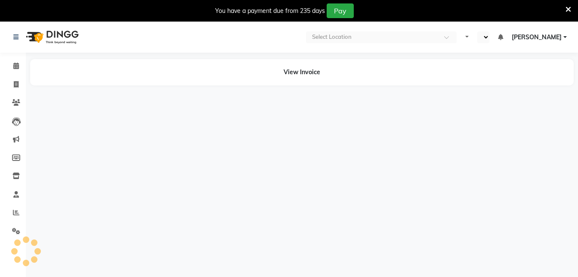
select select "en"
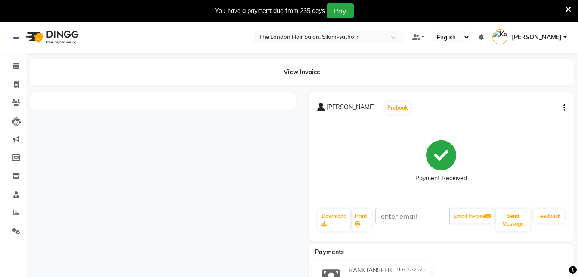
scroll to position [44, 0]
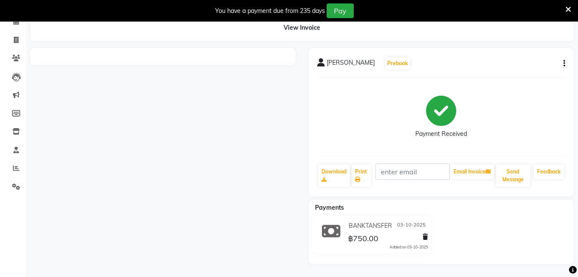
click at [564, 68] on button "button" at bounding box center [562, 63] width 5 height 9
click at [512, 73] on div "Edit Invoice" at bounding box center [521, 74] width 59 height 11
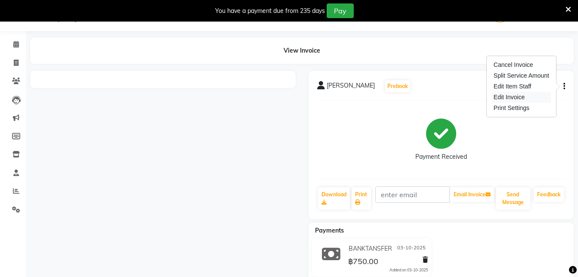
select select "service"
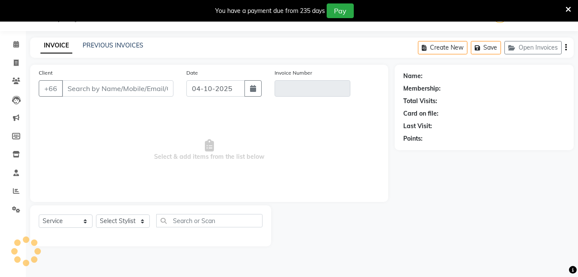
type input "802383681"
type input "V/2025-26/1857"
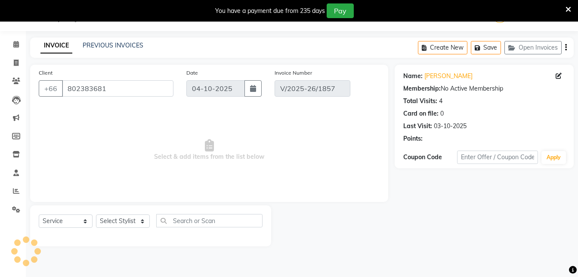
type input "03-10-2025"
select select "select"
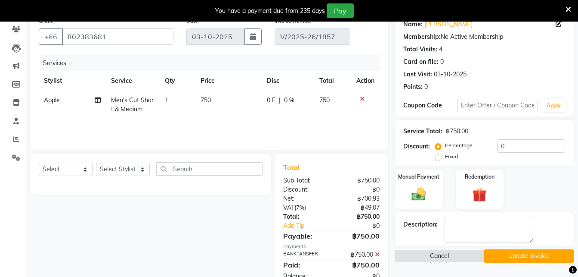
scroll to position [99, 0]
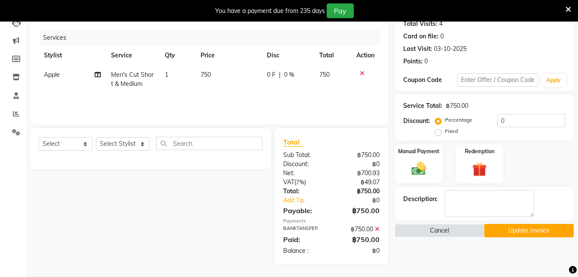
click at [377, 228] on icon at bounding box center [377, 229] width 5 height 6
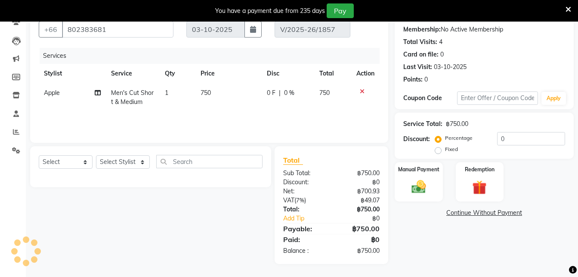
scroll to position [81, 0]
click at [417, 187] on img at bounding box center [419, 186] width 24 height 17
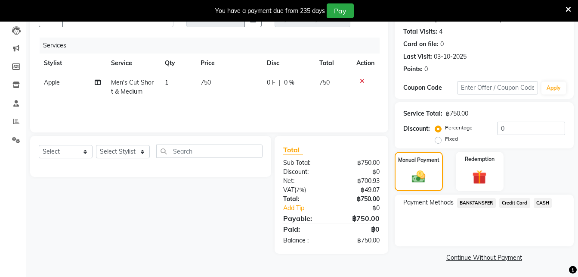
click at [476, 203] on span "BANKTANSFER" at bounding box center [476, 203] width 39 height 10
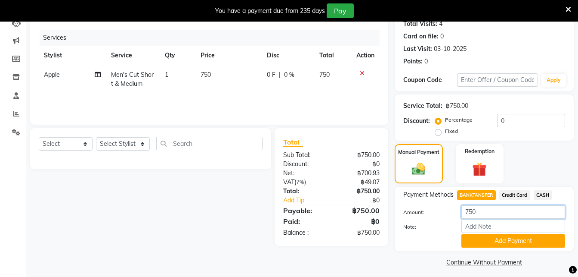
click at [488, 216] on input "750" at bounding box center [514, 211] width 104 height 13
click at [482, 207] on input "750" at bounding box center [514, 211] width 104 height 13
type input "7"
type input "900"
click at [488, 244] on button "Add Payment" at bounding box center [514, 240] width 104 height 13
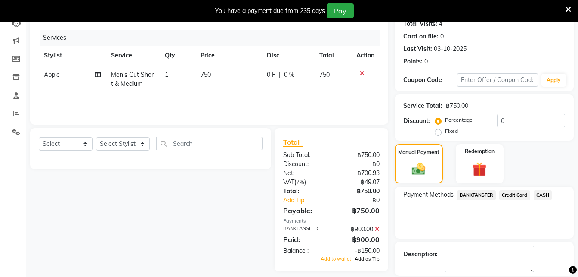
click at [362, 258] on span "Add as Tip" at bounding box center [367, 258] width 25 height 6
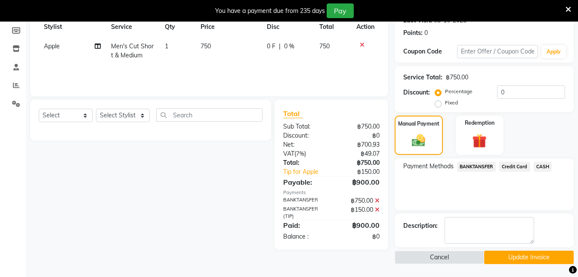
click at [512, 258] on button "Update Invoice" at bounding box center [530, 256] width 90 height 13
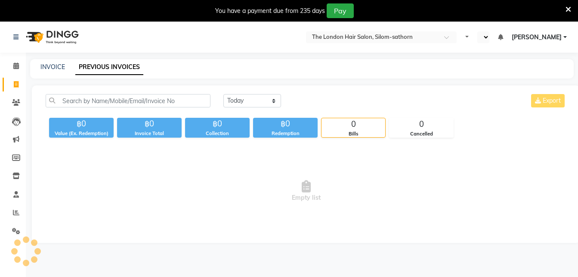
select select "en"
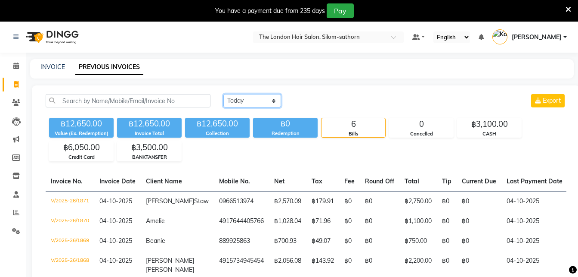
click at [239, 96] on select "[DATE] [DATE] Custom Range" at bounding box center [253, 100] width 58 height 13
select select "yesterday"
click at [224, 94] on select "[DATE] [DATE] Custom Range" at bounding box center [253, 100] width 58 height 13
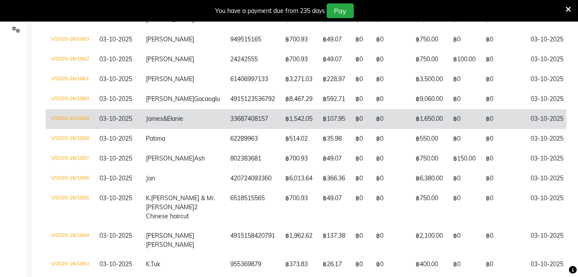
scroll to position [0, 52]
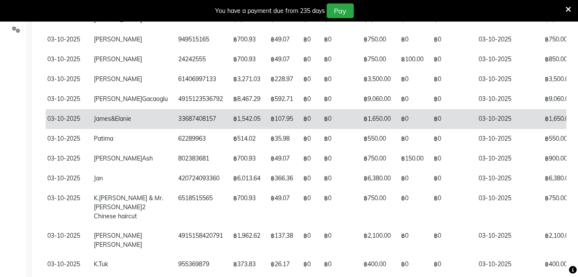
click at [359, 129] on td "฿1,650.00" at bounding box center [377, 119] width 37 height 20
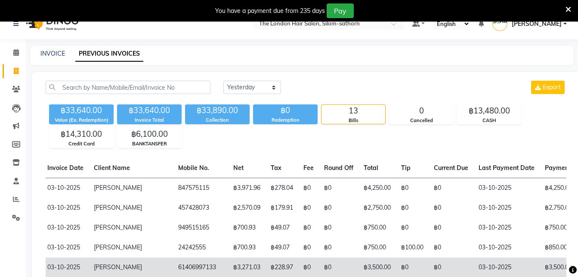
scroll to position [0, 0]
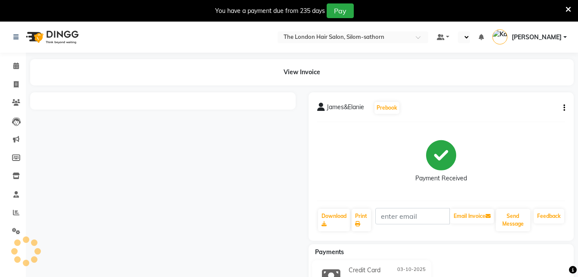
select select "en"
click at [565, 108] on icon "button" at bounding box center [565, 108] width 2 height 0
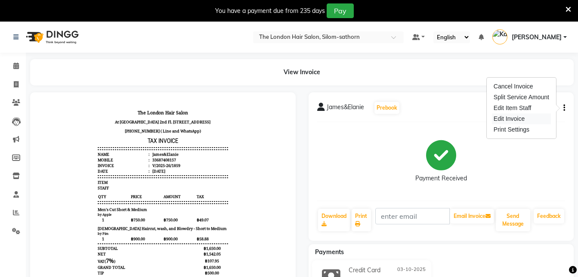
click at [512, 119] on div "Edit Invoice" at bounding box center [521, 118] width 59 height 11
select select "service"
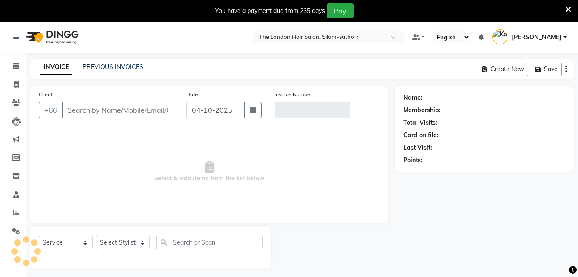
scroll to position [22, 0]
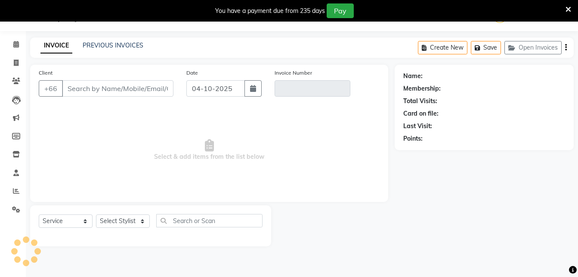
type input "687408157"
type input "V/2025-26/1859"
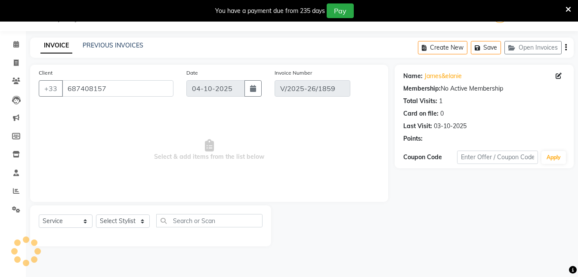
type input "03-10-2025"
select select "select"
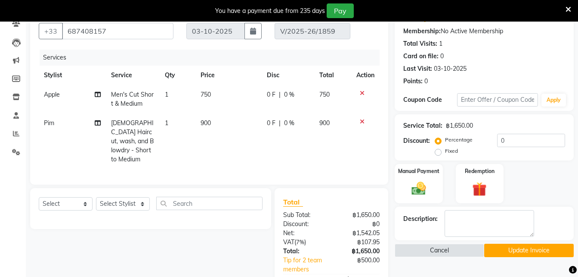
scroll to position [159, 0]
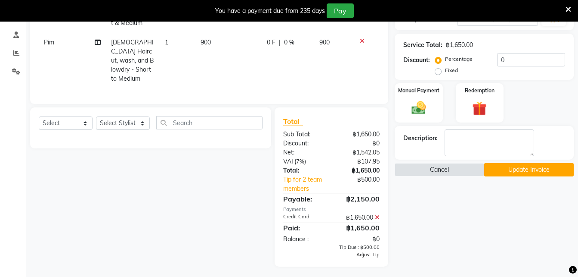
click at [369, 251] on span "Adjust Tip" at bounding box center [368, 254] width 23 height 6
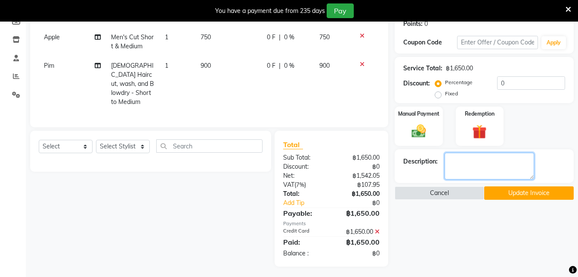
click at [470, 162] on textarea at bounding box center [490, 165] width 90 height 27
click at [423, 132] on img at bounding box center [419, 130] width 24 height 17
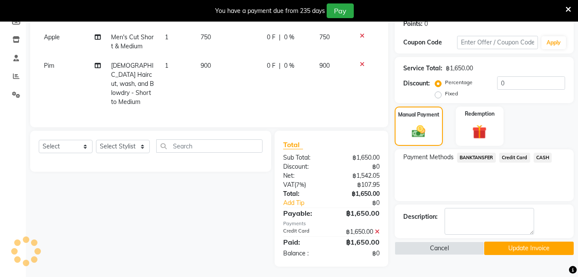
click at [512, 156] on span "Credit Card" at bounding box center [515, 157] width 31 height 10
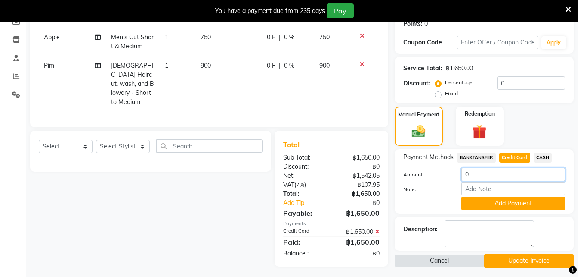
click at [482, 171] on input "0" at bounding box center [514, 174] width 104 height 13
type input "2150"
click at [524, 202] on button "Add Payment" at bounding box center [514, 202] width 104 height 13
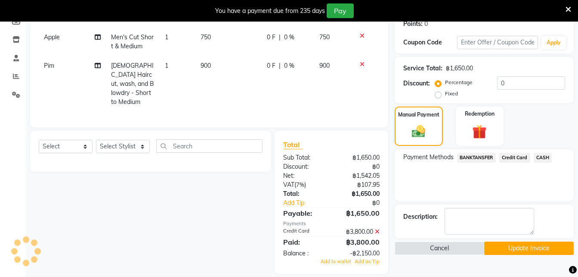
click at [377, 228] on icon at bounding box center [377, 231] width 5 height 6
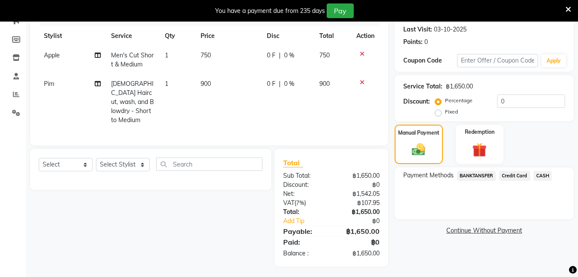
click at [513, 175] on span "Credit Card" at bounding box center [515, 176] width 31 height 10
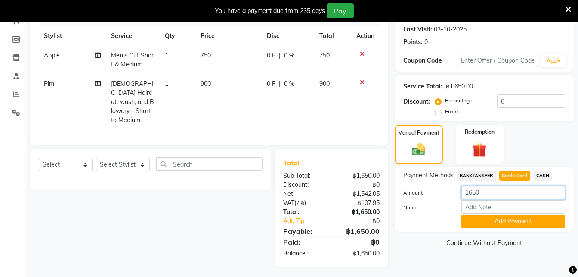
click at [493, 191] on input "1650" at bounding box center [514, 192] width 104 height 13
type input "1"
type input "2150"
drag, startPoint x: 505, startPoint y: 218, endPoint x: 476, endPoint y: 227, distance: 30.2
click at [476, 227] on button "Add Payment" at bounding box center [514, 221] width 104 height 13
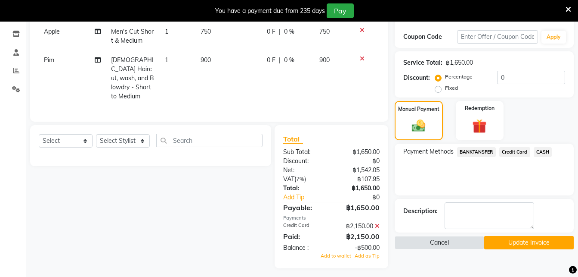
scroll to position [142, 0]
click at [370, 252] on span "Add as Tip" at bounding box center [367, 255] width 25 height 6
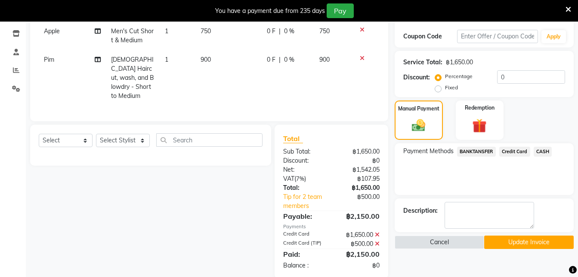
click at [529, 244] on button "Update Invoice" at bounding box center [530, 241] width 90 height 13
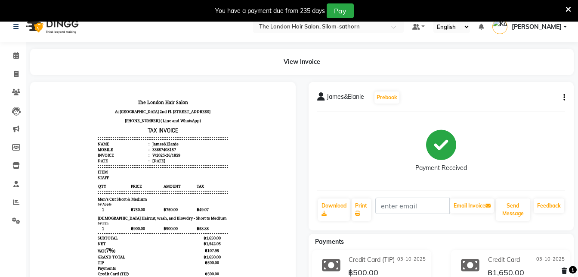
scroll to position [5, 0]
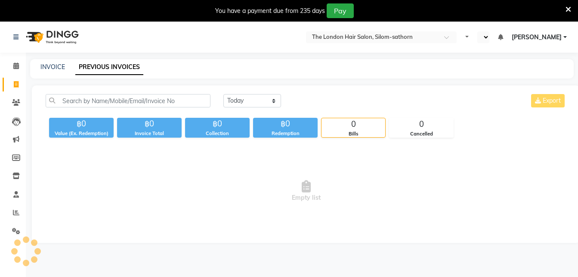
select select "en"
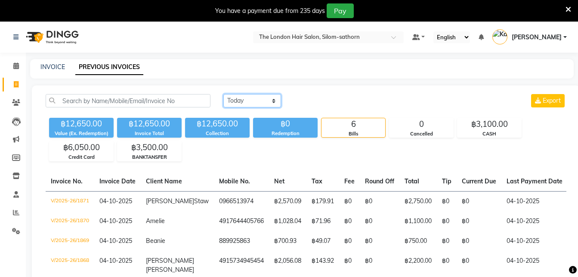
click at [257, 102] on select "[DATE] [DATE] Custom Range" at bounding box center [253, 100] width 58 height 13
select select "yesterday"
click at [224, 94] on select "[DATE] [DATE] Custom Range" at bounding box center [253, 100] width 58 height 13
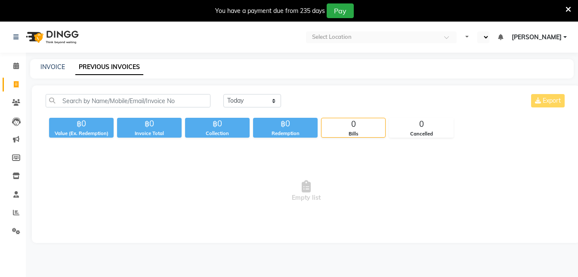
select select "en"
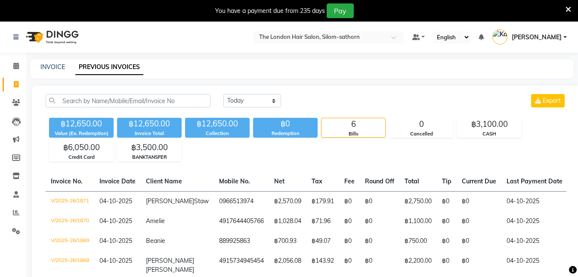
click at [235, 108] on div "[DATE] [DATE] Custom Range Export" at bounding box center [395, 104] width 356 height 20
click at [249, 103] on select "[DATE] [DATE] Custom Range" at bounding box center [253, 100] width 58 height 13
select select "yesterday"
click at [224, 94] on select "[DATE] [DATE] Custom Range" at bounding box center [253, 100] width 58 height 13
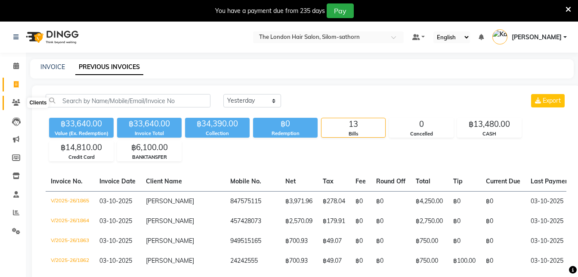
click at [16, 100] on icon at bounding box center [16, 102] width 8 height 6
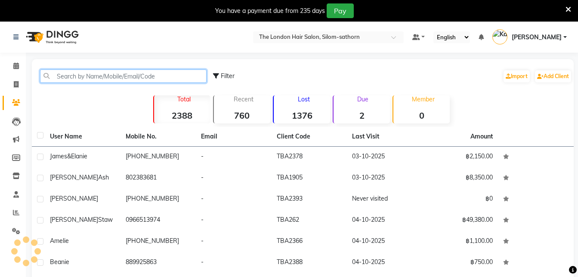
click at [132, 72] on input "text" at bounding box center [123, 75] width 167 height 13
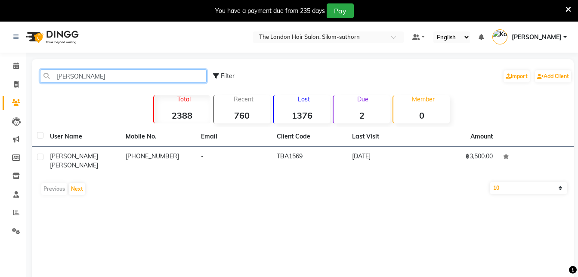
type input "[PERSON_NAME]"
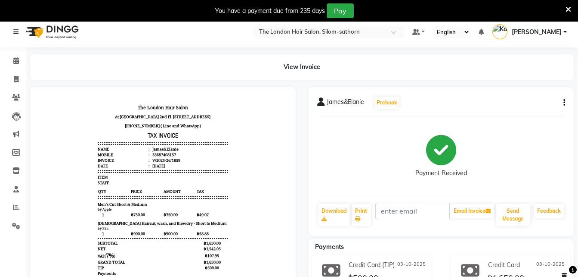
click at [22, 30] on link at bounding box center [17, 32] width 9 height 24
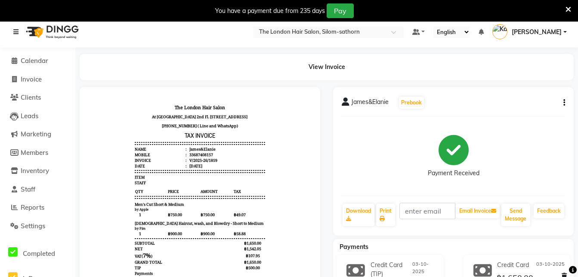
click at [14, 33] on icon at bounding box center [15, 32] width 5 height 6
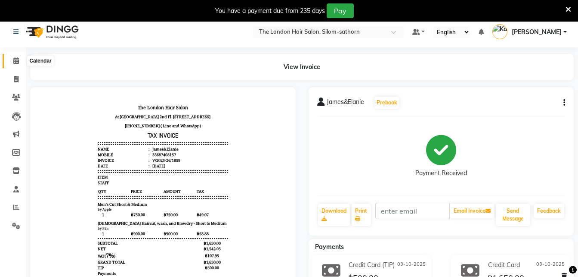
click at [14, 61] on icon at bounding box center [16, 60] width 6 height 6
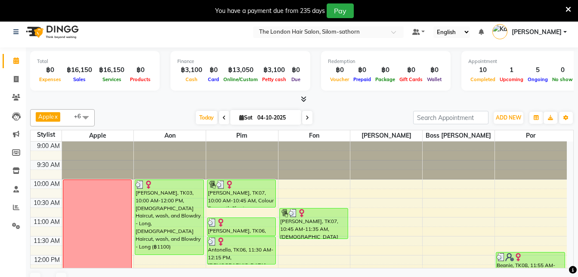
click at [570, 9] on icon at bounding box center [569, 10] width 6 height 8
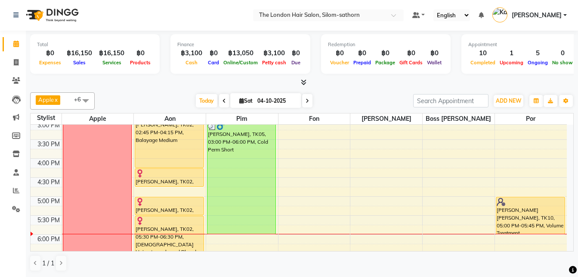
scroll to position [232, 0]
drag, startPoint x: 526, startPoint y: 227, endPoint x: 528, endPoint y: 233, distance: 7.2
click at [528, 233] on div "Beanie, TK08, 11:55 AM-12:45 PM, [DEMOGRAPHIC_DATA] Blow dry [PERSON_NAME] [PER…" at bounding box center [531, 119] width 72 height 454
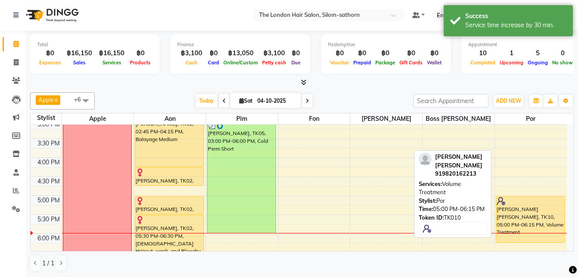
scroll to position [235, 0]
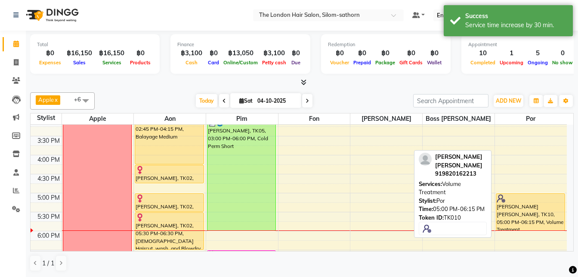
drag, startPoint x: 529, startPoint y: 243, endPoint x: 527, endPoint y: 226, distance: 16.5
click at [527, 226] on div "Beanie, TK08, 11:55 AM-12:45 PM, [DEMOGRAPHIC_DATA] Blow dry [PERSON_NAME] [PER…" at bounding box center [531, 117] width 72 height 454
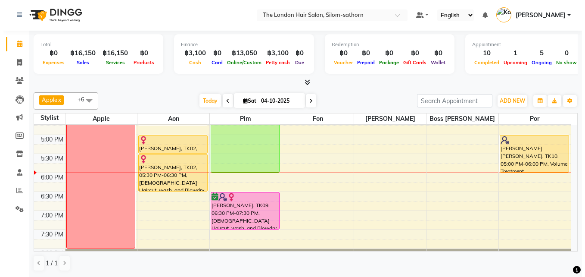
scroll to position [292, 0]
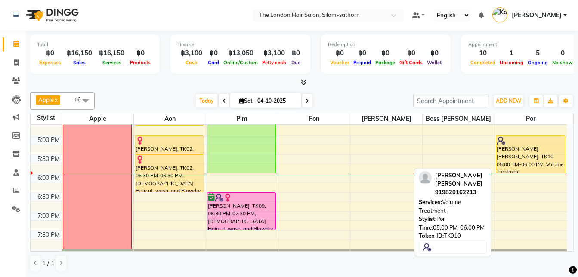
click at [517, 162] on div "[PERSON_NAME] [PERSON_NAME], TK10, 05:00 PM-06:00 PM, Volume Treatment" at bounding box center [531, 154] width 68 height 37
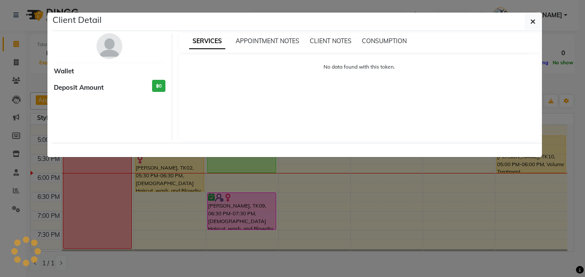
select select "1"
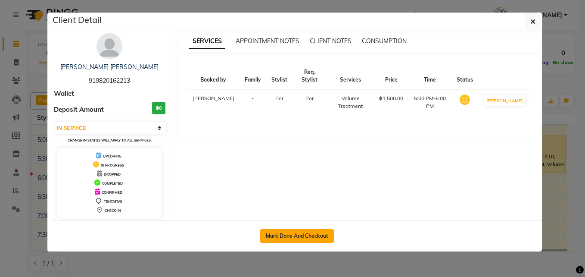
click at [282, 238] on button "Mark Done And Checkout" at bounding box center [297, 236] width 74 height 14
select select "service"
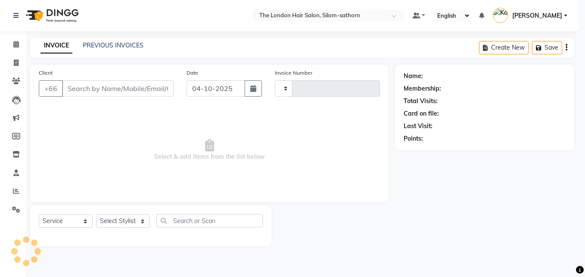
type input "1873"
select select "6977"
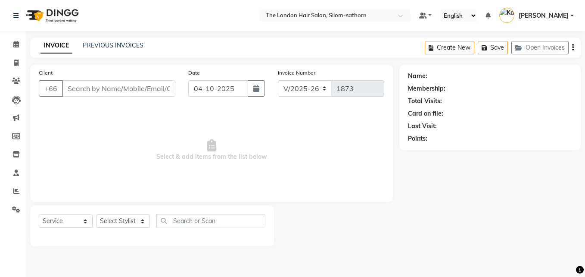
type input "919820162213"
select select "91913"
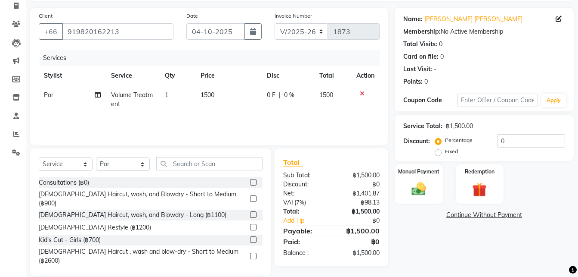
scroll to position [59, 0]
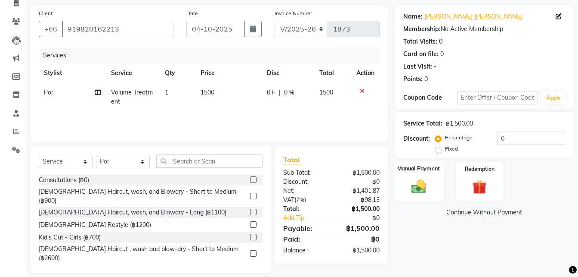
click at [417, 173] on div "Manual Payment" at bounding box center [419, 181] width 50 height 41
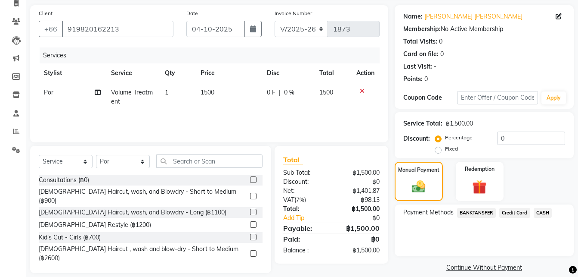
click at [513, 214] on span "Credit Card" at bounding box center [515, 213] width 31 height 10
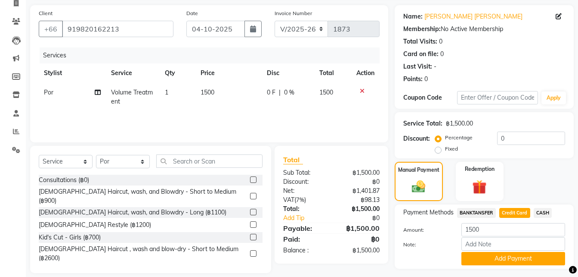
scroll to position [82, 0]
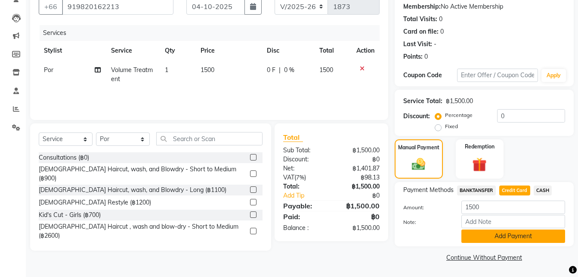
click at [527, 230] on button "Add Payment" at bounding box center [514, 235] width 104 height 13
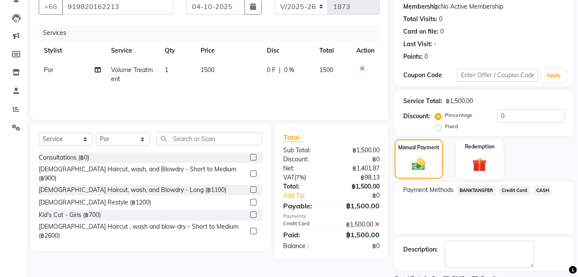
click at [512, 189] on span "Credit Card" at bounding box center [515, 190] width 31 height 10
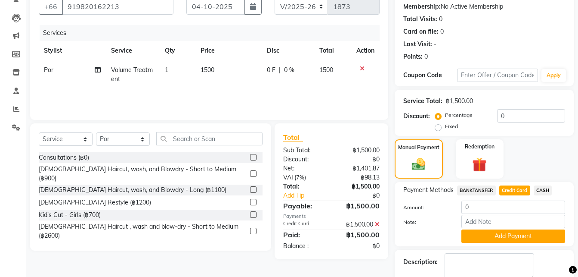
scroll to position [131, 0]
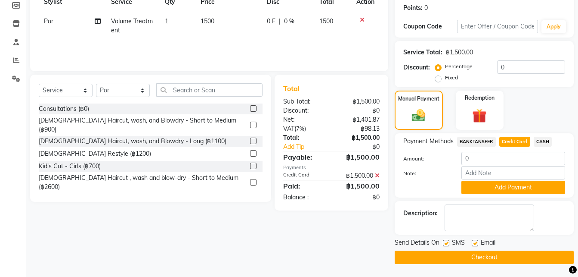
click at [463, 255] on button "Checkout" at bounding box center [484, 256] width 179 height 13
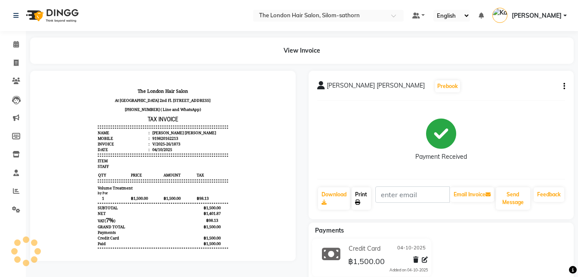
click at [357, 202] on icon at bounding box center [357, 201] width 5 height 5
click at [20, 13] on link at bounding box center [17, 15] width 9 height 24
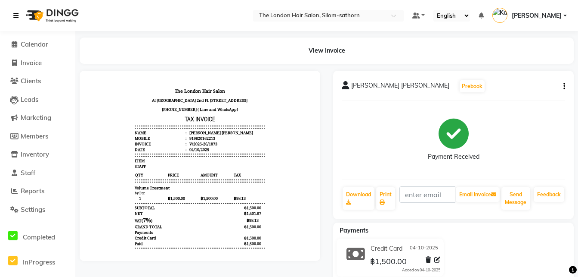
click at [20, 13] on link at bounding box center [17, 15] width 9 height 24
